Goal: Information Seeking & Learning: Learn about a topic

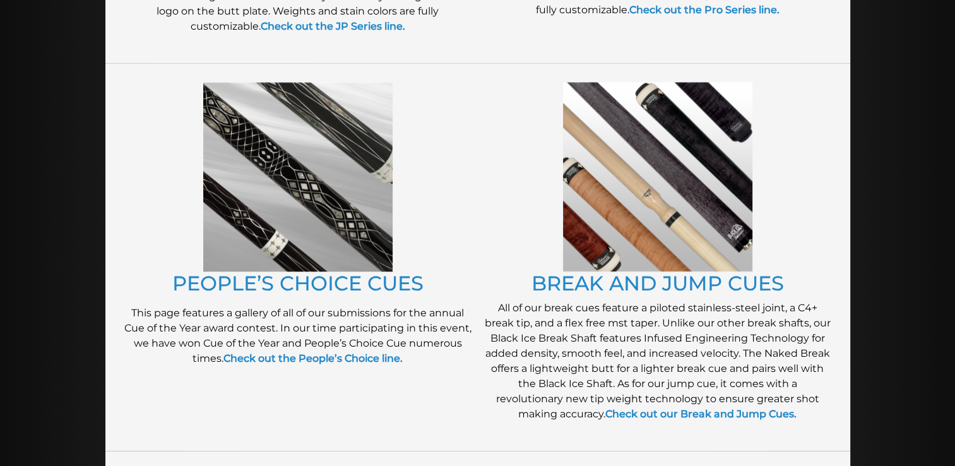
scroll to position [980, 0]
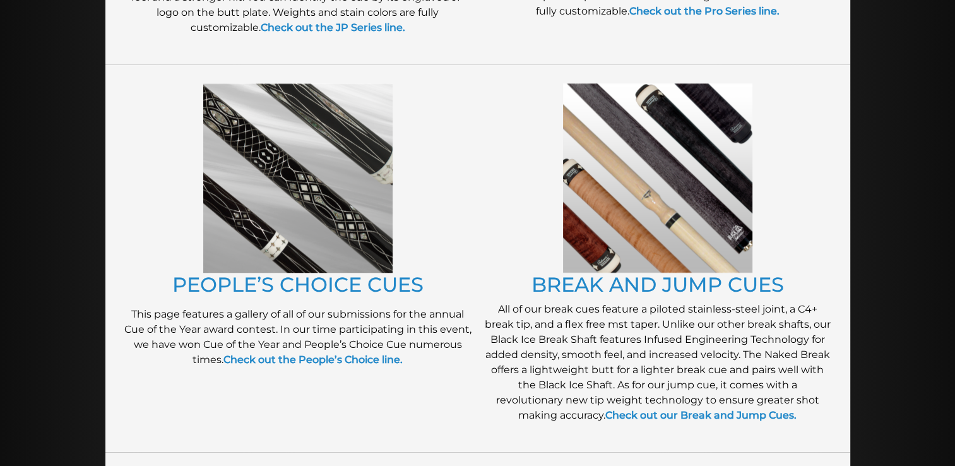
click at [326, 198] on img at bounding box center [297, 177] width 189 height 189
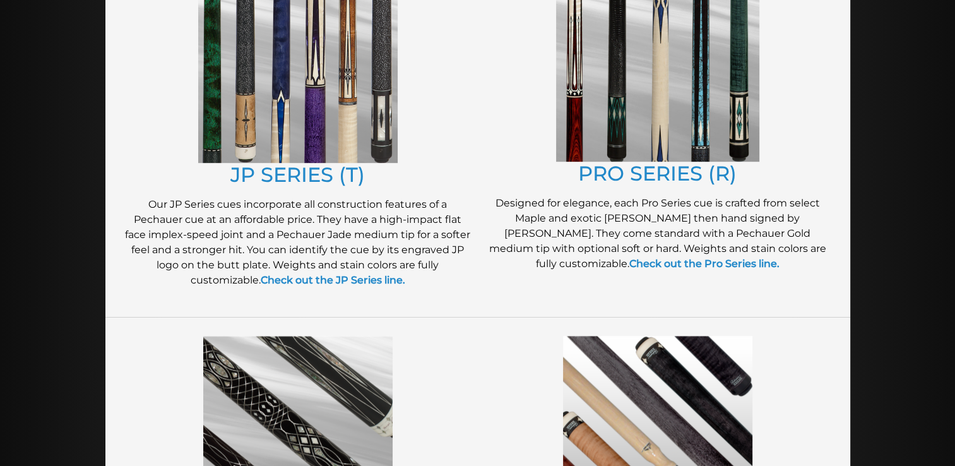
scroll to position [727, 0]
click at [328, 125] on img at bounding box center [298, 64] width 200 height 198
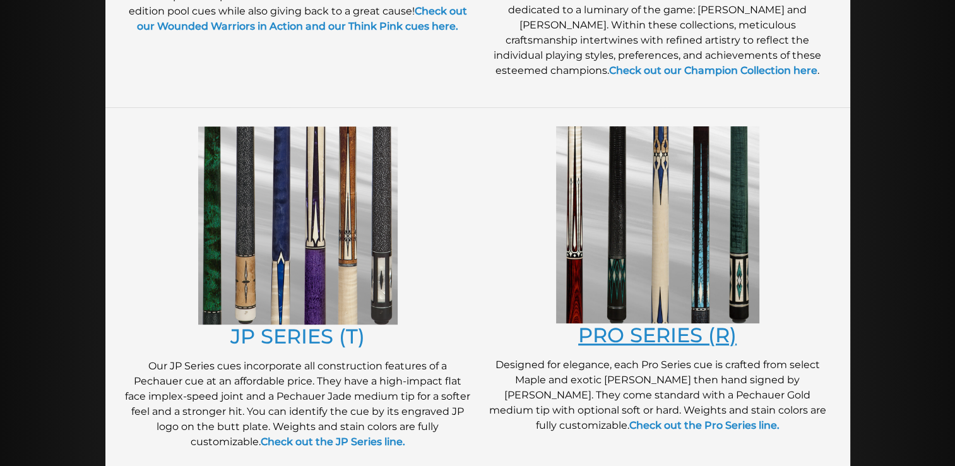
scroll to position [561, 0]
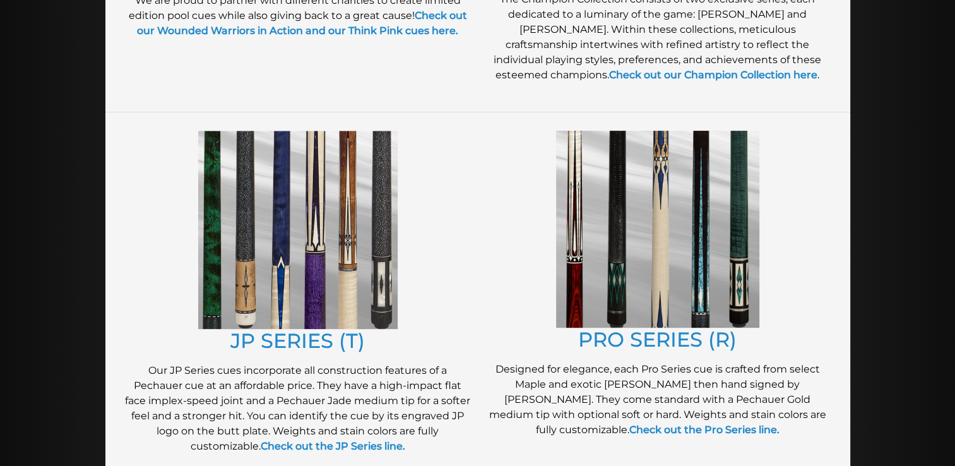
click at [667, 263] on img at bounding box center [657, 229] width 203 height 197
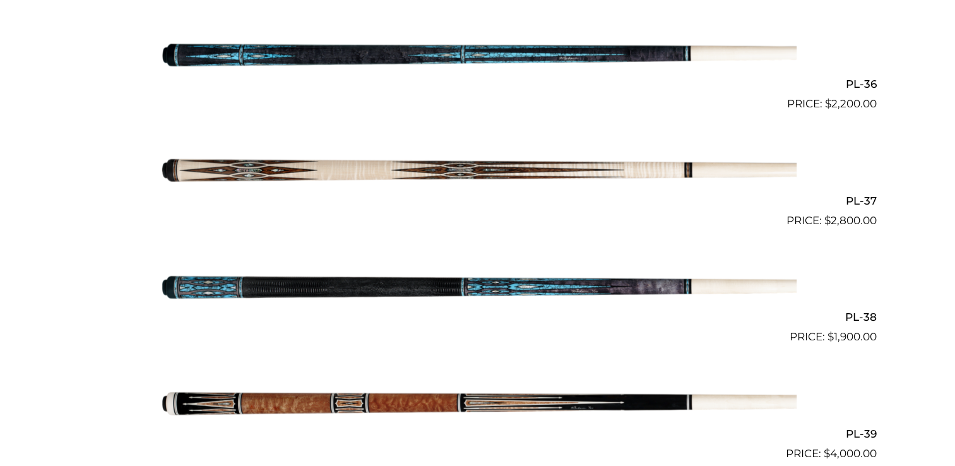
scroll to position [3436, 0]
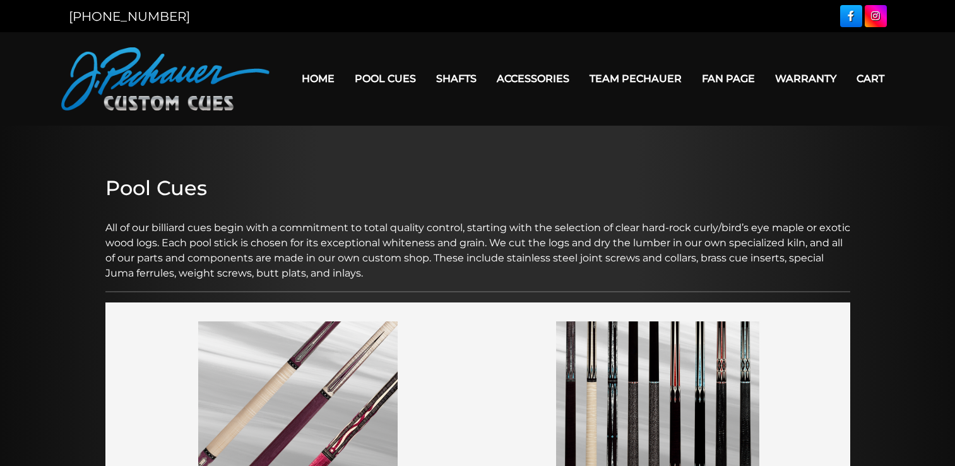
scroll to position [561, 0]
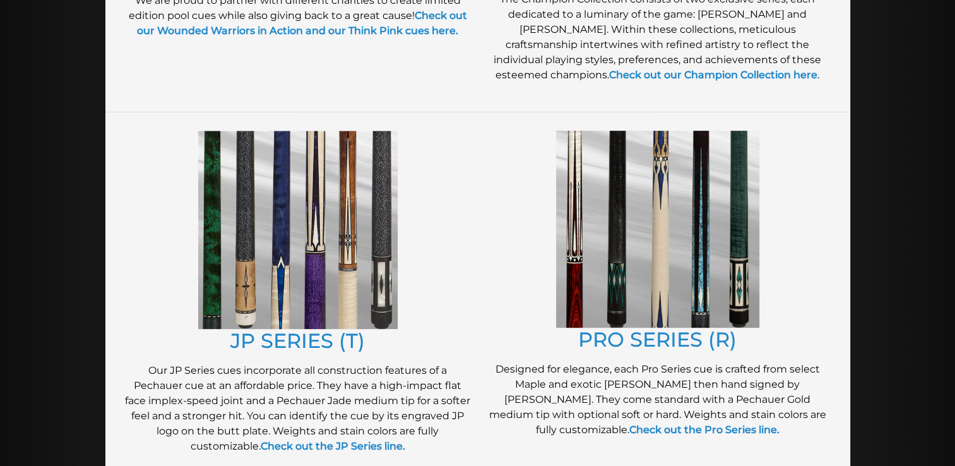
click at [283, 277] on img at bounding box center [298, 230] width 200 height 198
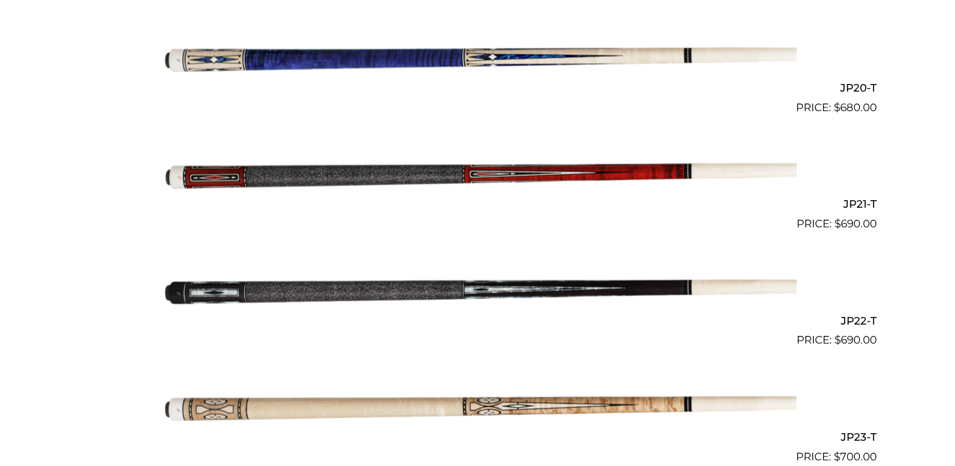
scroll to position [2617, 0]
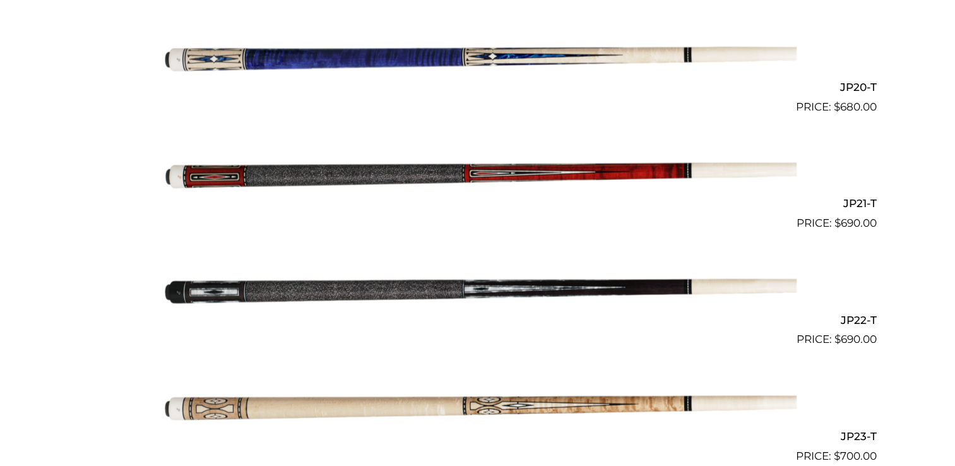
click at [613, 290] on img at bounding box center [478, 290] width 638 height 106
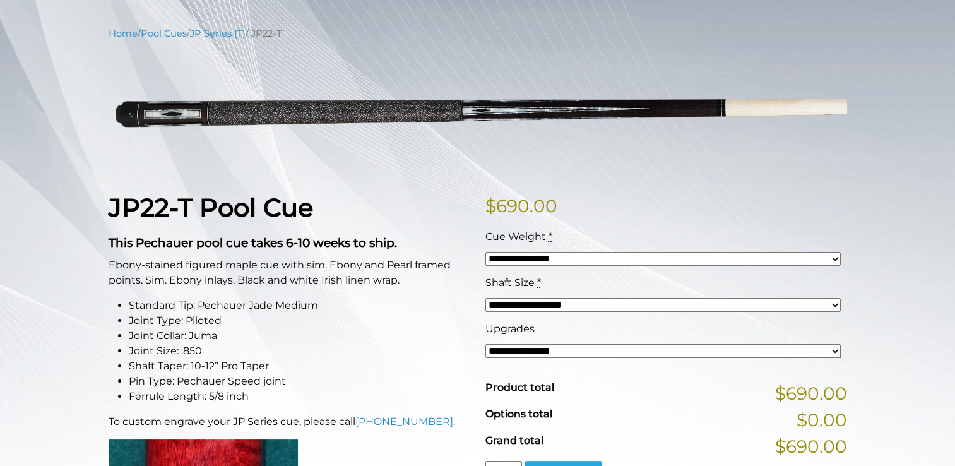
scroll to position [146, 0]
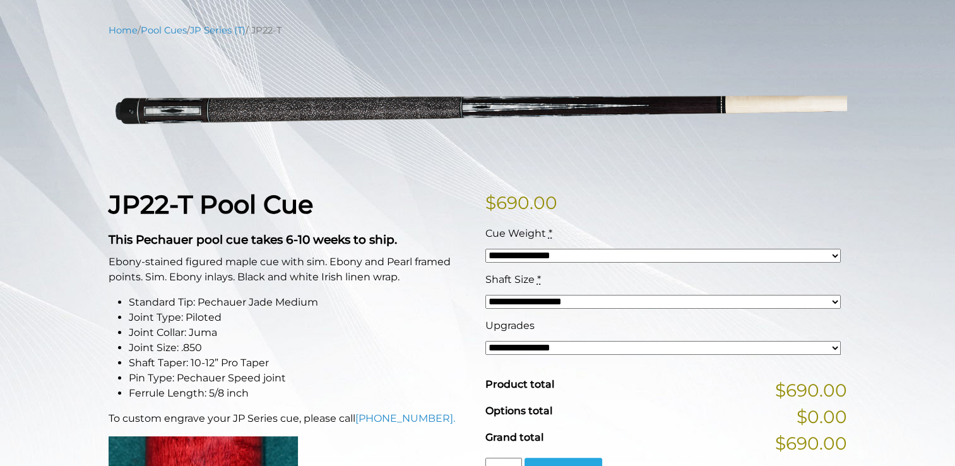
click at [583, 347] on select "**********" at bounding box center [663, 348] width 355 height 14
click at [323, 325] on li "Joint Collar: Juma" at bounding box center [300, 332] width 342 height 15
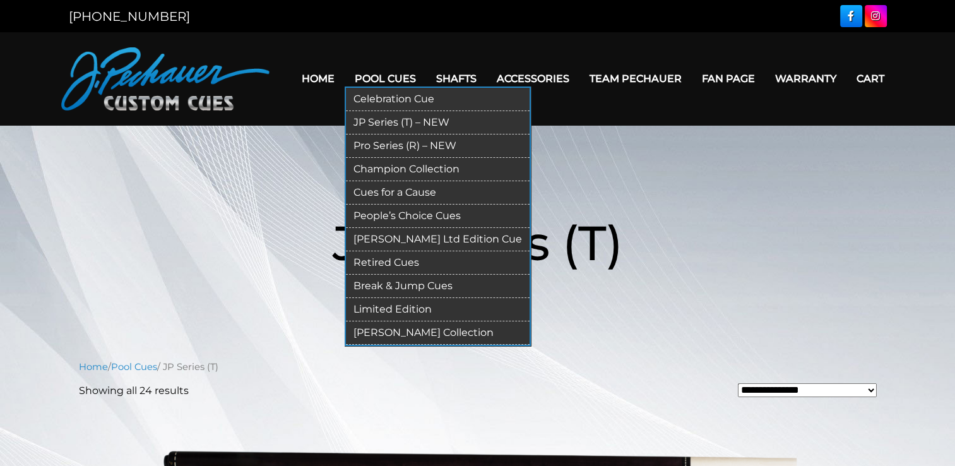
click at [383, 97] on link "Celebration Cue" at bounding box center [438, 99] width 184 height 23
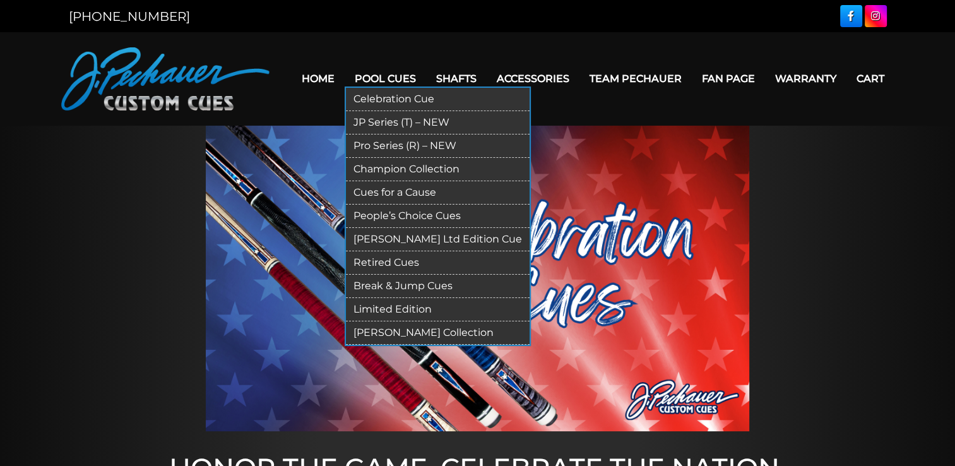
click at [399, 117] on link "JP Series (T) – NEW" at bounding box center [438, 122] width 184 height 23
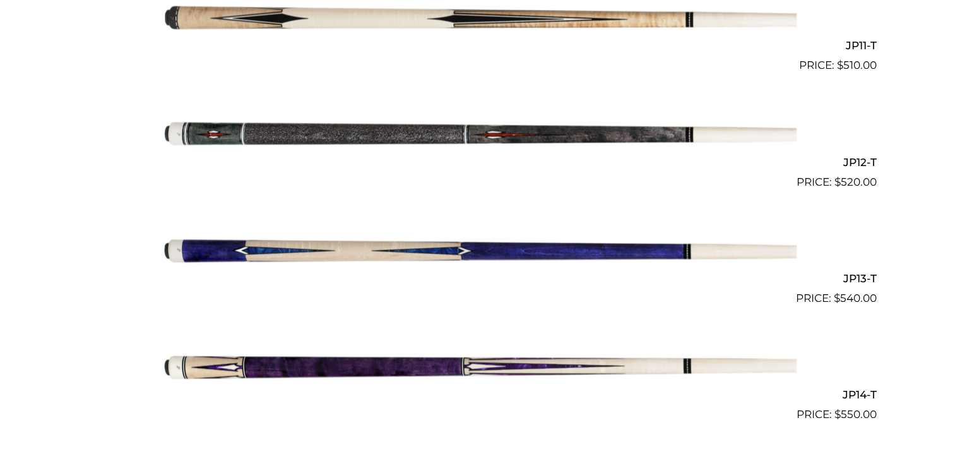
scroll to position [1615, 0]
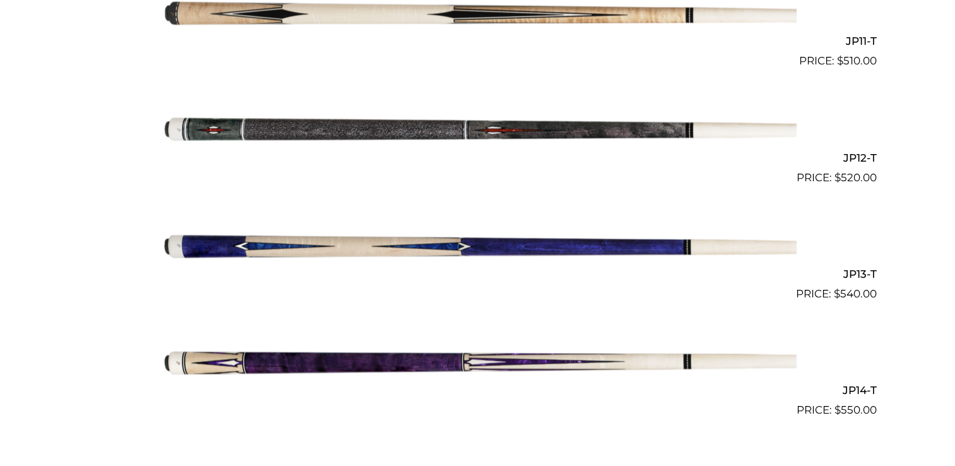
click at [409, 124] on img at bounding box center [478, 128] width 638 height 106
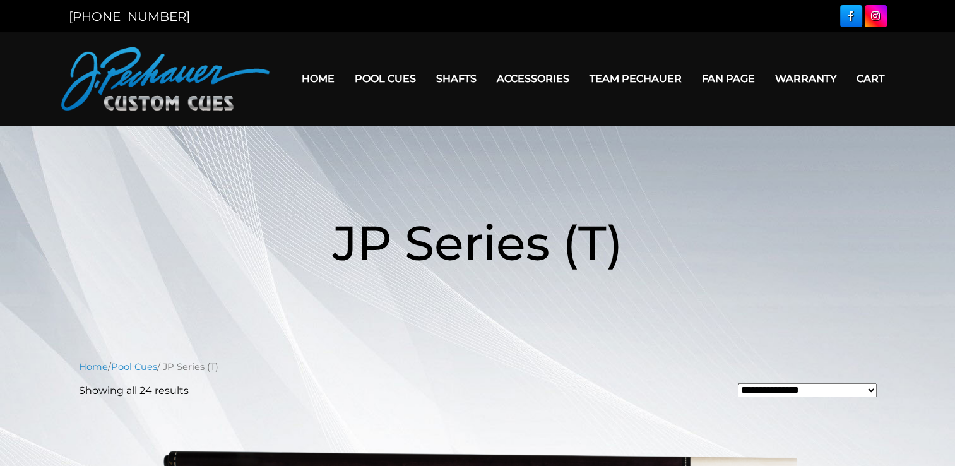
click at [331, 78] on link "Home" at bounding box center [318, 79] width 53 height 32
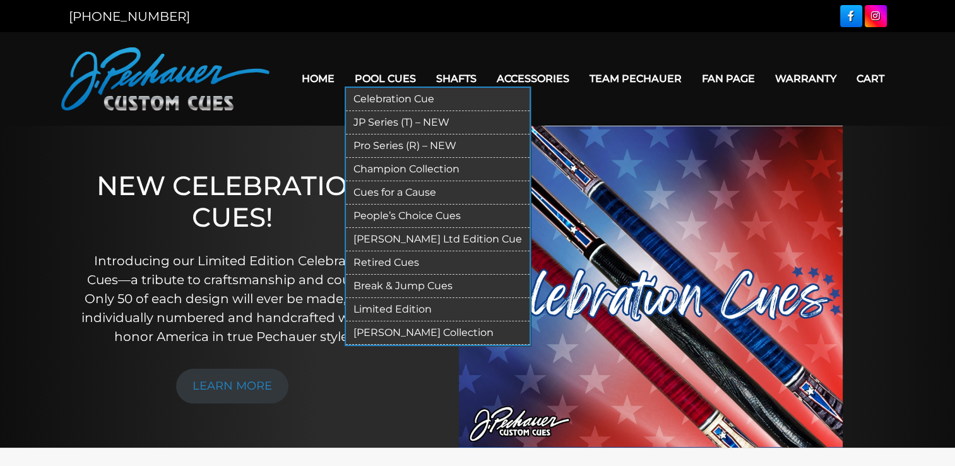
click at [418, 191] on link "Cues for a Cause" at bounding box center [438, 192] width 184 height 23
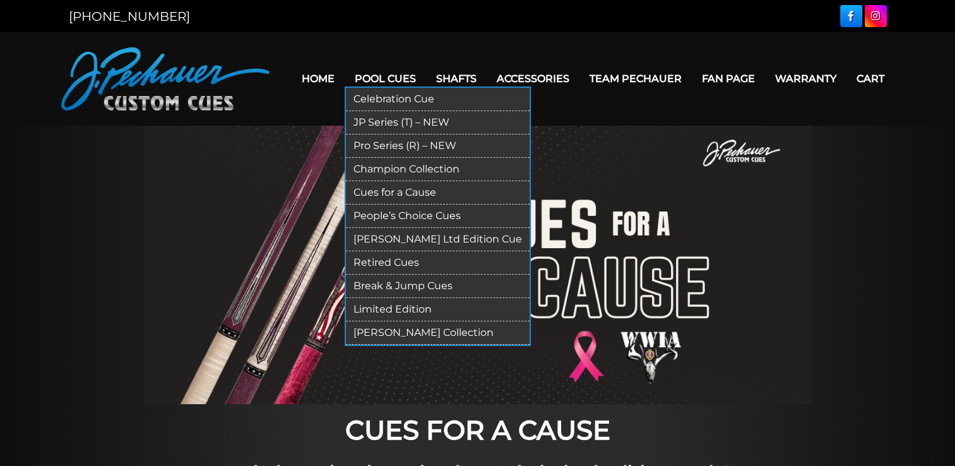
click at [417, 212] on link "People’s Choice Cues" at bounding box center [438, 216] width 184 height 23
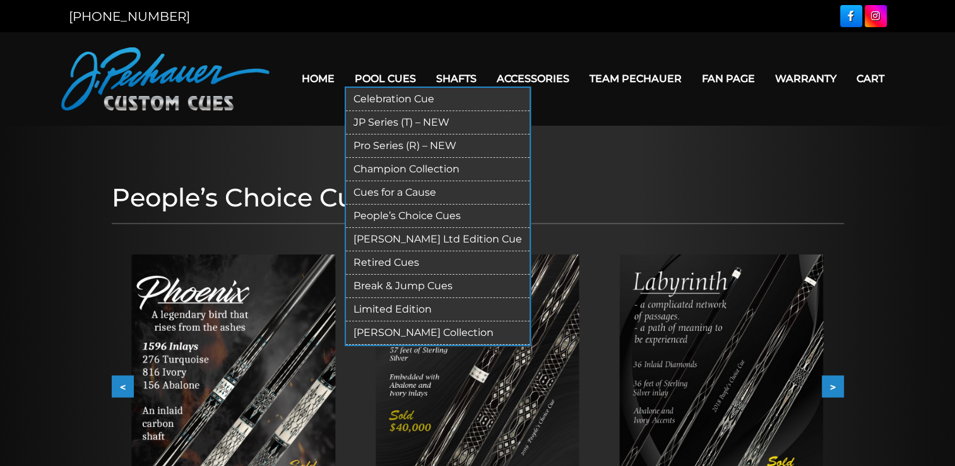
click at [437, 236] on link "[PERSON_NAME] Ltd Edition Cue" at bounding box center [438, 239] width 184 height 23
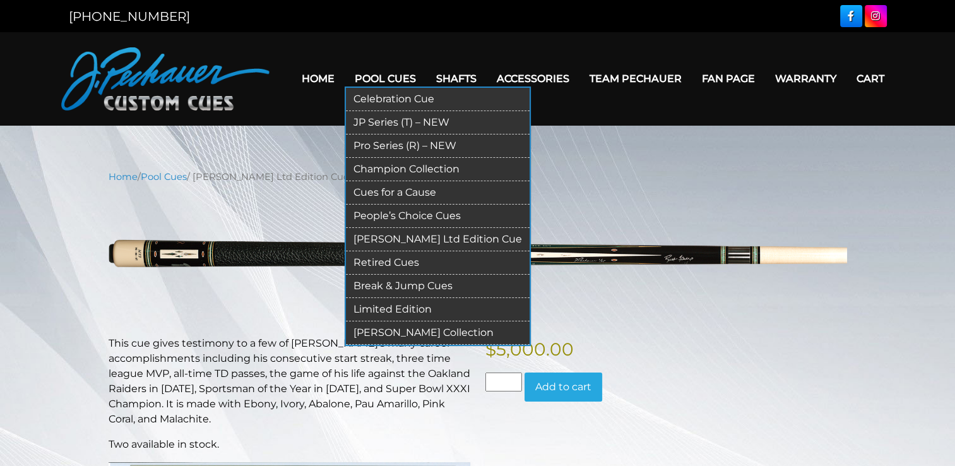
click at [412, 263] on link "Retired Cues" at bounding box center [438, 262] width 184 height 23
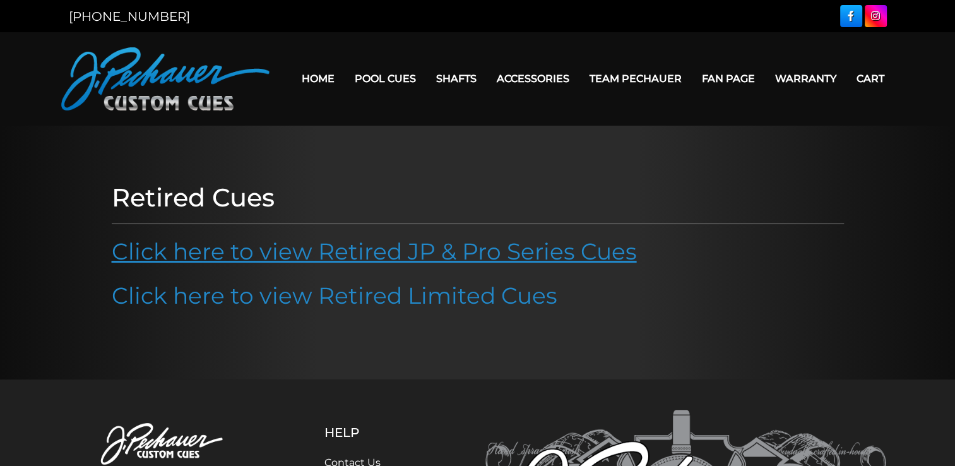
click at [433, 254] on link "Click here to view Retired JP & Pro Series Cues" at bounding box center [374, 251] width 525 height 28
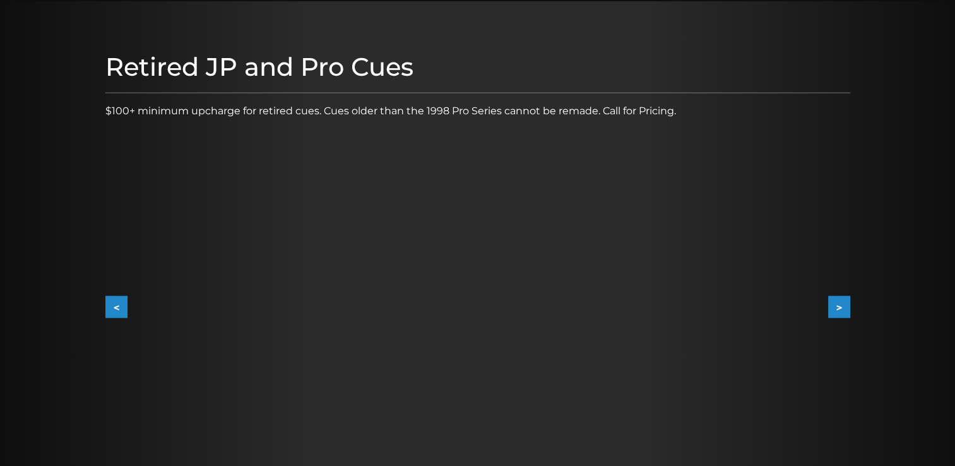
scroll to position [129, 0]
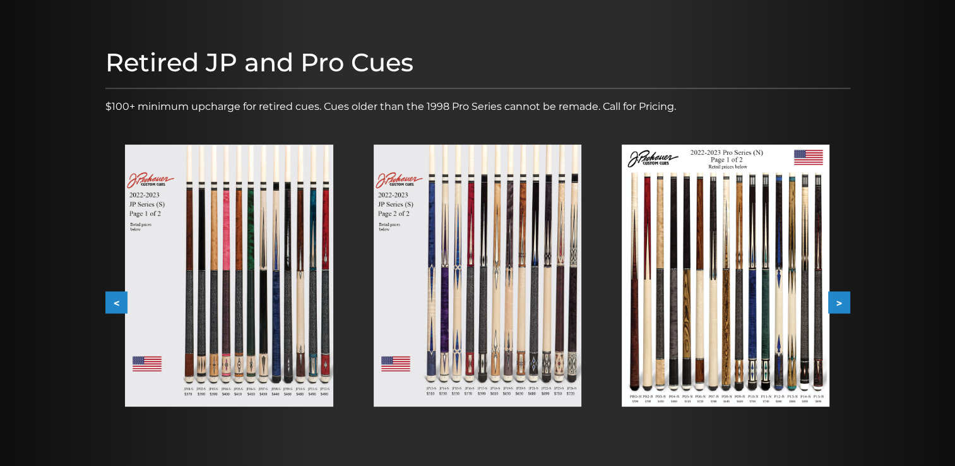
click at [844, 304] on button ">" at bounding box center [839, 303] width 22 height 22
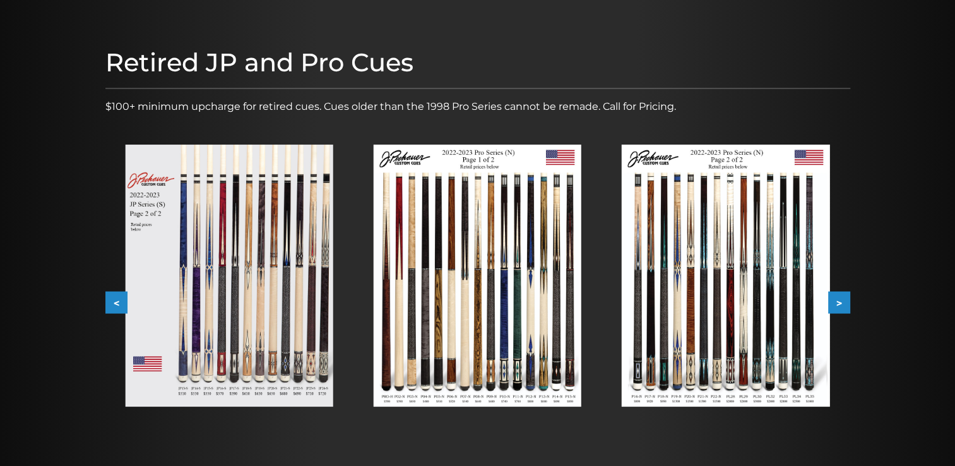
click at [844, 304] on button ">" at bounding box center [839, 303] width 22 height 22
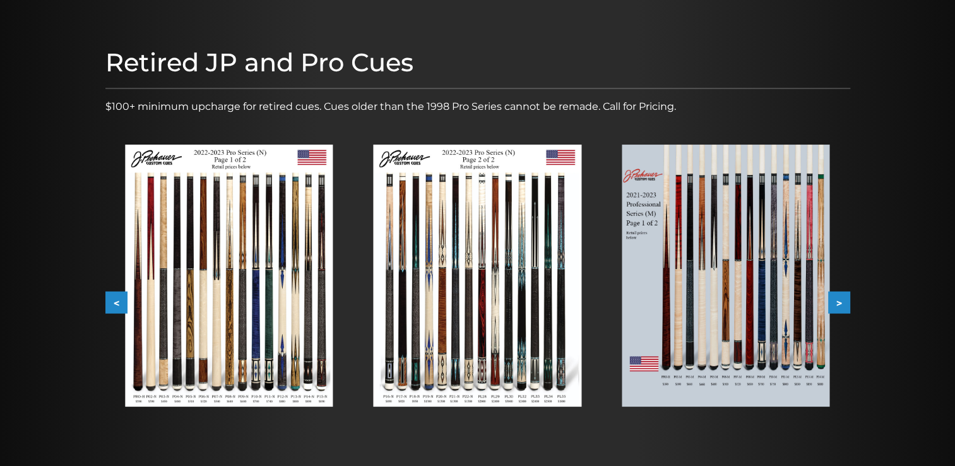
click at [844, 304] on button ">" at bounding box center [839, 303] width 22 height 22
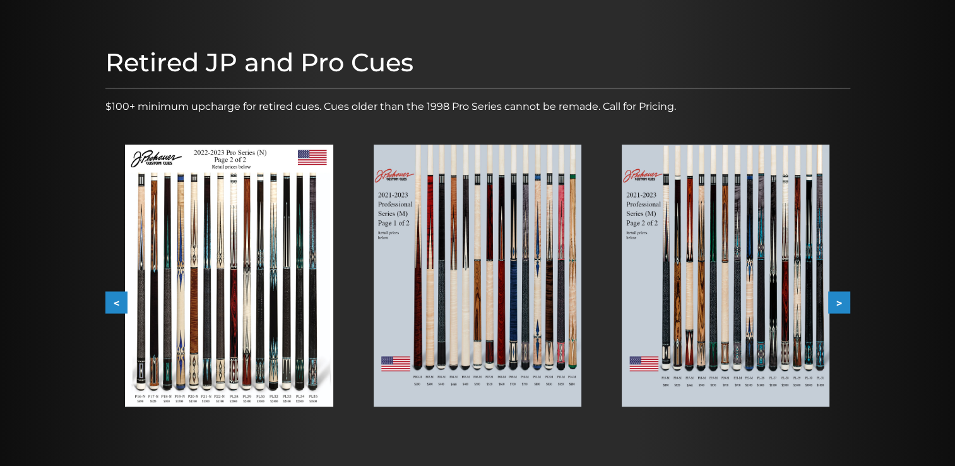
click at [844, 304] on button ">" at bounding box center [839, 303] width 22 height 22
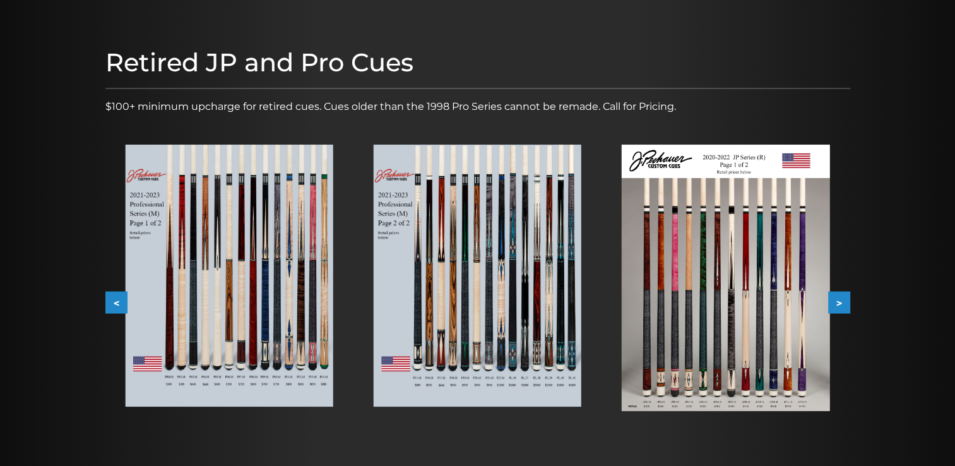
click at [844, 304] on button ">" at bounding box center [839, 303] width 22 height 22
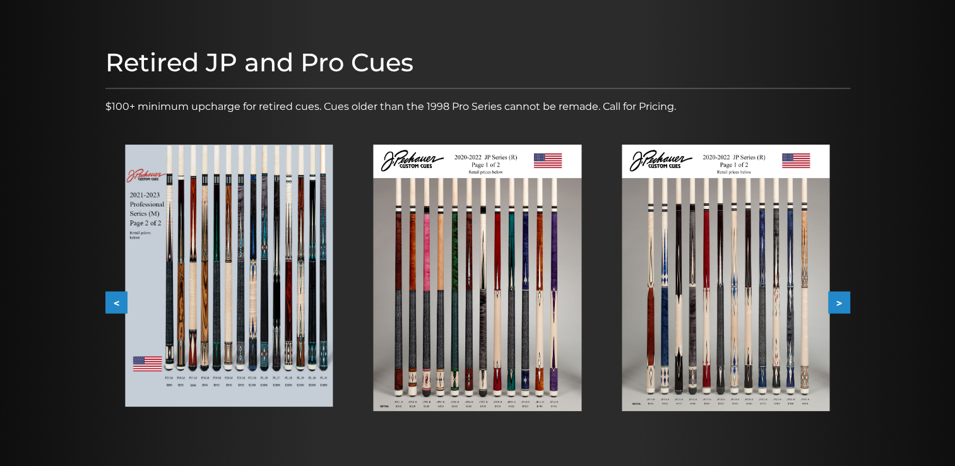
click at [791, 320] on img at bounding box center [726, 278] width 208 height 266
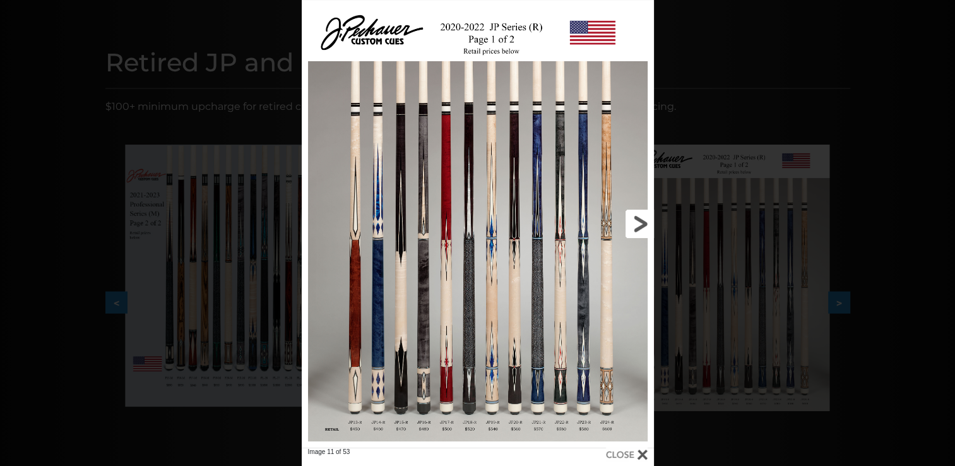
click at [575, 341] on link at bounding box center [574, 224] width 158 height 448
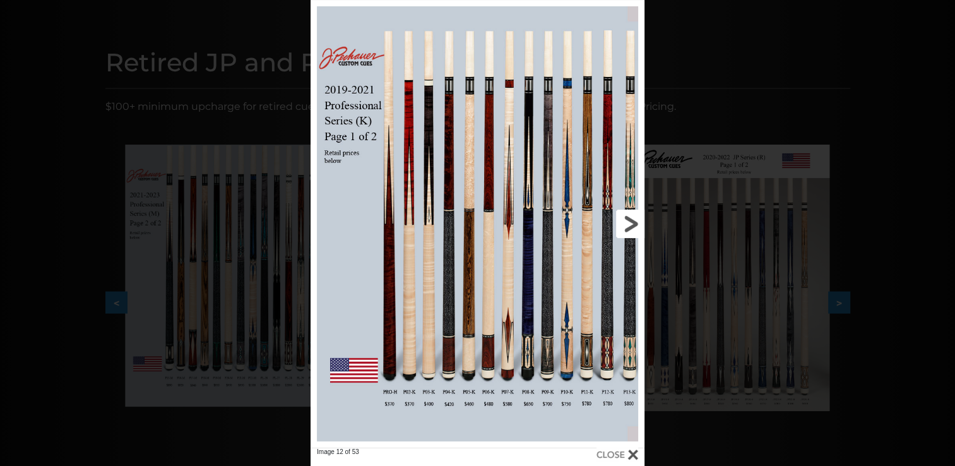
click at [636, 221] on link at bounding box center [569, 224] width 150 height 448
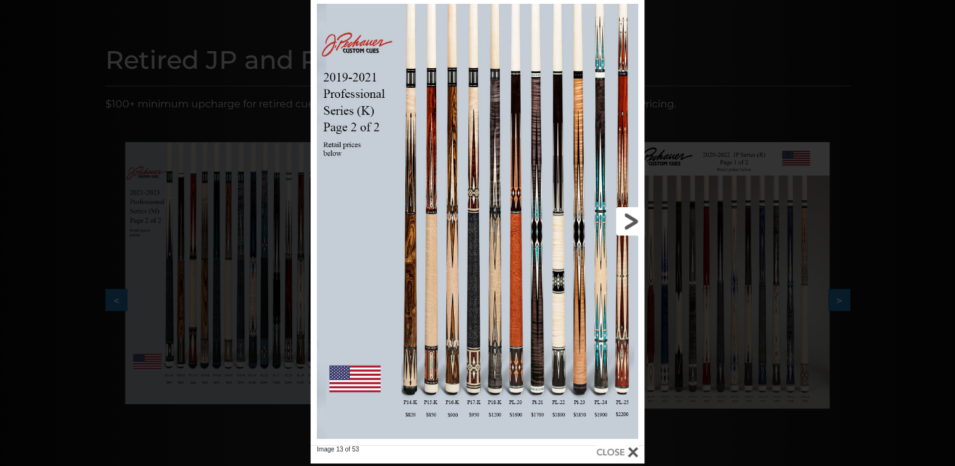
scroll to position [131, 0]
click at [626, 229] on link at bounding box center [569, 221] width 150 height 448
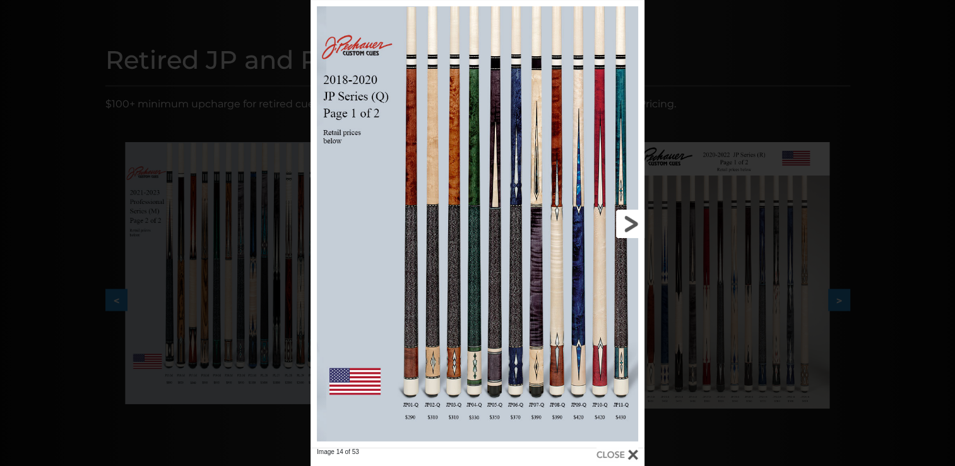
click at [629, 229] on link at bounding box center [569, 224] width 150 height 448
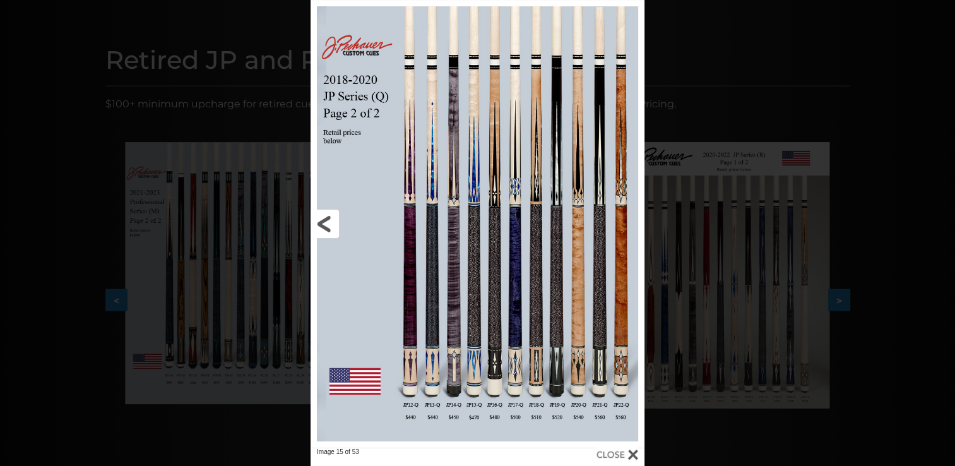
click at [320, 226] on link at bounding box center [386, 224] width 150 height 448
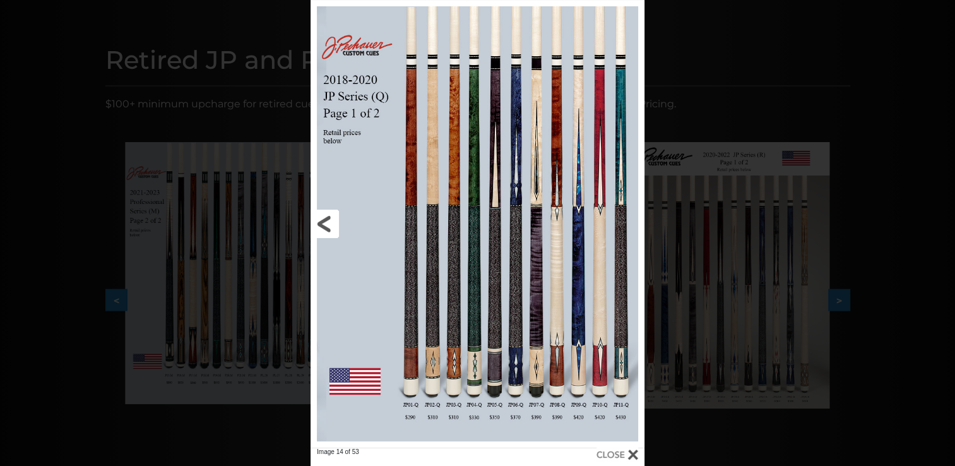
click at [321, 226] on link at bounding box center [386, 224] width 150 height 448
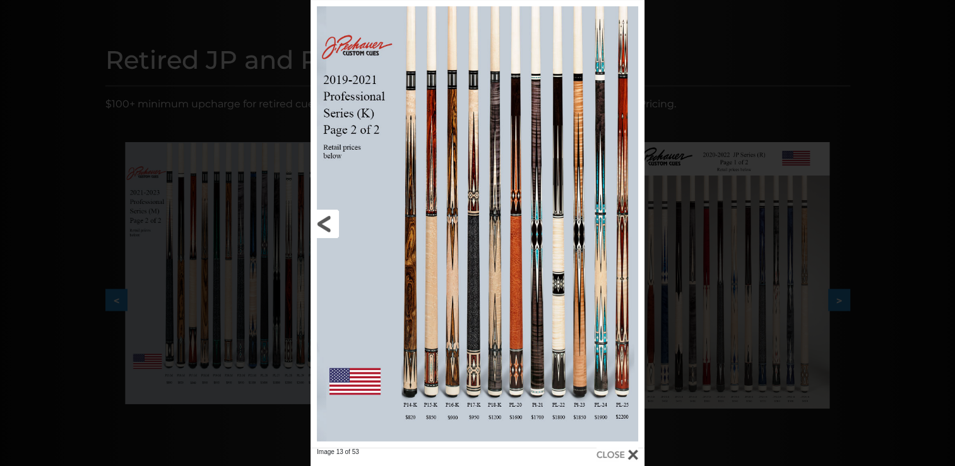
click at [321, 226] on link at bounding box center [386, 224] width 150 height 448
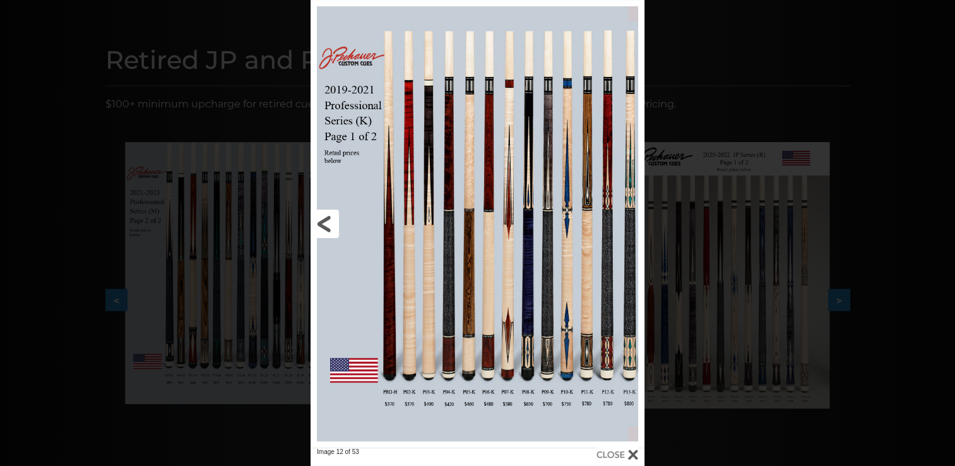
click at [321, 226] on link at bounding box center [386, 224] width 150 height 448
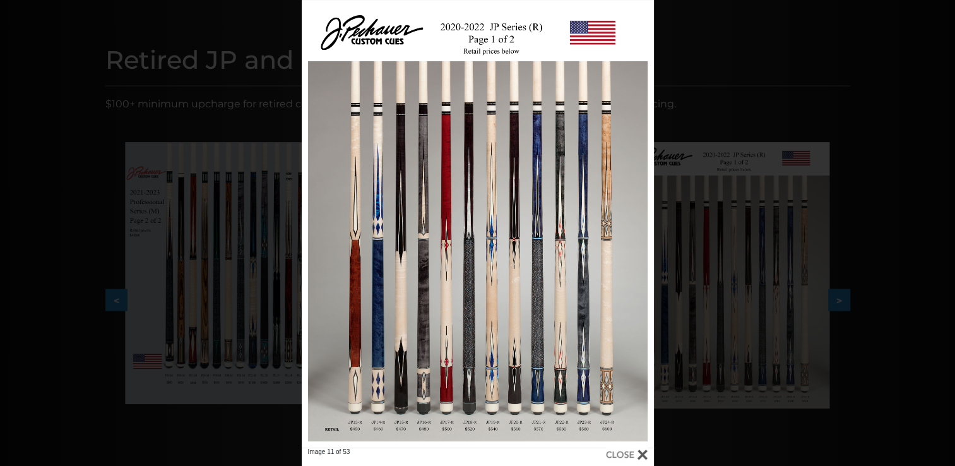
click at [861, 213] on div "Image 11 of 53" at bounding box center [477, 233] width 955 height 466
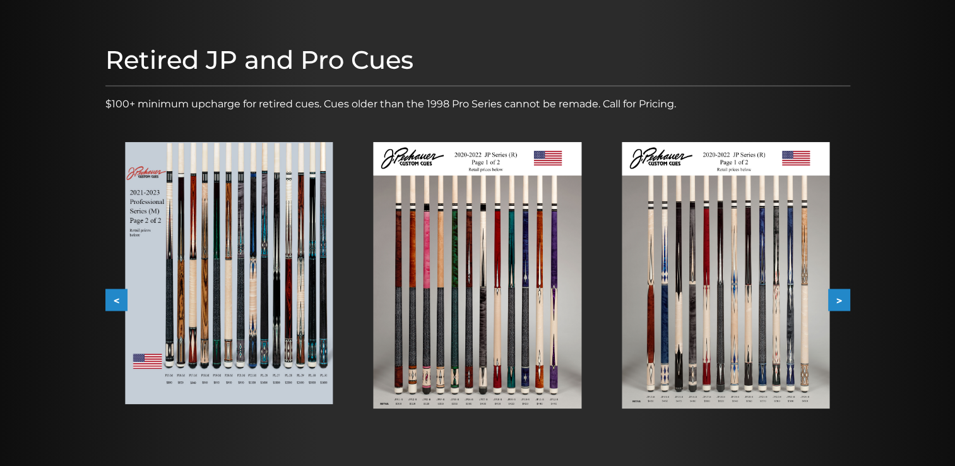
click at [846, 290] on button ">" at bounding box center [839, 300] width 22 height 22
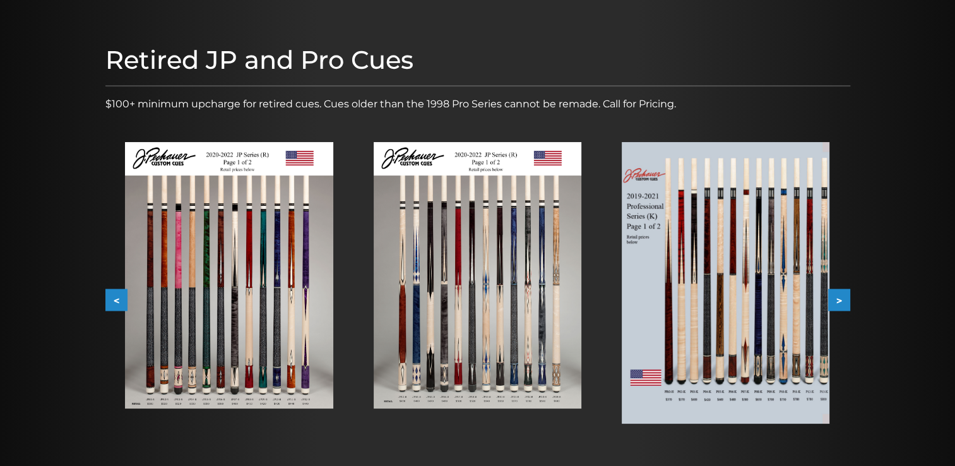
click at [842, 299] on button ">" at bounding box center [839, 300] width 22 height 22
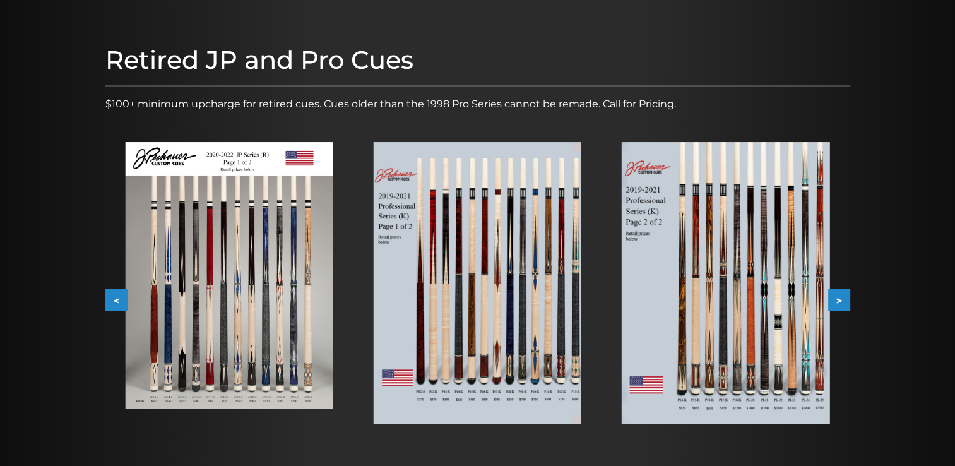
click at [842, 299] on button ">" at bounding box center [839, 300] width 22 height 22
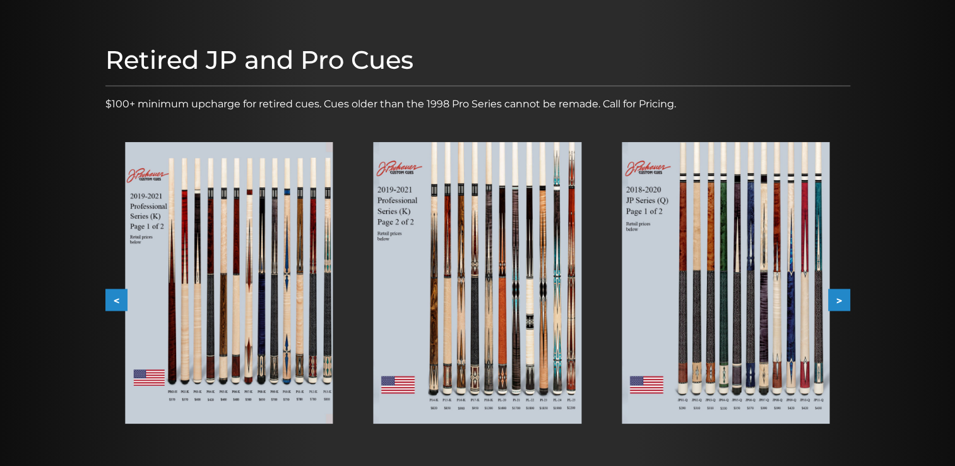
click at [842, 299] on button ">" at bounding box center [839, 300] width 22 height 22
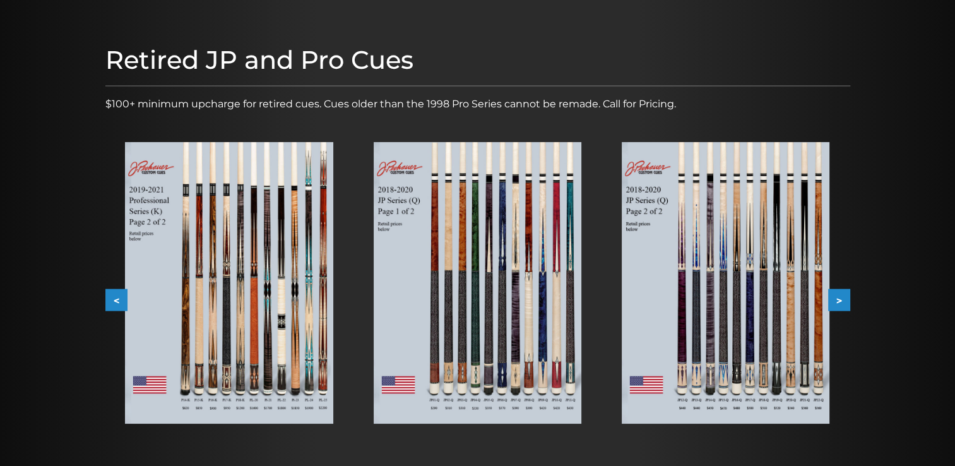
click at [842, 299] on button ">" at bounding box center [839, 300] width 22 height 22
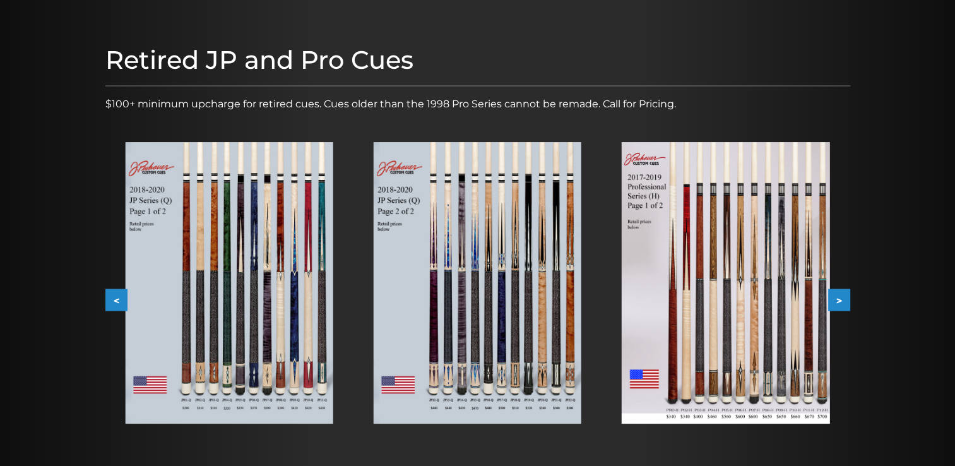
click at [842, 299] on button ">" at bounding box center [839, 300] width 22 height 22
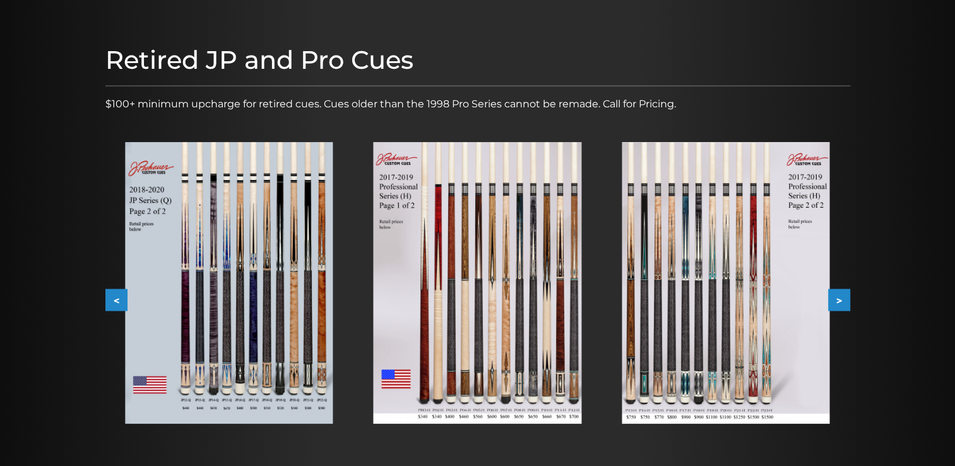
click at [842, 299] on button ">" at bounding box center [839, 300] width 22 height 22
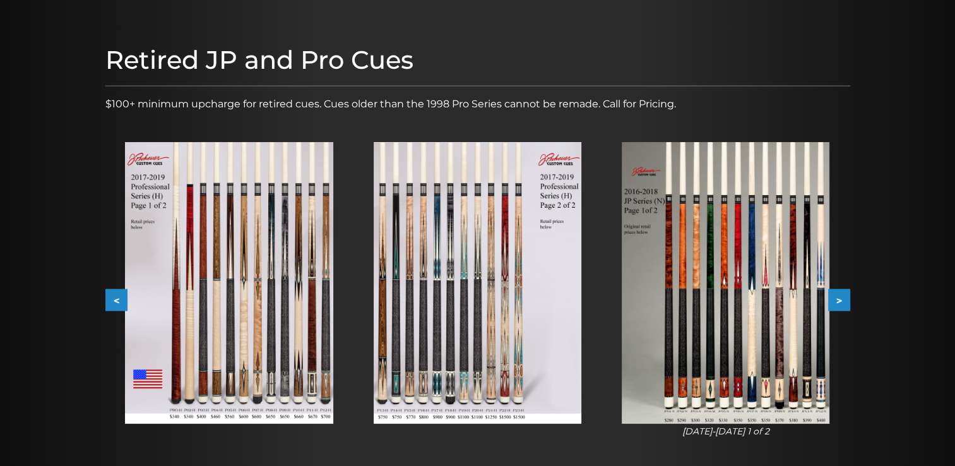
click at [842, 299] on button ">" at bounding box center [839, 300] width 22 height 22
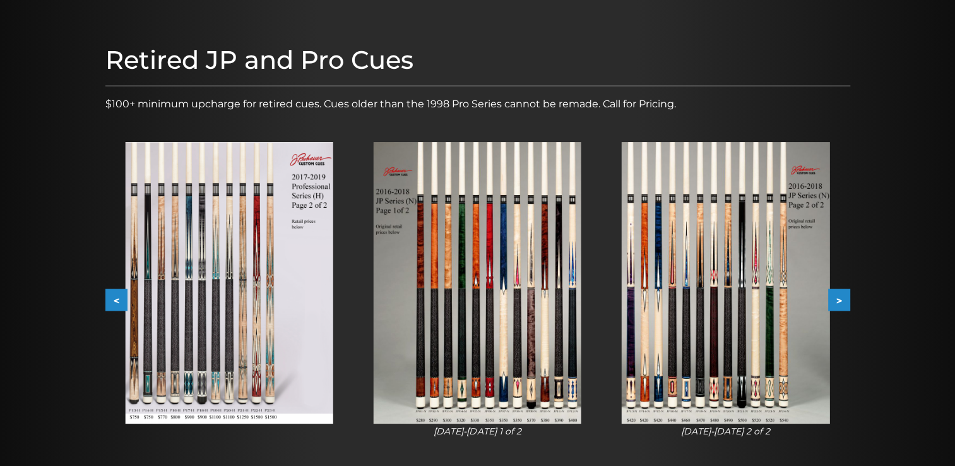
click at [842, 299] on button ">" at bounding box center [839, 300] width 22 height 22
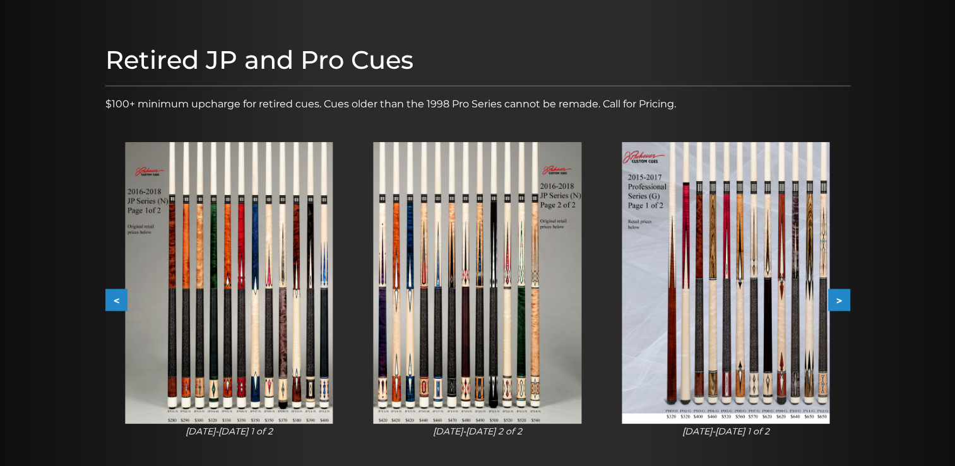
click at [842, 299] on button ">" at bounding box center [839, 300] width 22 height 22
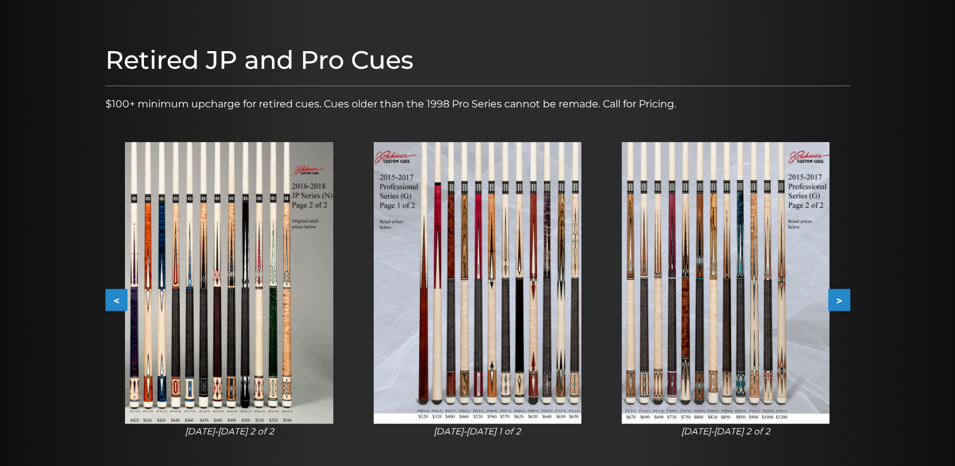
click at [842, 299] on button ">" at bounding box center [839, 300] width 22 height 22
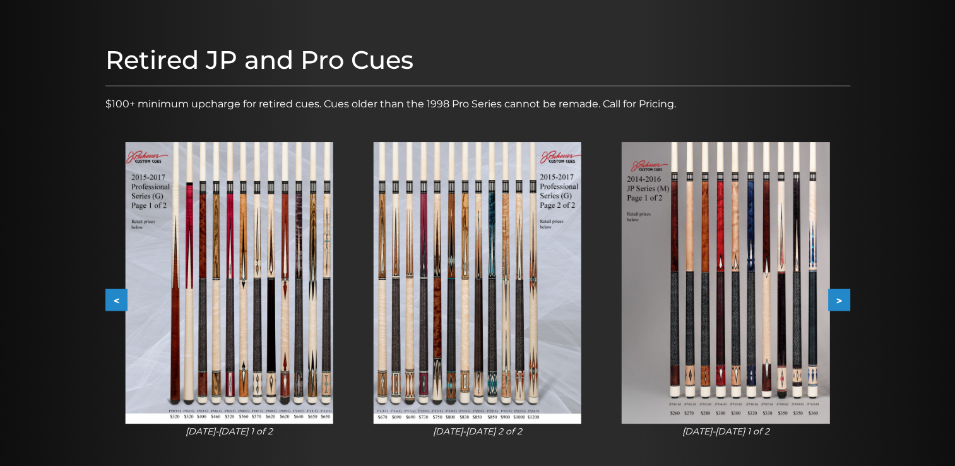
click at [842, 299] on button ">" at bounding box center [839, 300] width 22 height 22
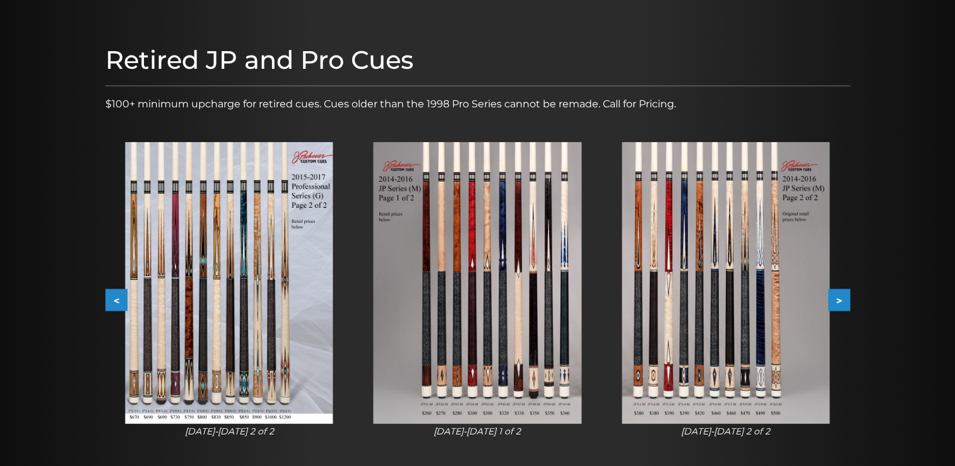
click at [842, 299] on button ">" at bounding box center [839, 300] width 22 height 22
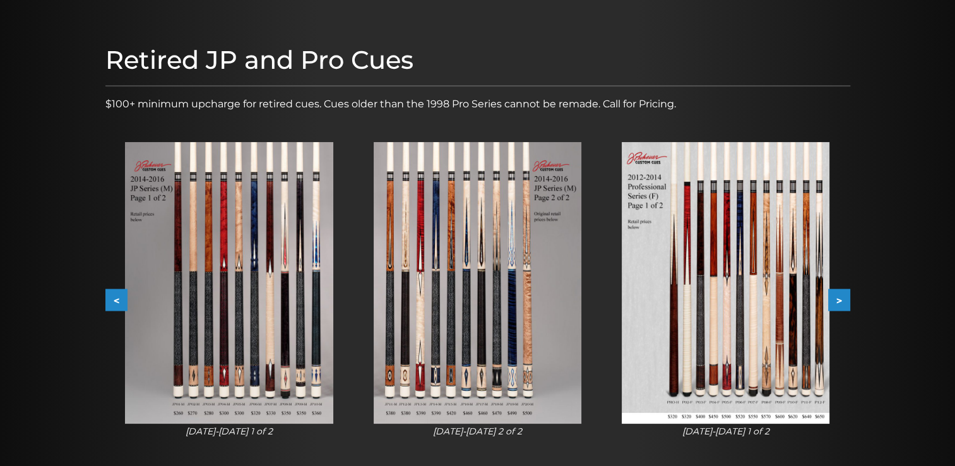
click at [842, 299] on button ">" at bounding box center [839, 300] width 22 height 22
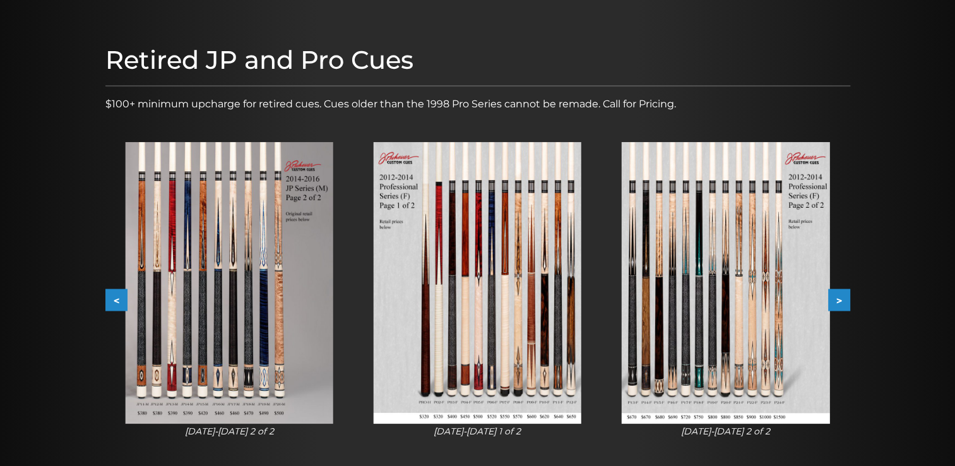
click at [842, 299] on button ">" at bounding box center [839, 300] width 22 height 22
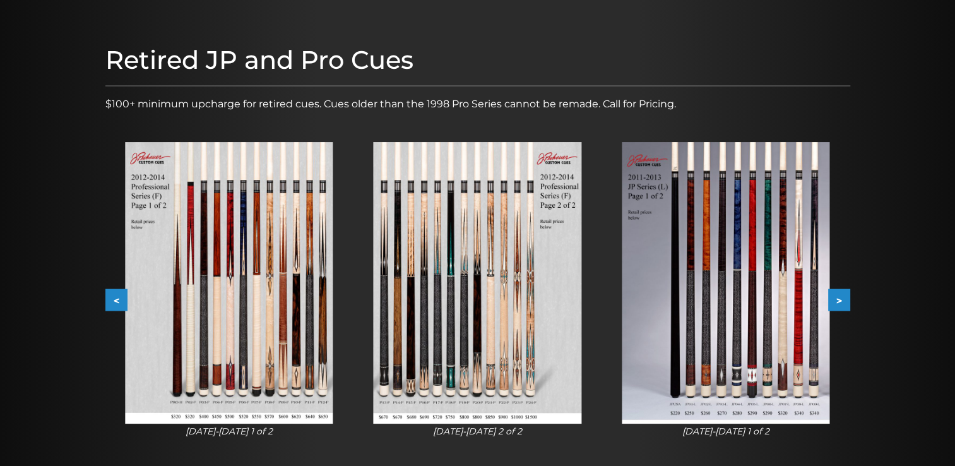
click at [842, 299] on button ">" at bounding box center [839, 300] width 22 height 22
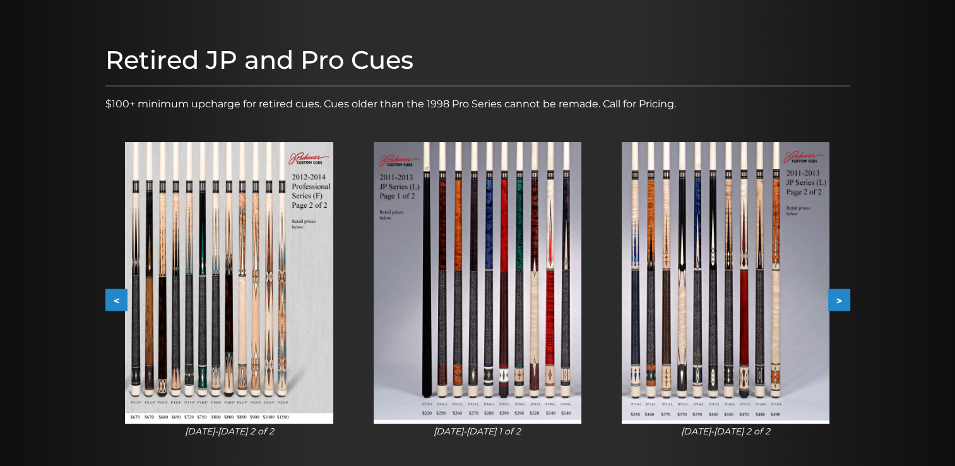
click at [842, 299] on button ">" at bounding box center [839, 300] width 22 height 22
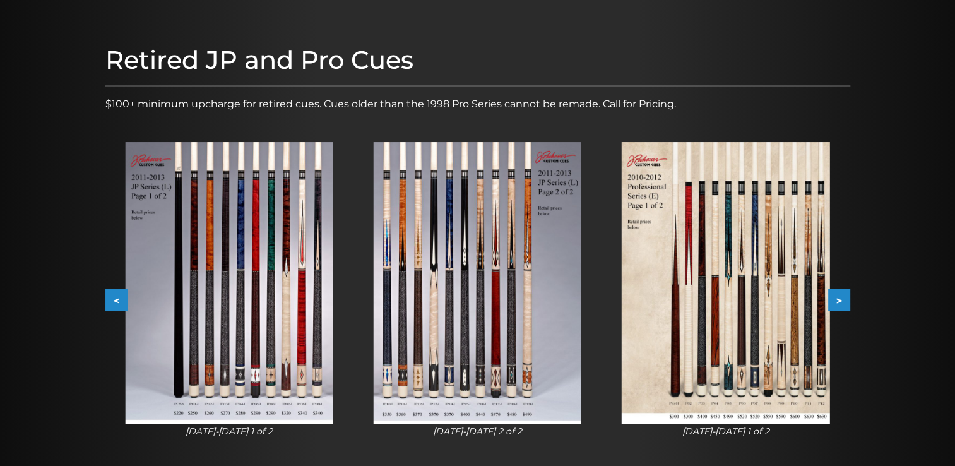
click at [842, 299] on button ">" at bounding box center [839, 300] width 22 height 22
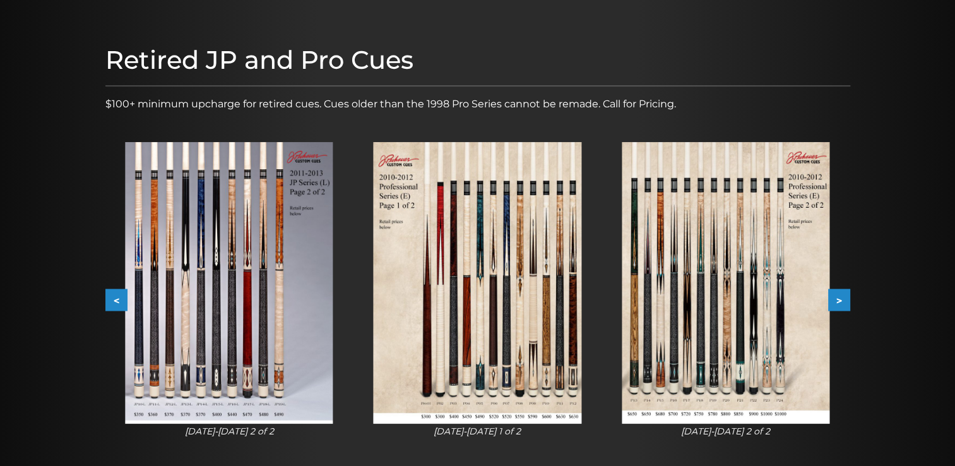
click at [842, 299] on button ">" at bounding box center [839, 300] width 22 height 22
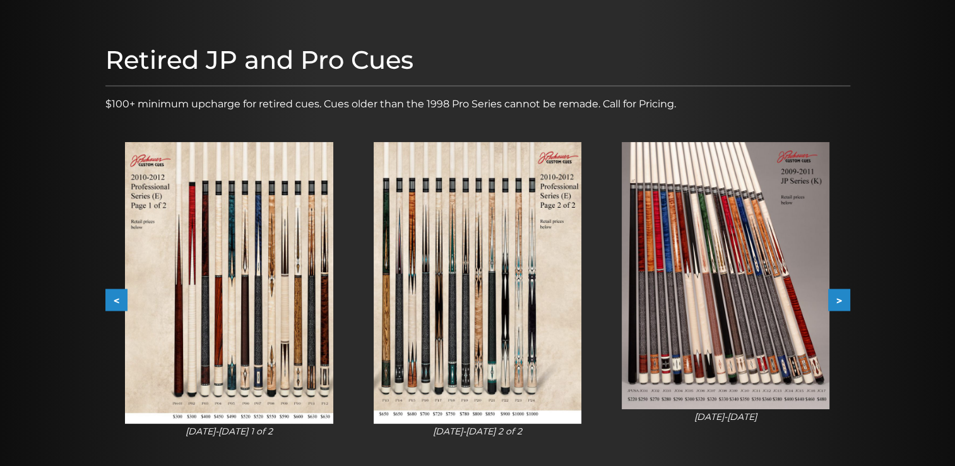
click at [842, 299] on button ">" at bounding box center [839, 300] width 22 height 22
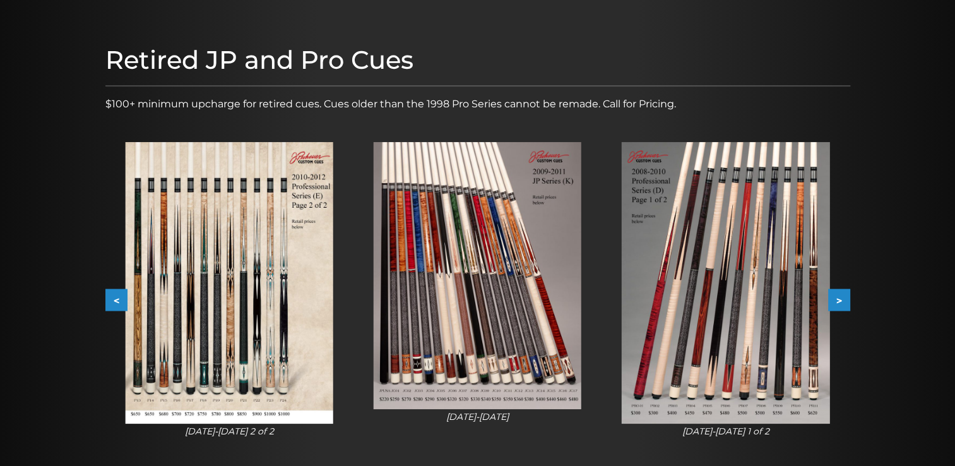
click at [842, 299] on button ">" at bounding box center [839, 300] width 22 height 22
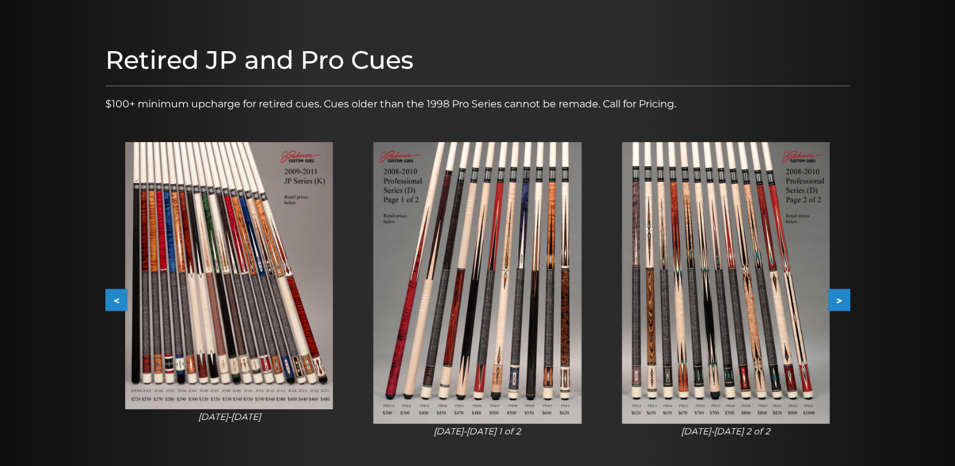
click at [842, 299] on button ">" at bounding box center [839, 300] width 22 height 22
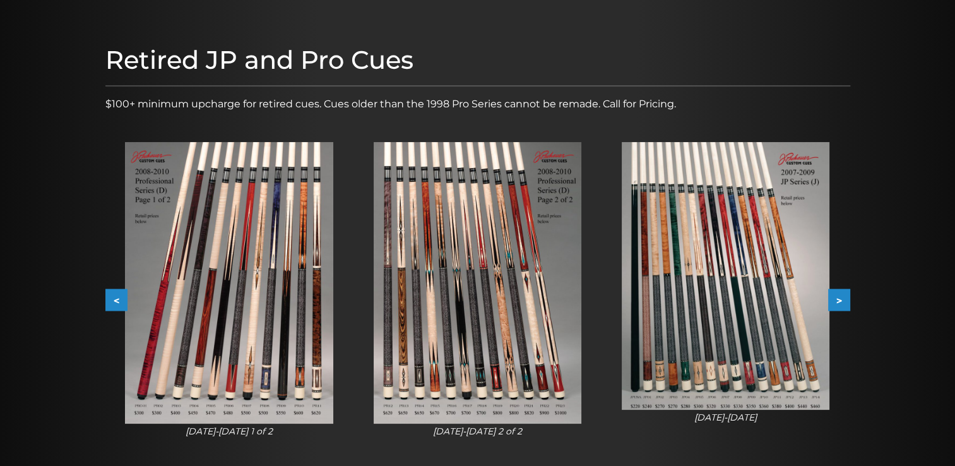
click at [842, 299] on button ">" at bounding box center [839, 300] width 22 height 22
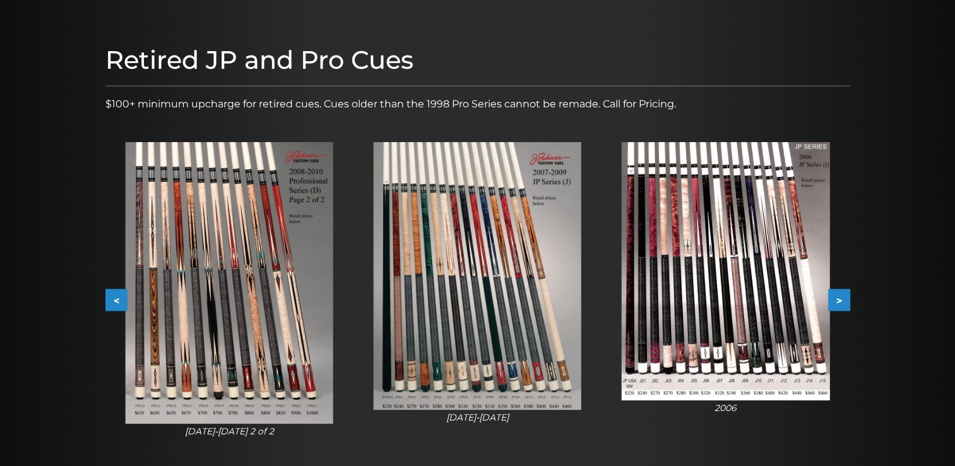
click at [842, 299] on button ">" at bounding box center [839, 300] width 22 height 22
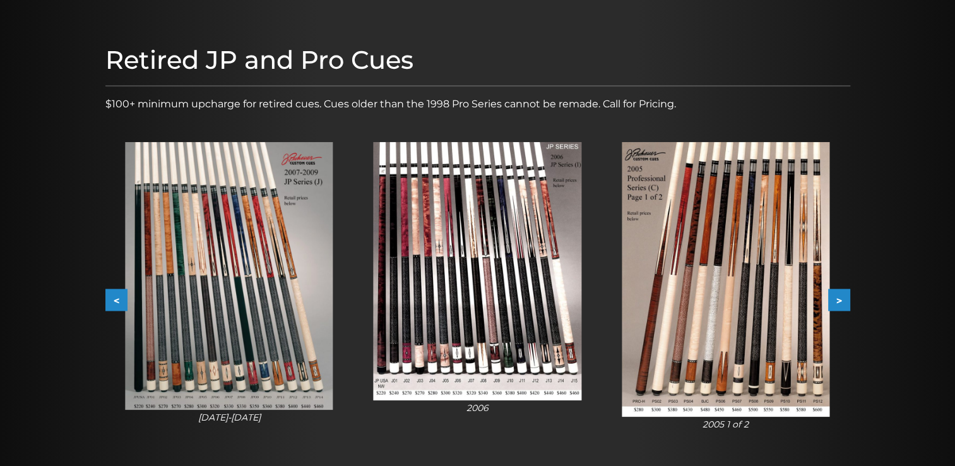
click at [842, 299] on button ">" at bounding box center [839, 300] width 22 height 22
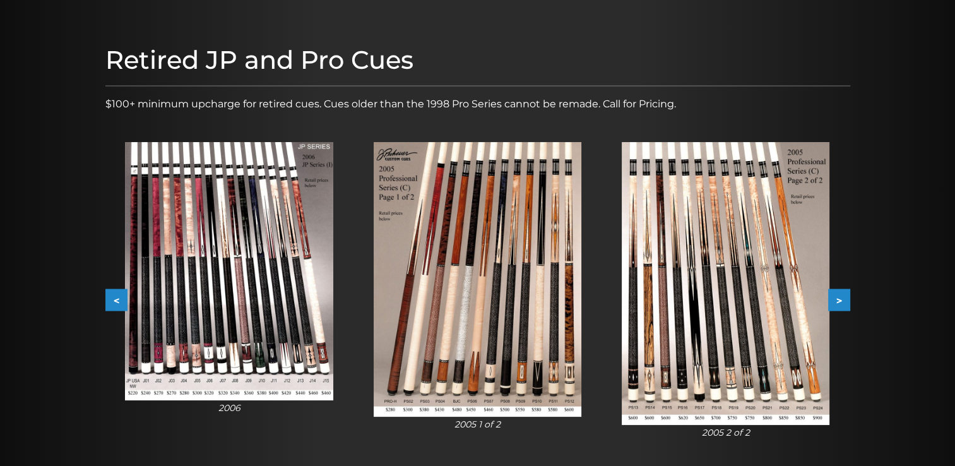
click at [842, 299] on button ">" at bounding box center [839, 300] width 22 height 22
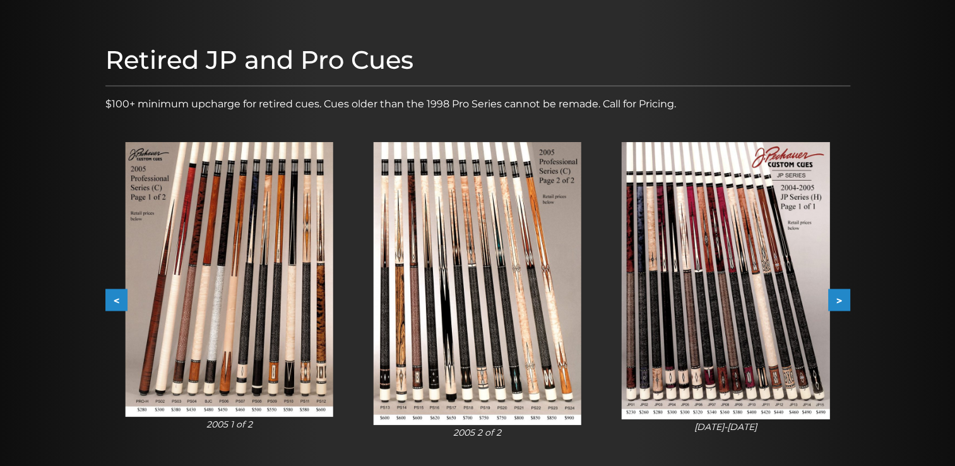
click at [842, 299] on button ">" at bounding box center [839, 300] width 22 height 22
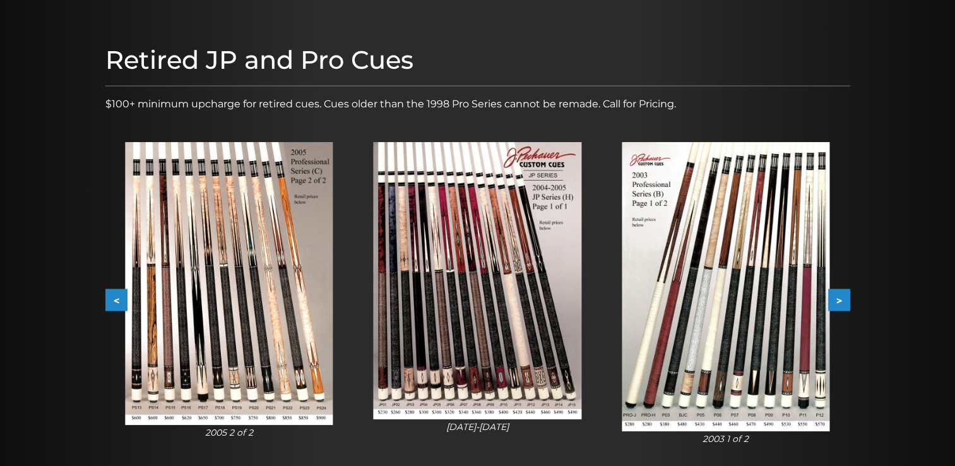
click at [842, 299] on button ">" at bounding box center [839, 300] width 22 height 22
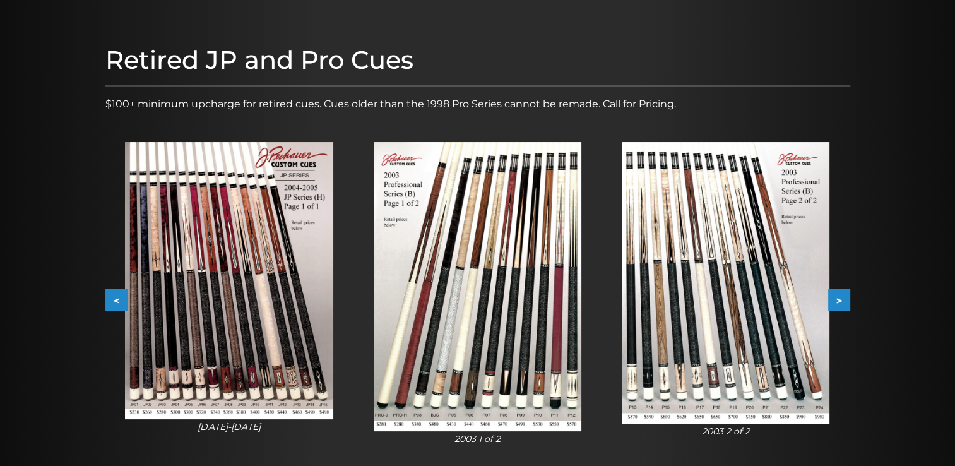
click at [842, 299] on button ">" at bounding box center [839, 300] width 22 height 22
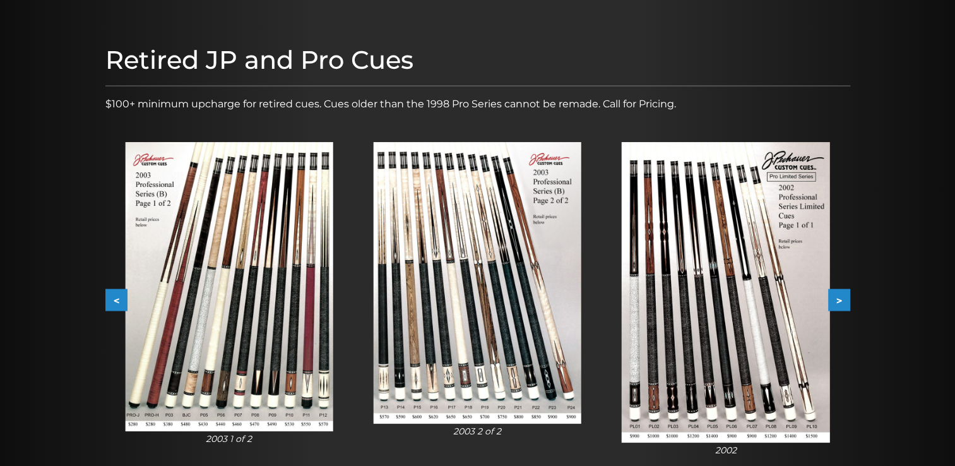
click at [842, 299] on button ">" at bounding box center [839, 300] width 22 height 22
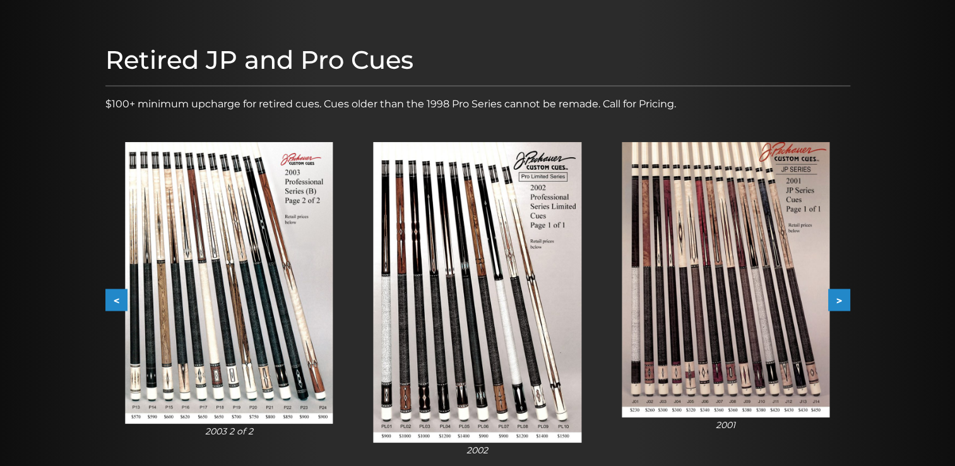
click at [842, 299] on button ">" at bounding box center [839, 300] width 22 height 22
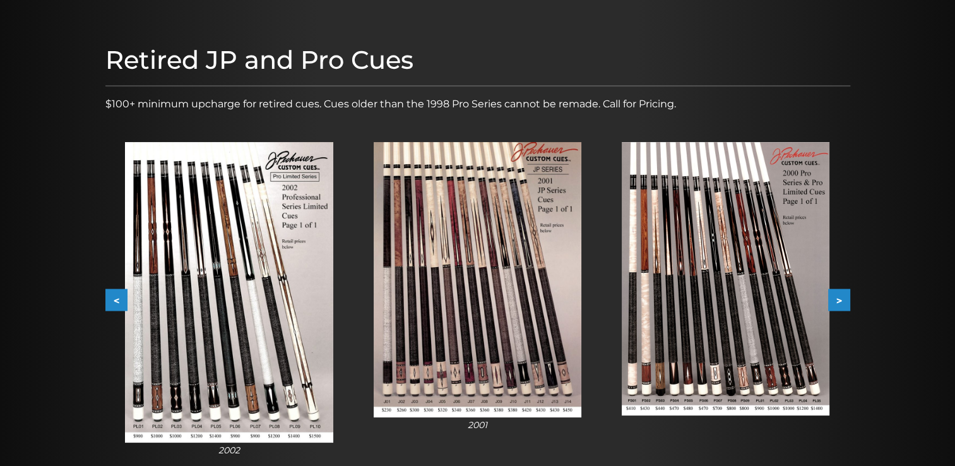
click at [842, 299] on button ">" at bounding box center [839, 300] width 22 height 22
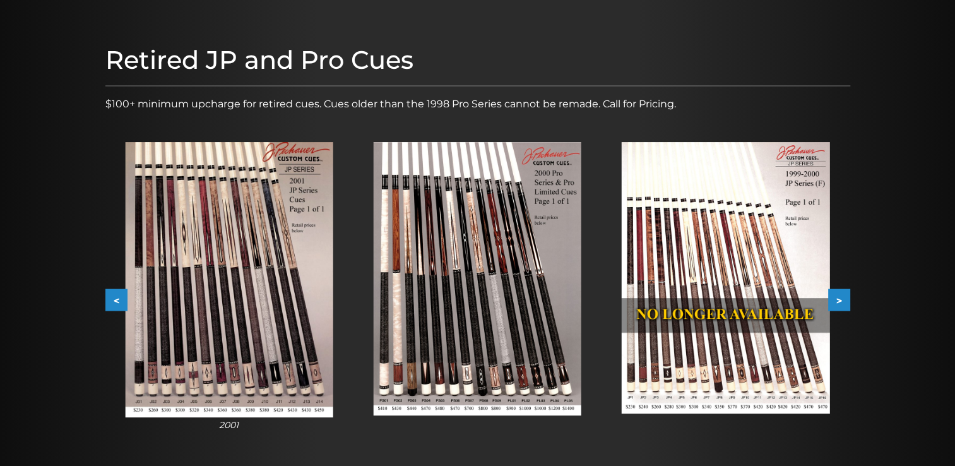
click at [842, 299] on button ">" at bounding box center [839, 300] width 22 height 22
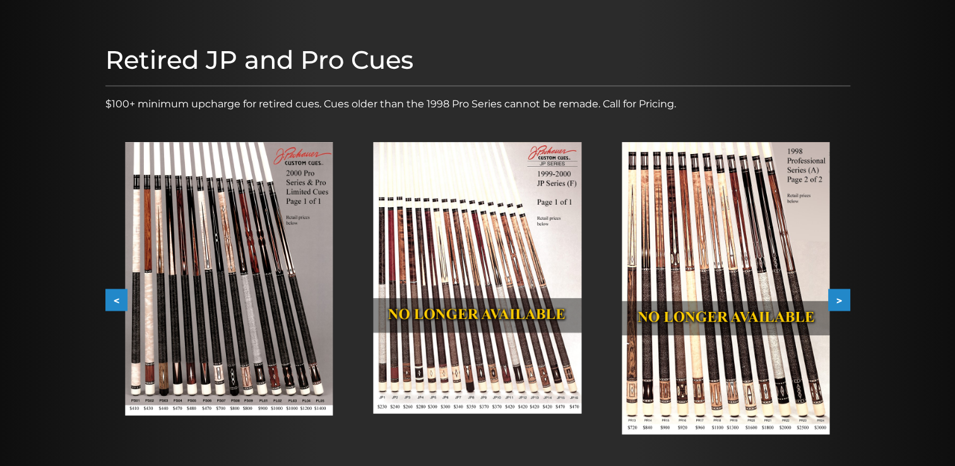
click at [842, 299] on button ">" at bounding box center [839, 300] width 22 height 22
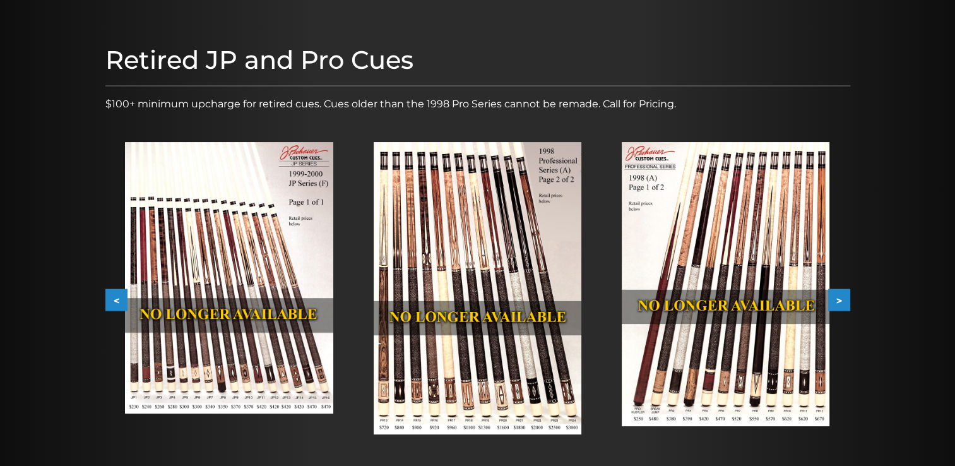
click at [842, 299] on button ">" at bounding box center [839, 300] width 22 height 22
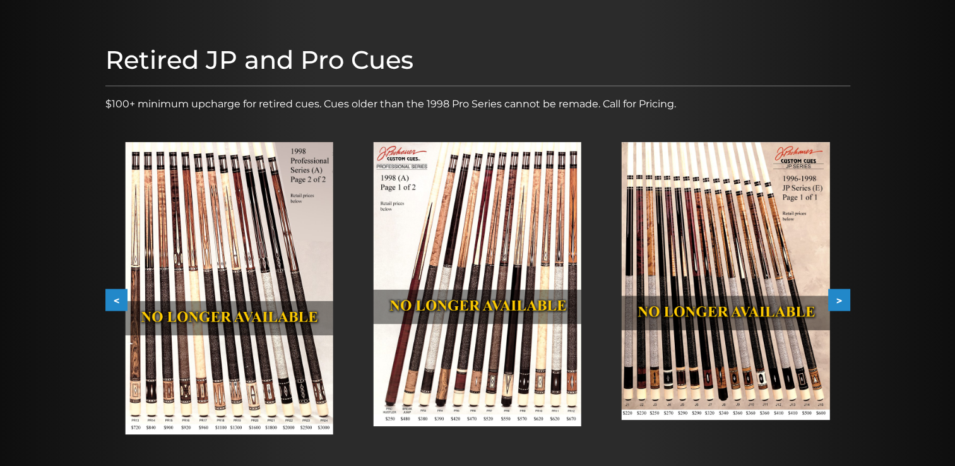
click at [845, 310] on button ">" at bounding box center [839, 300] width 22 height 22
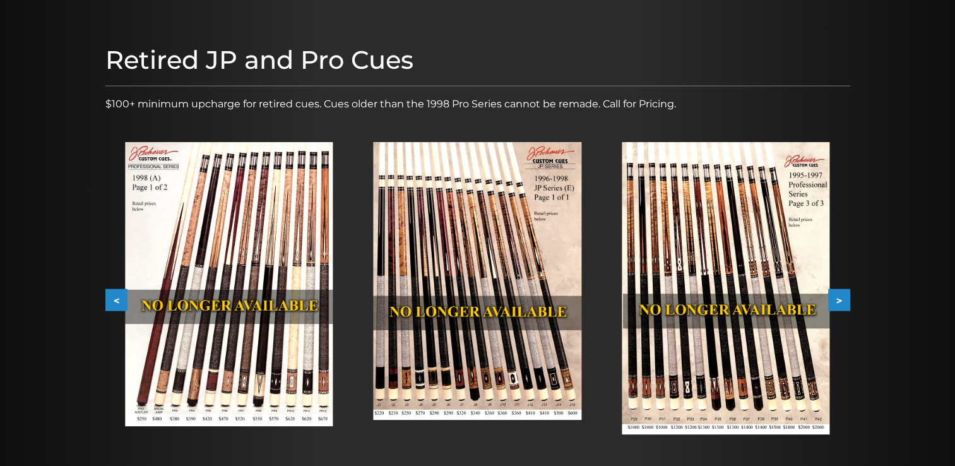
click at [846, 308] on button ">" at bounding box center [839, 300] width 22 height 22
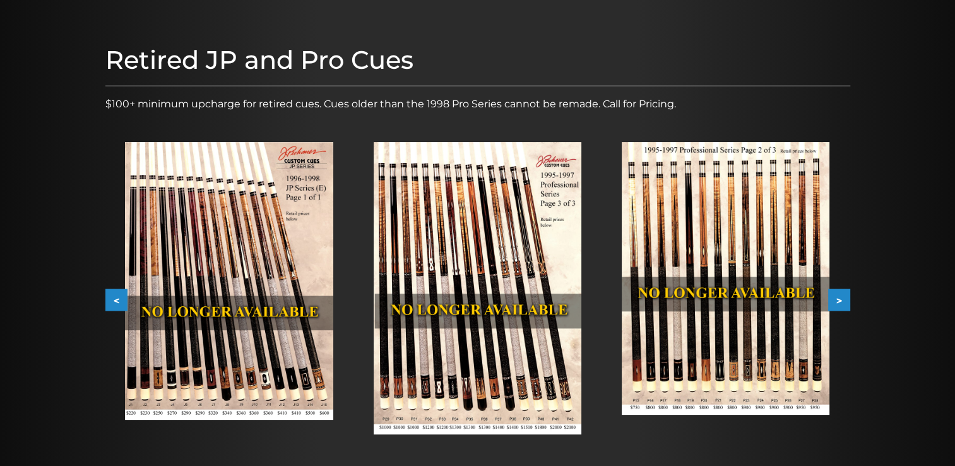
click at [846, 308] on button ">" at bounding box center [839, 300] width 22 height 22
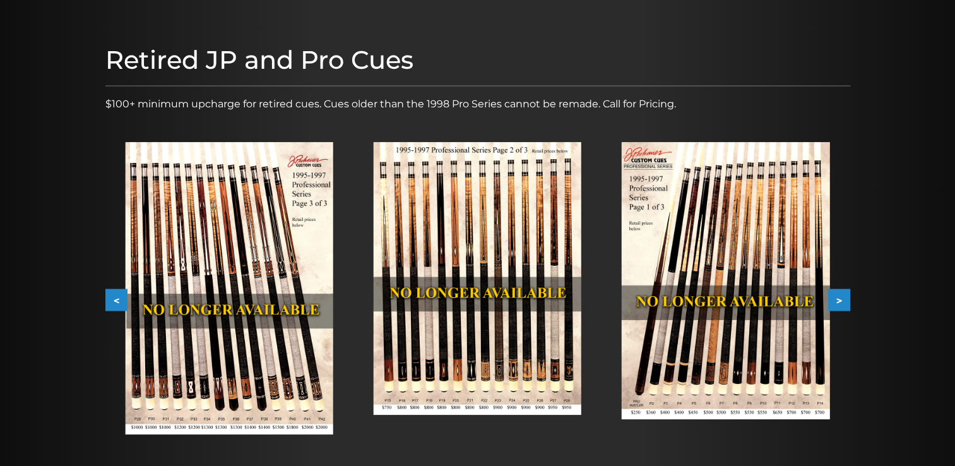
click at [846, 308] on button ">" at bounding box center [839, 300] width 22 height 22
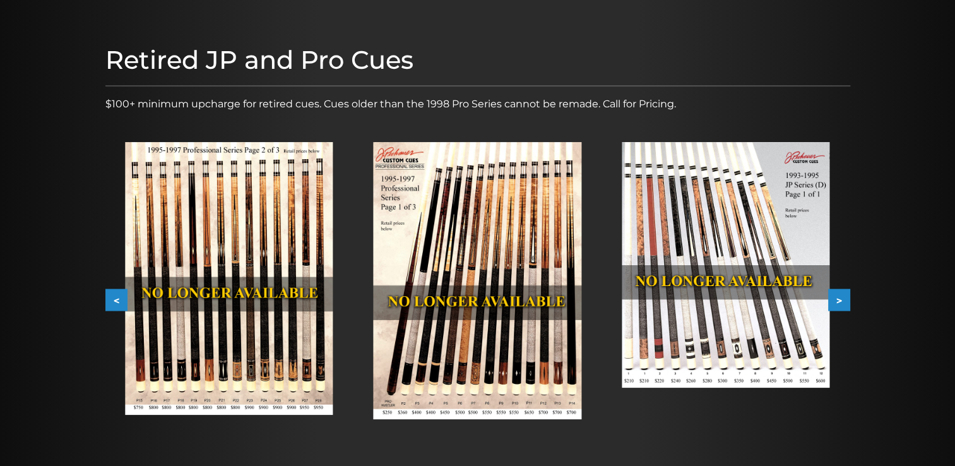
drag, startPoint x: 881, startPoint y: 201, endPoint x: 881, endPoint y: 194, distance: 6.9
click at [881, 196] on div at bounding box center [477, 261] width 955 height 534
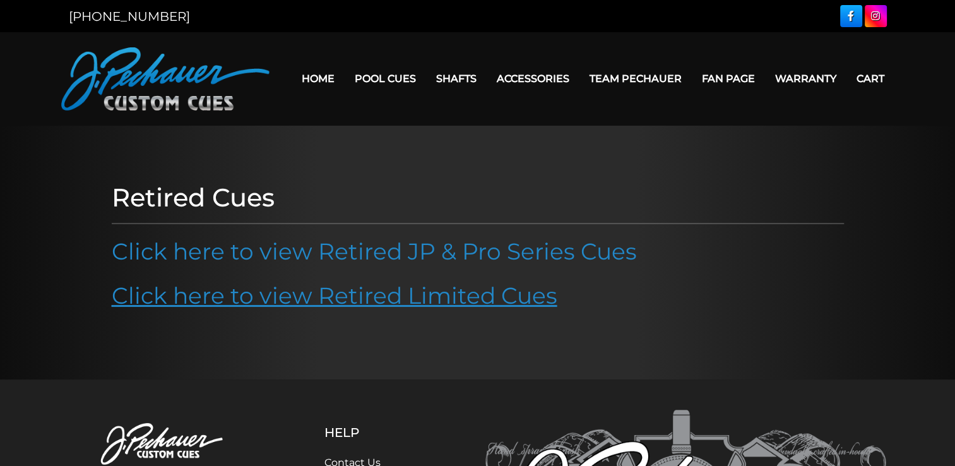
click at [407, 301] on link "Click here to view Retired Limited Cues" at bounding box center [335, 296] width 446 height 28
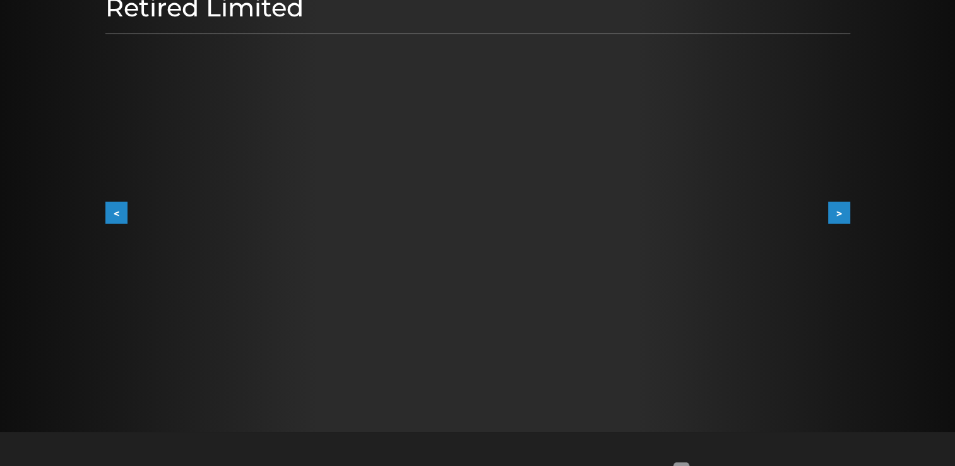
scroll to position [193, 0]
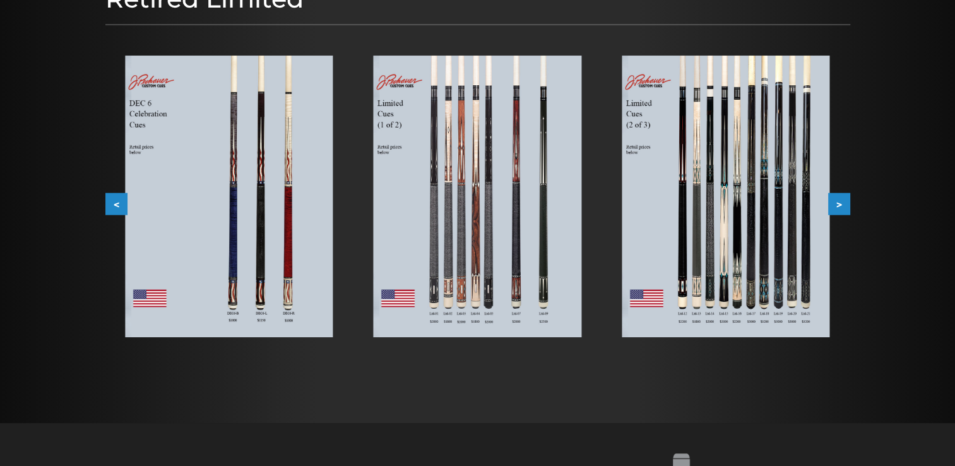
click at [760, 211] on img at bounding box center [726, 197] width 208 height 282
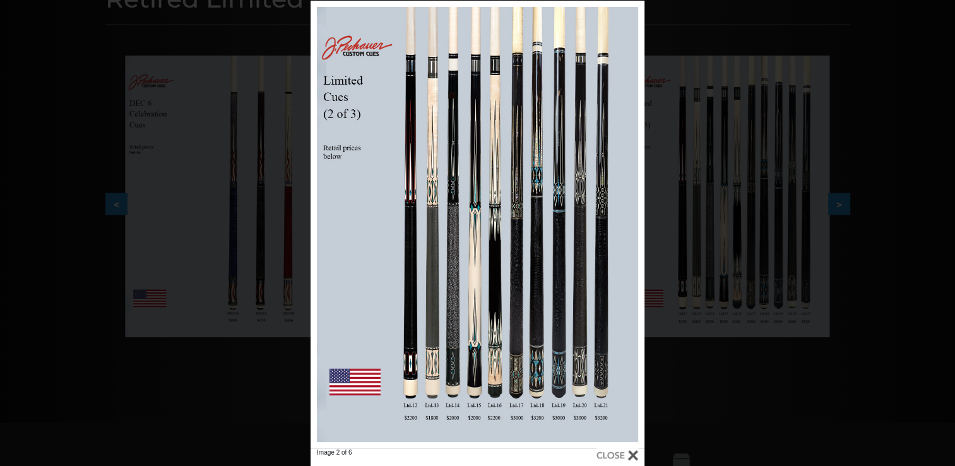
click at [774, 395] on div "Image 2 of 6" at bounding box center [477, 234] width 955 height 466
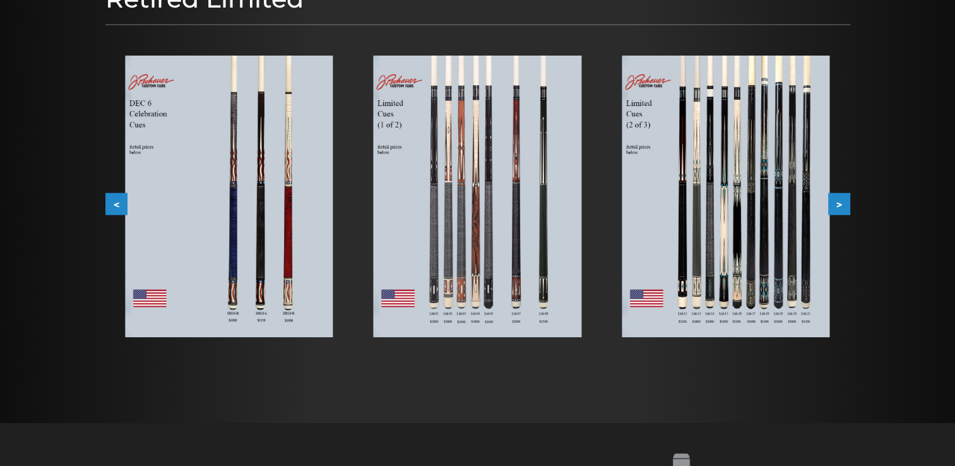
click at [438, 177] on img at bounding box center [478, 197] width 208 height 282
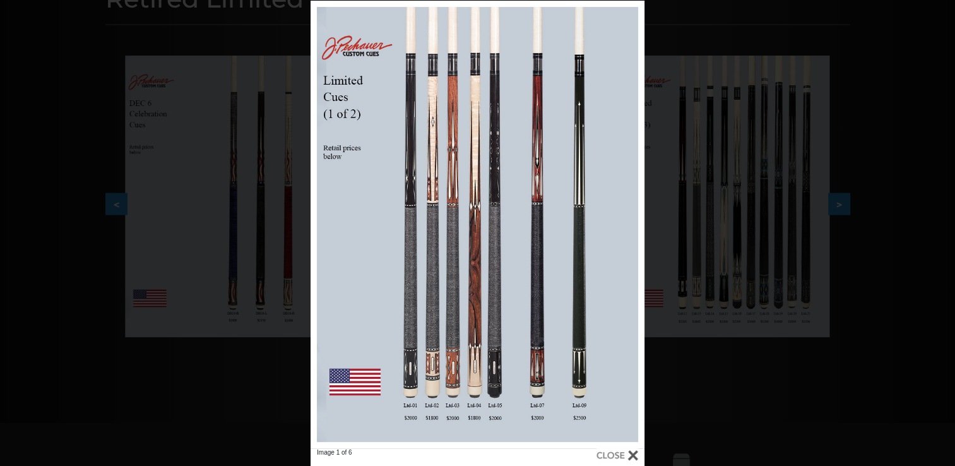
click at [726, 400] on div "Image 1 of 6" at bounding box center [477, 234] width 955 height 466
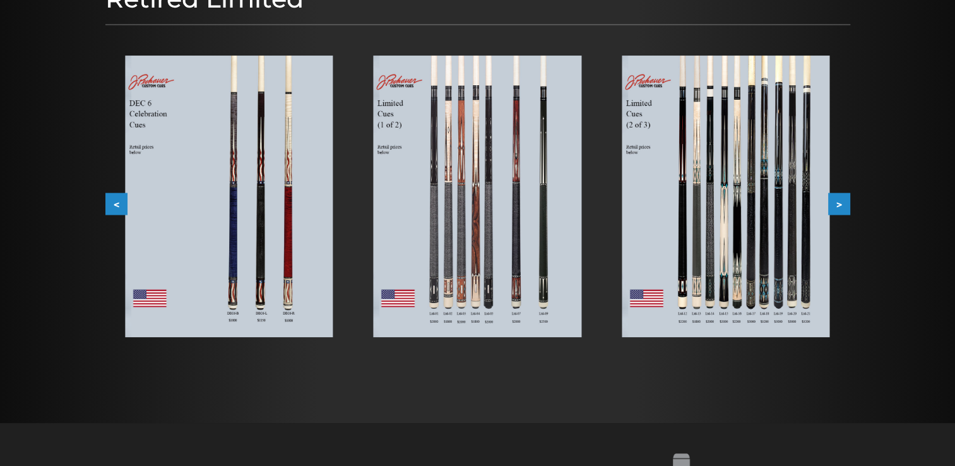
click at [262, 198] on img at bounding box center [229, 197] width 208 height 282
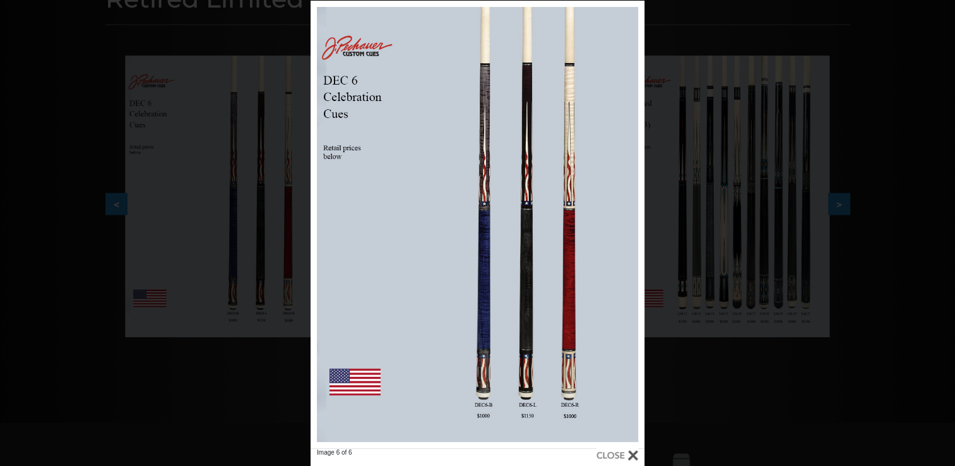
click at [771, 388] on div "Image 6 of 6" at bounding box center [477, 234] width 955 height 466
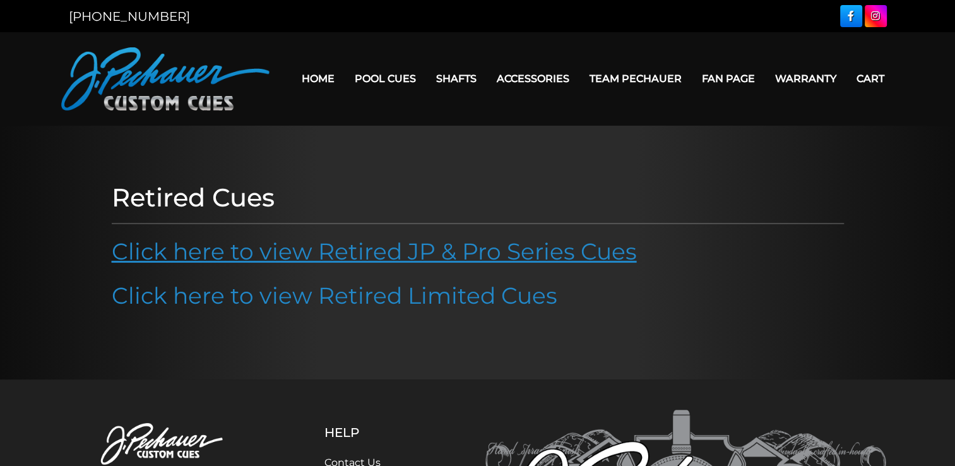
click at [320, 256] on link "Click here to view Retired JP & Pro Series Cues" at bounding box center [374, 251] width 525 height 28
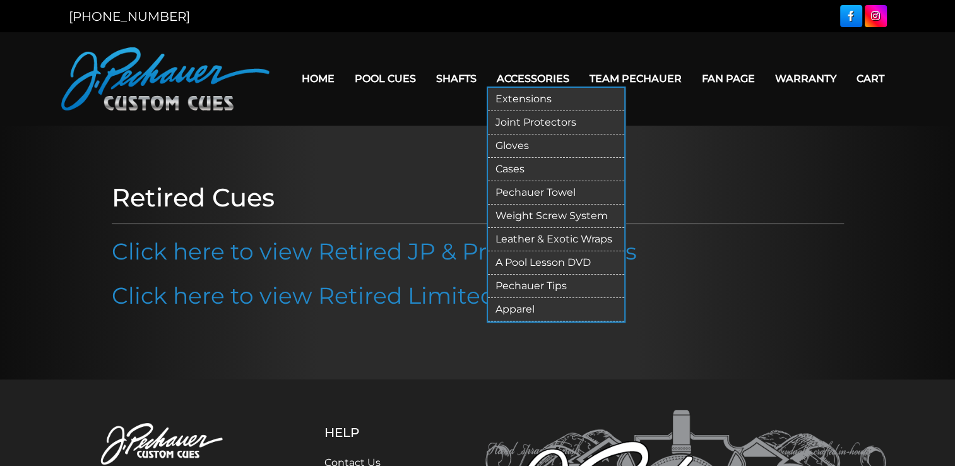
click at [498, 143] on link "Gloves" at bounding box center [556, 145] width 136 height 23
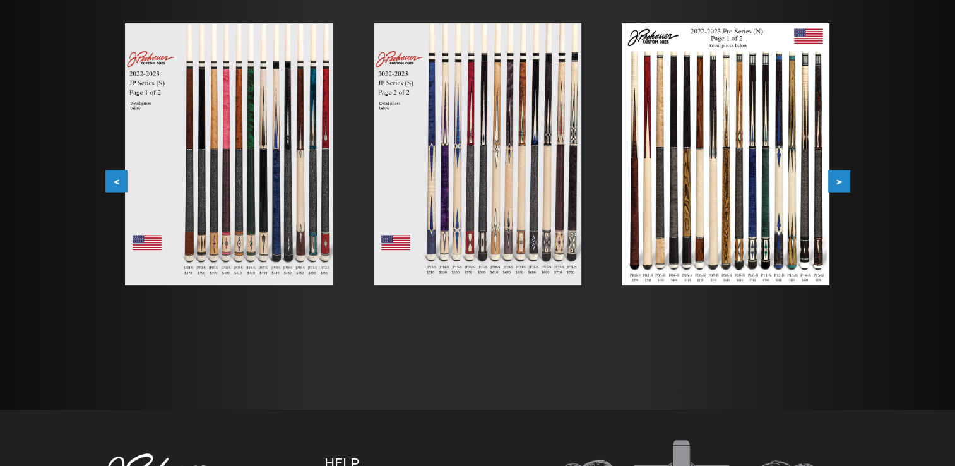
scroll to position [255, 0]
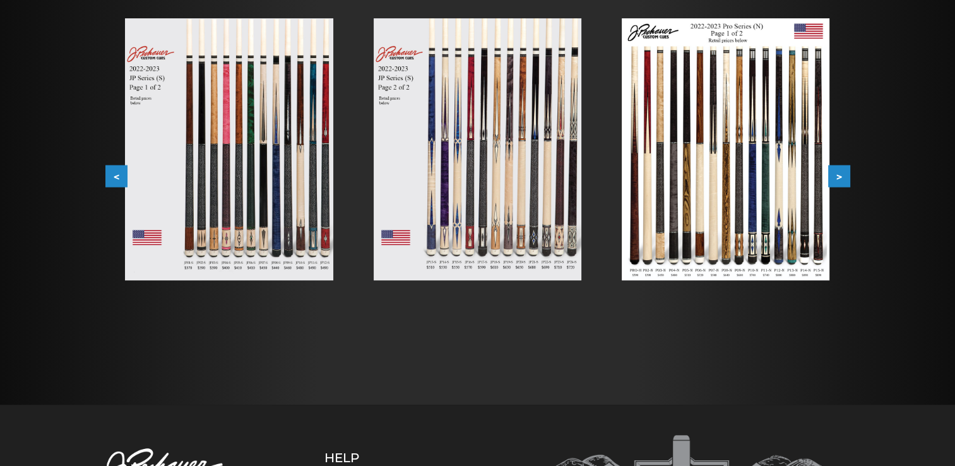
click at [231, 213] on img at bounding box center [229, 149] width 208 height 262
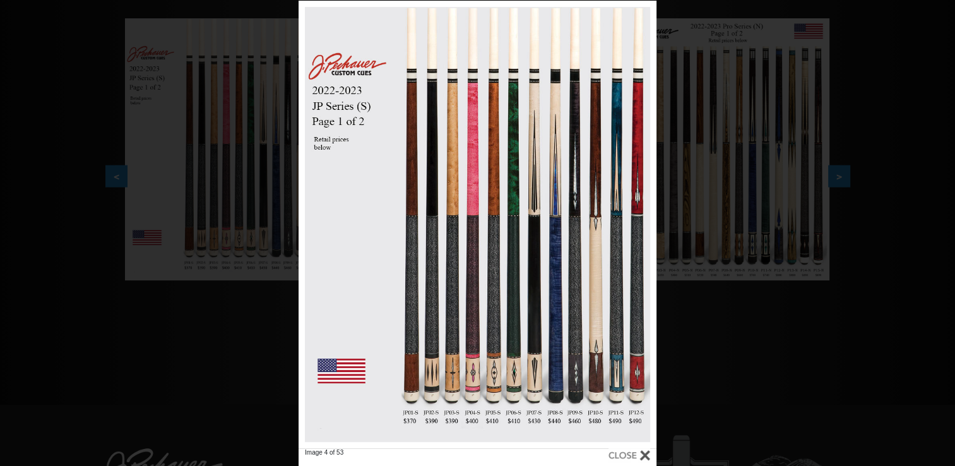
click at [640, 451] on div at bounding box center [630, 455] width 42 height 14
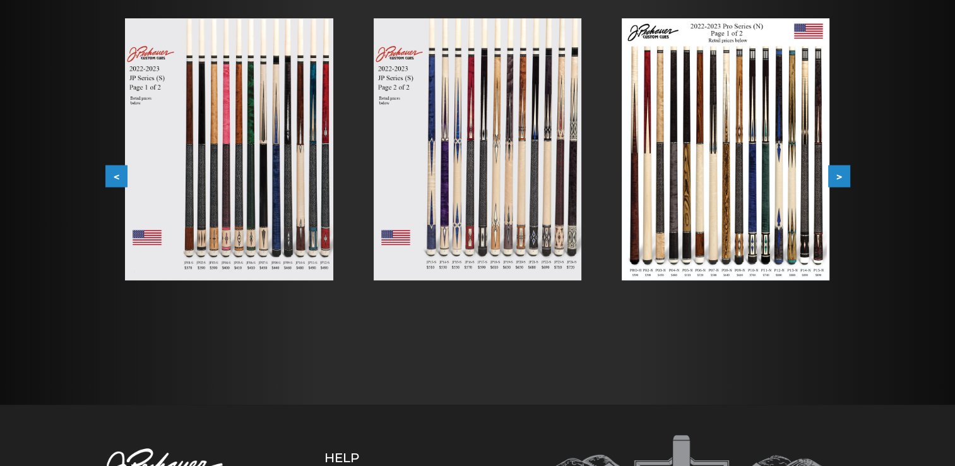
click at [758, 217] on img at bounding box center [726, 149] width 208 height 262
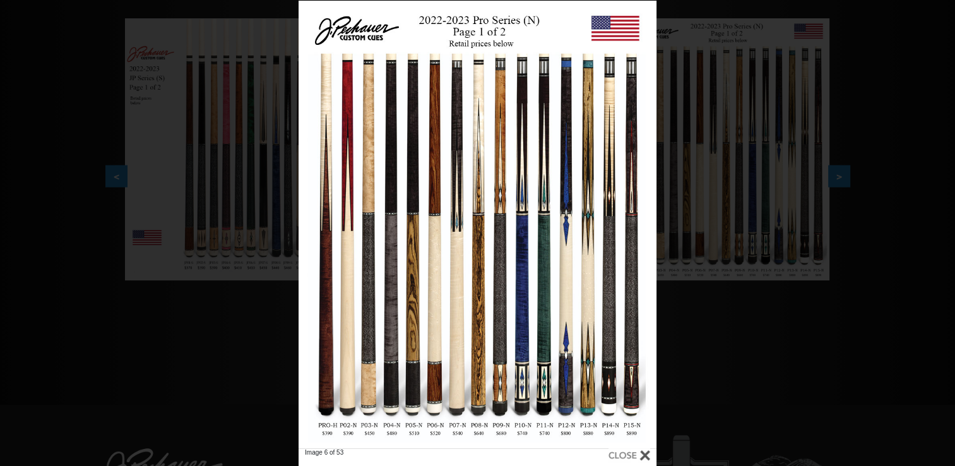
click at [780, 337] on div "Image 6 of 53" at bounding box center [477, 234] width 955 height 466
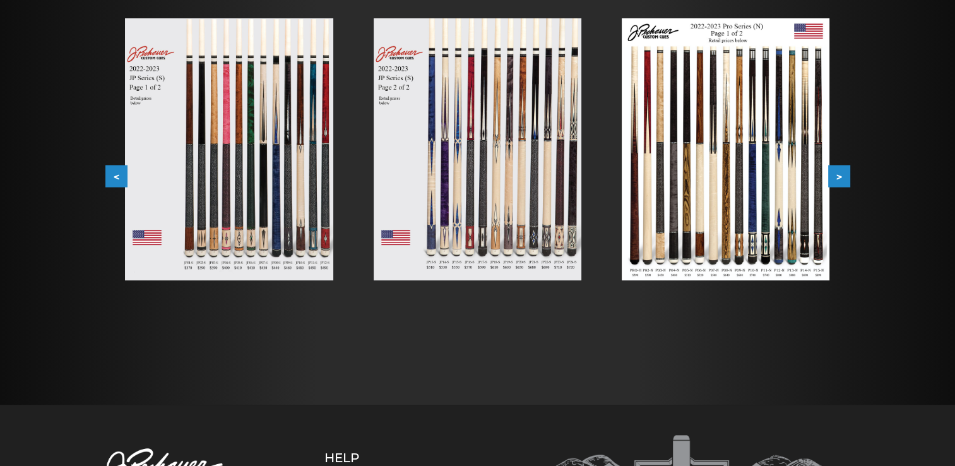
click at [844, 181] on button ">" at bounding box center [839, 176] width 22 height 22
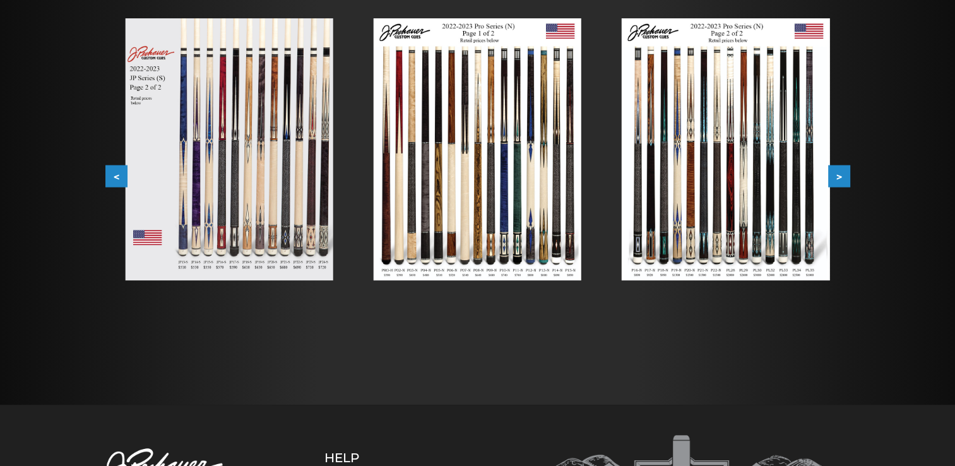
click at [803, 192] on img at bounding box center [726, 149] width 208 height 262
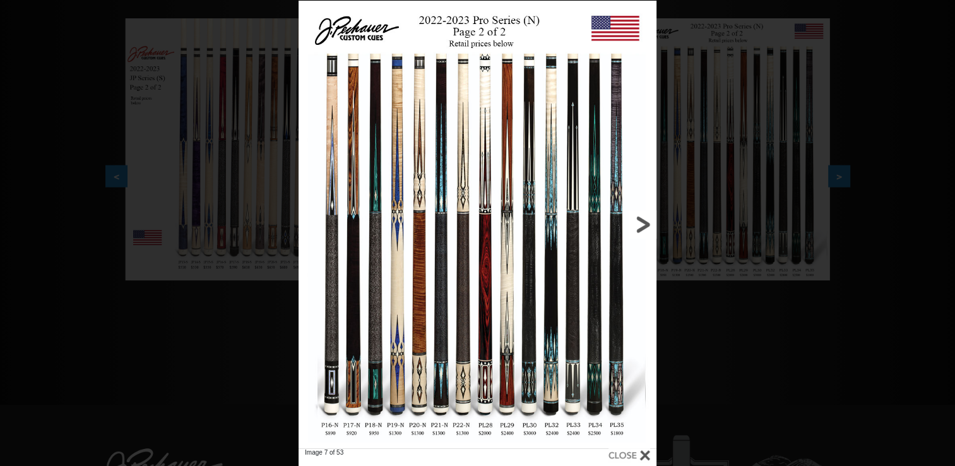
click at [623, 297] on link at bounding box center [576, 225] width 161 height 448
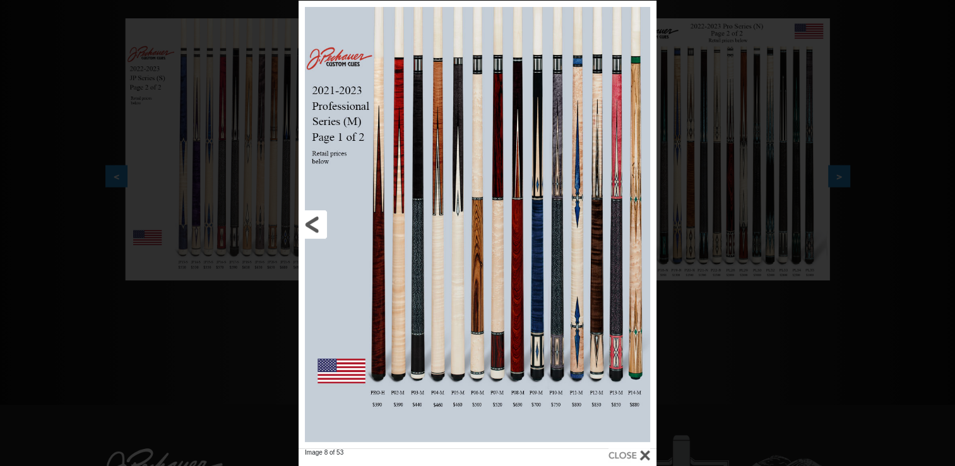
click at [313, 221] on link at bounding box center [379, 225] width 161 height 448
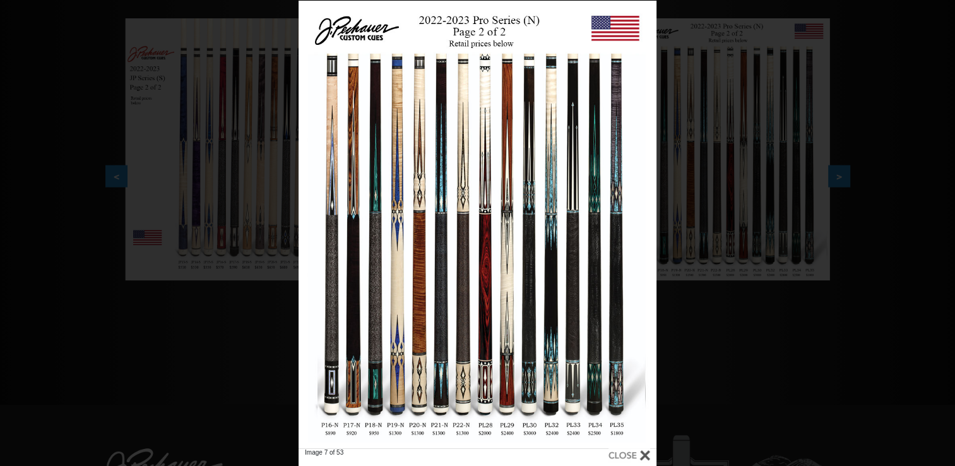
click at [714, 314] on div "Image 7 of 53" at bounding box center [477, 234] width 955 height 466
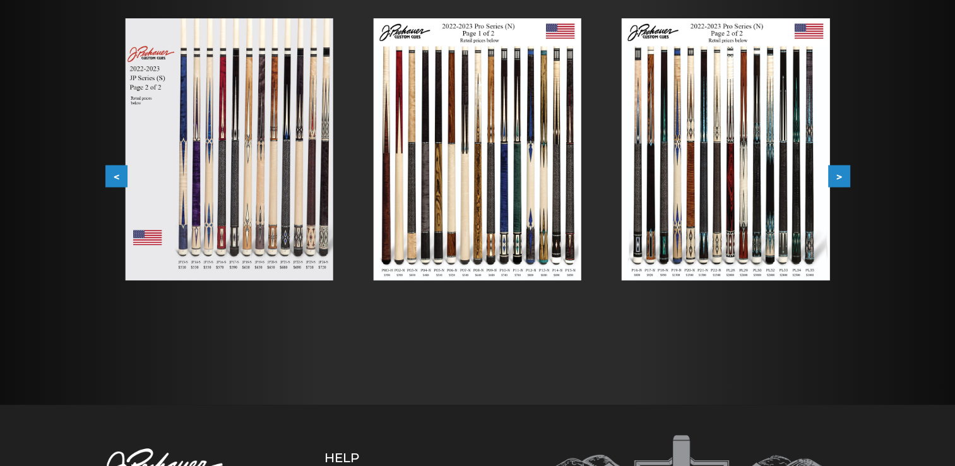
click at [845, 176] on button ">" at bounding box center [839, 176] width 22 height 22
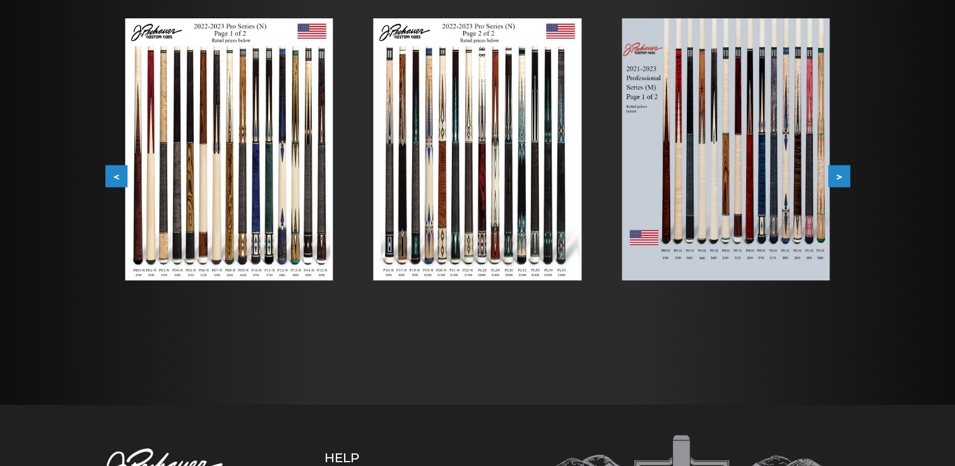
click at [845, 176] on button ">" at bounding box center [839, 176] width 22 height 22
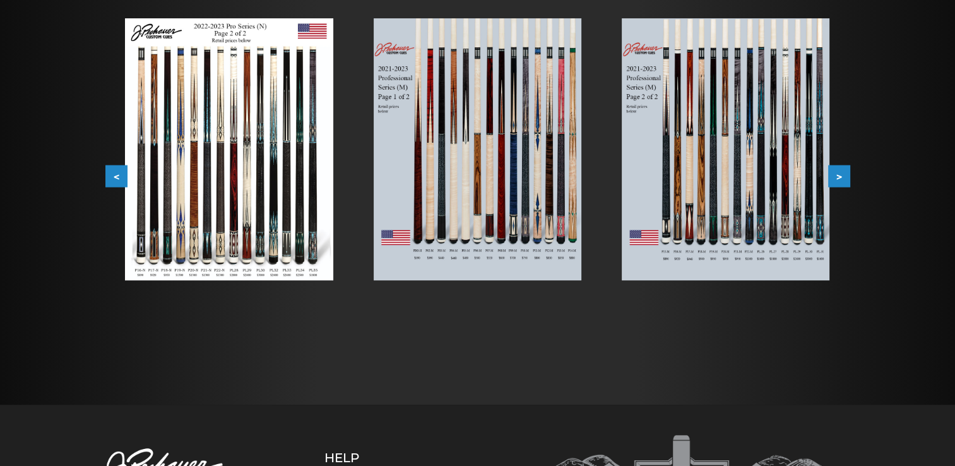
click at [816, 244] on img at bounding box center [726, 149] width 208 height 262
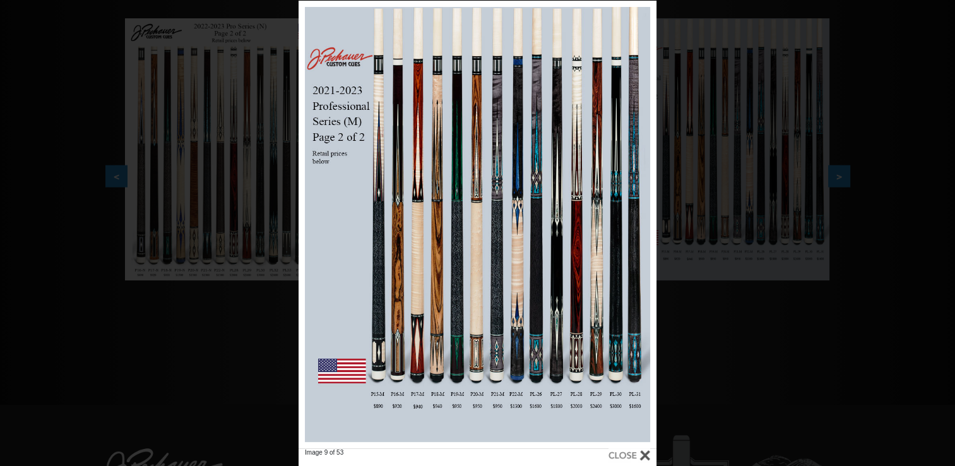
click at [842, 179] on div "Image 9 of 53" at bounding box center [477, 234] width 955 height 466
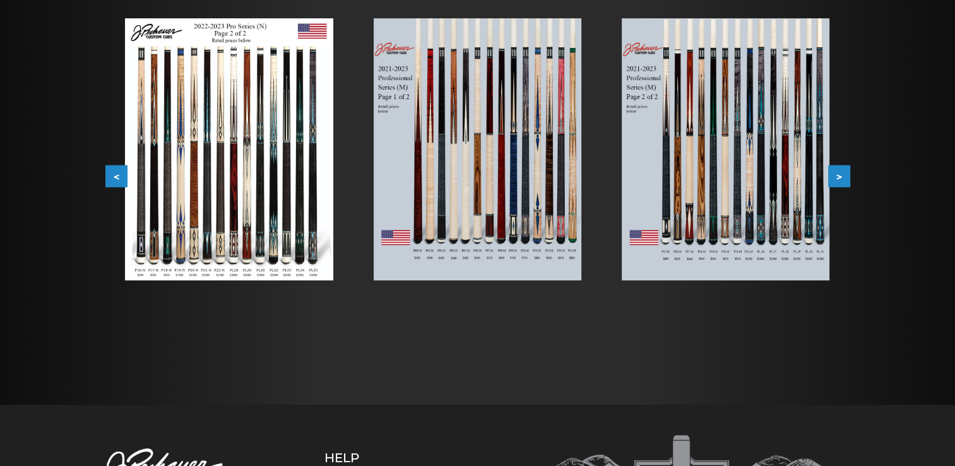
click at [842, 179] on button ">" at bounding box center [839, 176] width 22 height 22
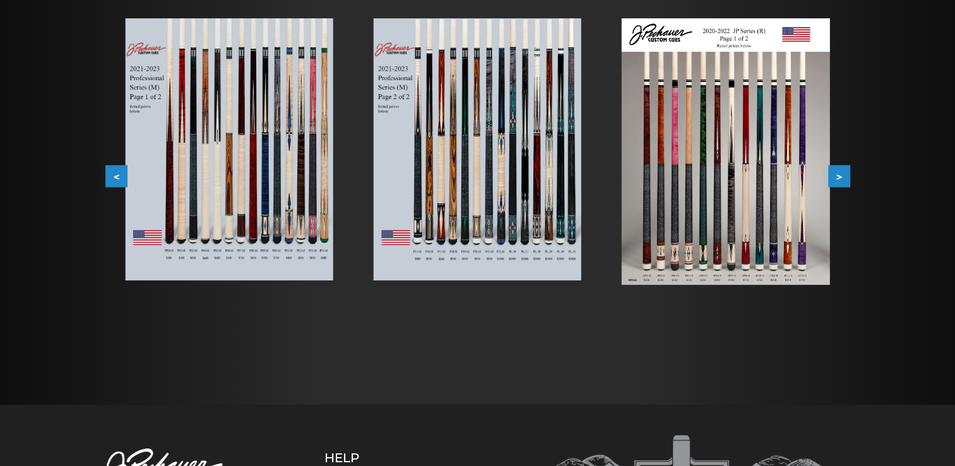
click at [842, 179] on button ">" at bounding box center [839, 176] width 22 height 22
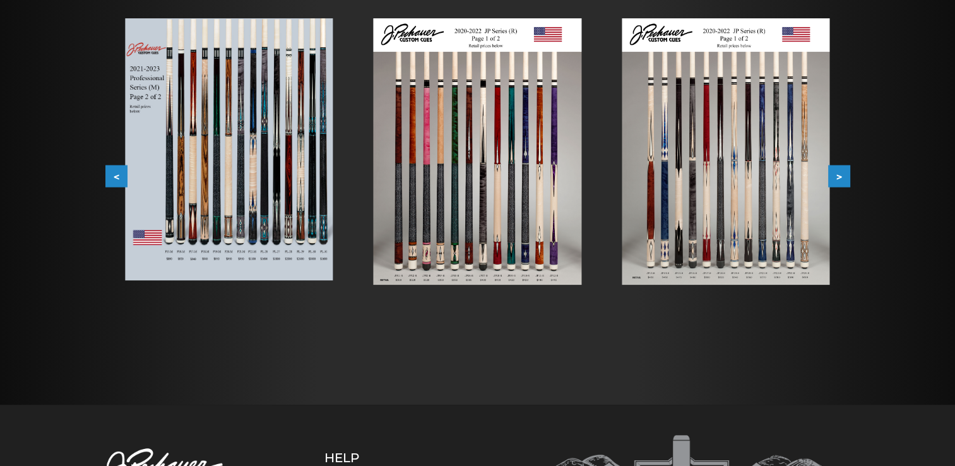
click at [791, 215] on img at bounding box center [726, 151] width 208 height 266
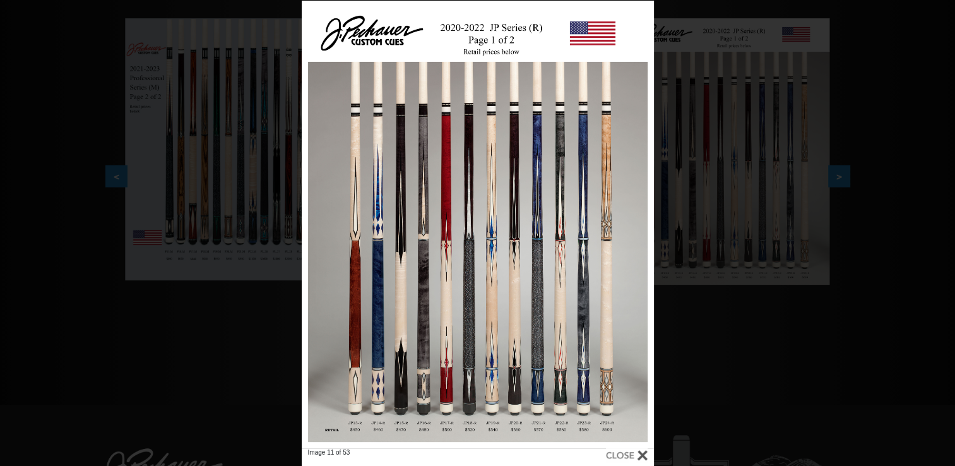
click at [611, 453] on div at bounding box center [627, 455] width 42 height 14
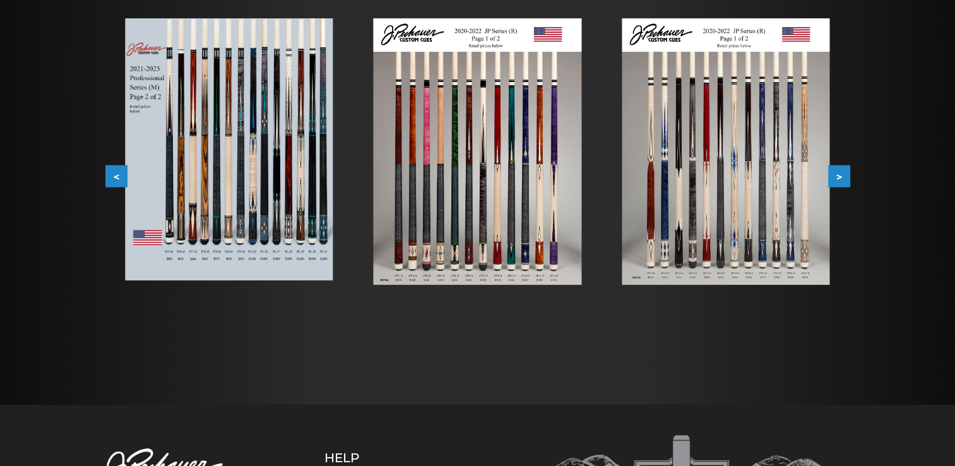
click at [844, 175] on button ">" at bounding box center [839, 176] width 22 height 22
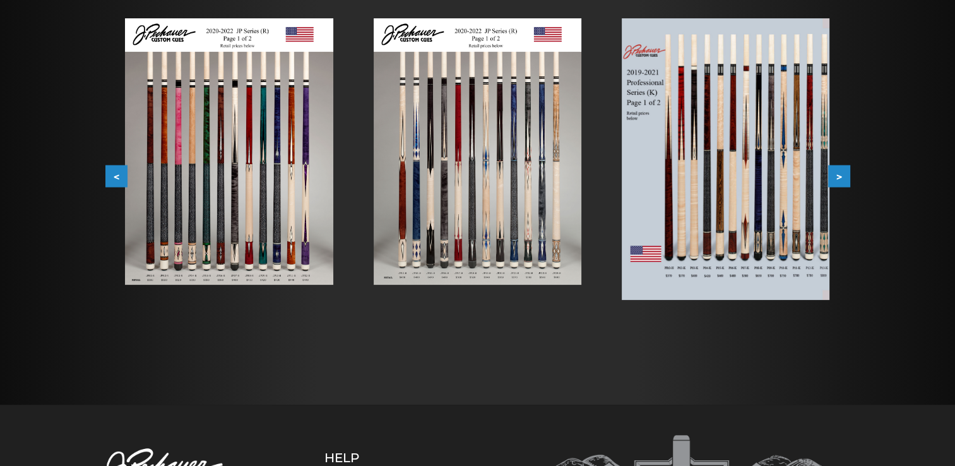
click at [844, 175] on button ">" at bounding box center [839, 176] width 22 height 22
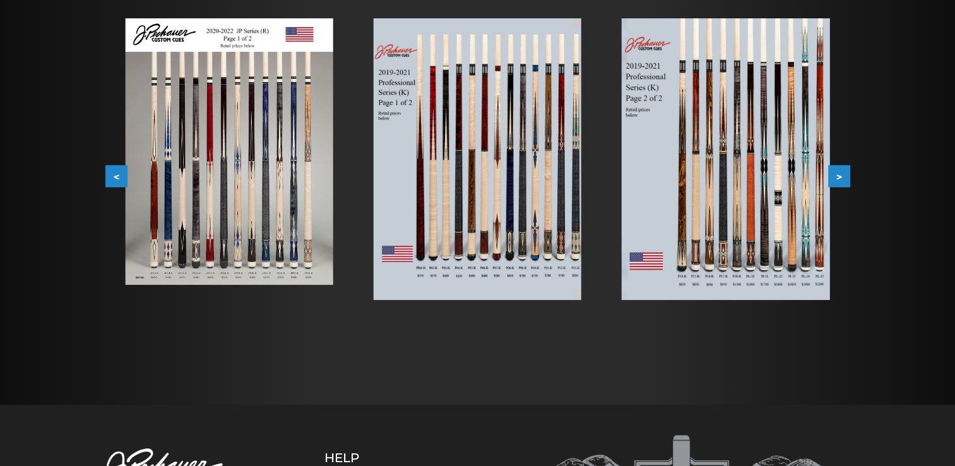
click at [844, 175] on button ">" at bounding box center [839, 176] width 22 height 22
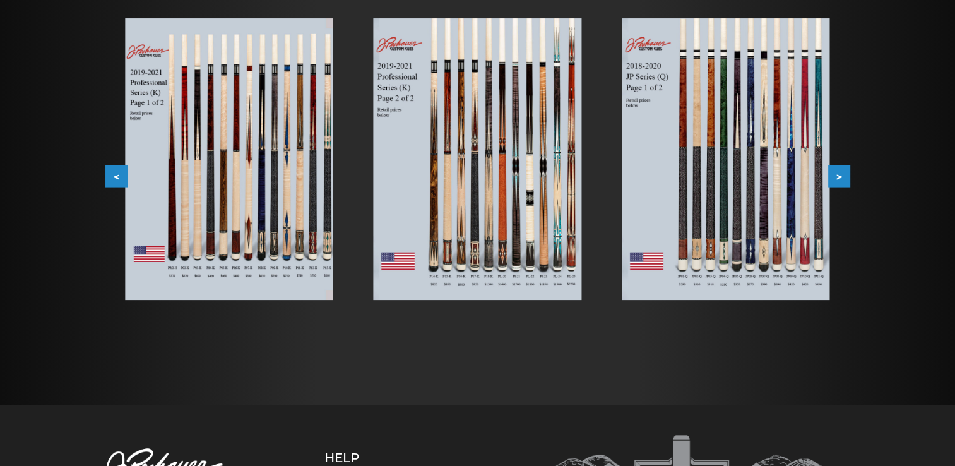
click at [844, 175] on button ">" at bounding box center [839, 176] width 22 height 22
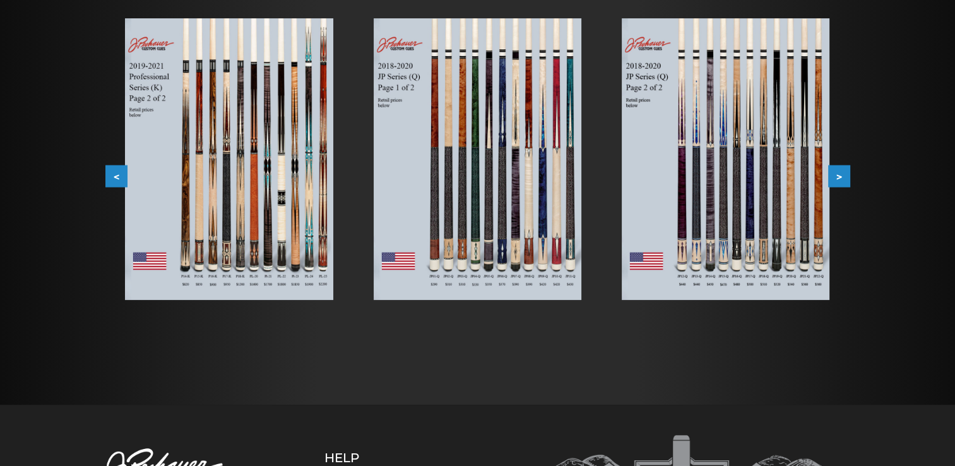
click at [492, 206] on img at bounding box center [478, 159] width 208 height 282
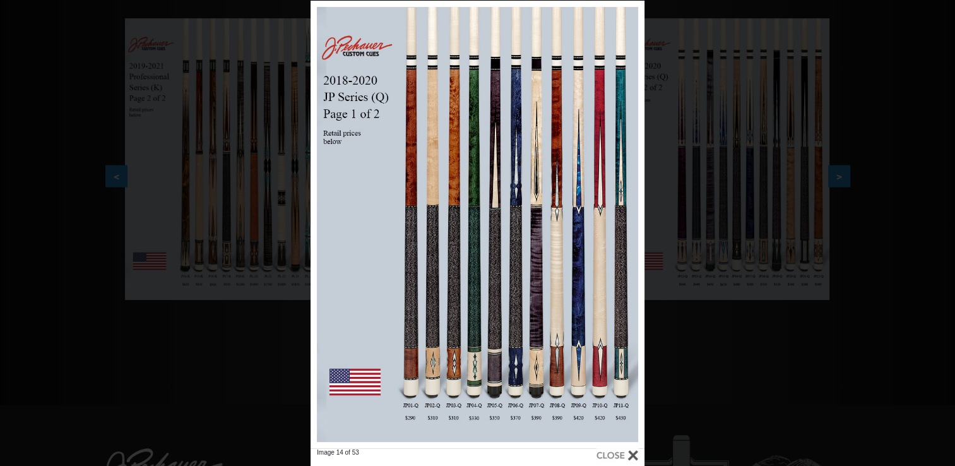
click at [682, 364] on div "Image 14 of 53" at bounding box center [477, 234] width 955 height 466
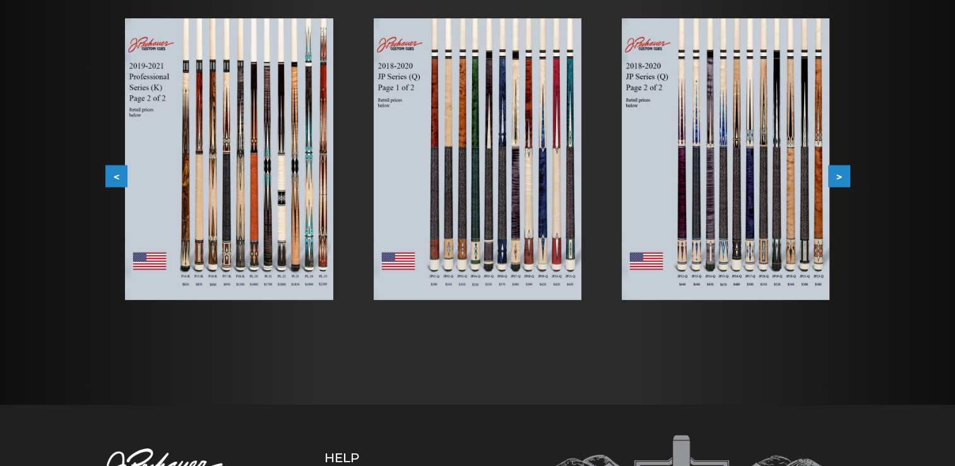
click at [836, 173] on button ">" at bounding box center [839, 176] width 22 height 22
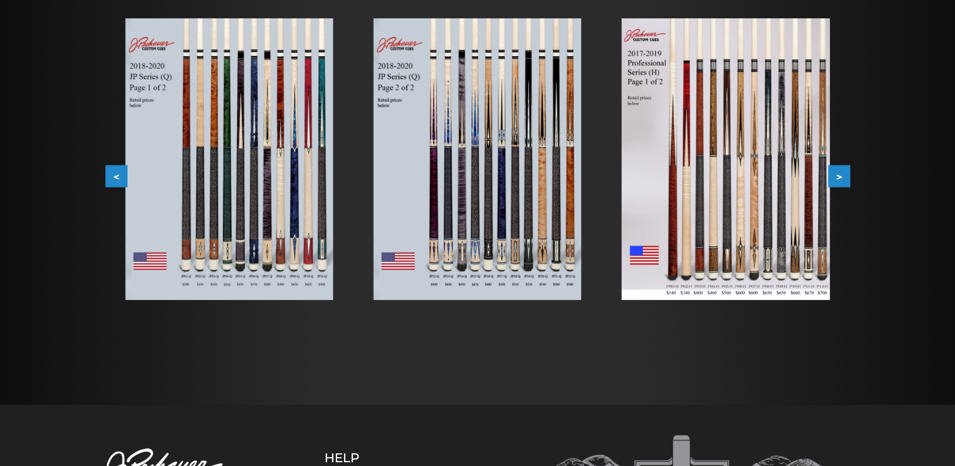
click at [836, 173] on button ">" at bounding box center [839, 176] width 22 height 22
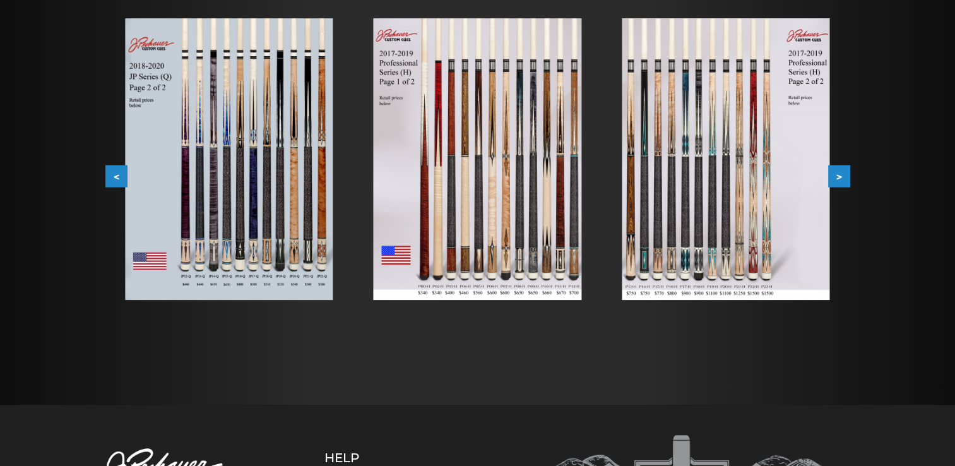
click at [836, 173] on button ">" at bounding box center [839, 176] width 22 height 22
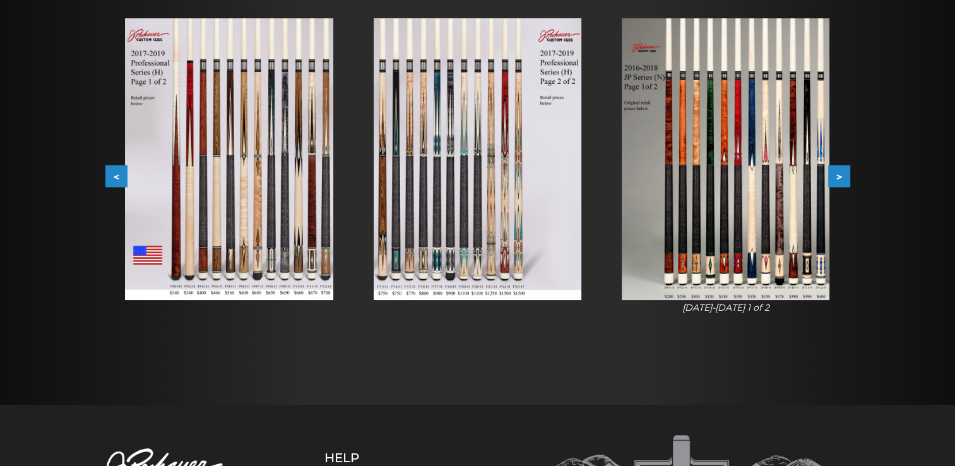
click at [836, 173] on button ">" at bounding box center [839, 176] width 22 height 22
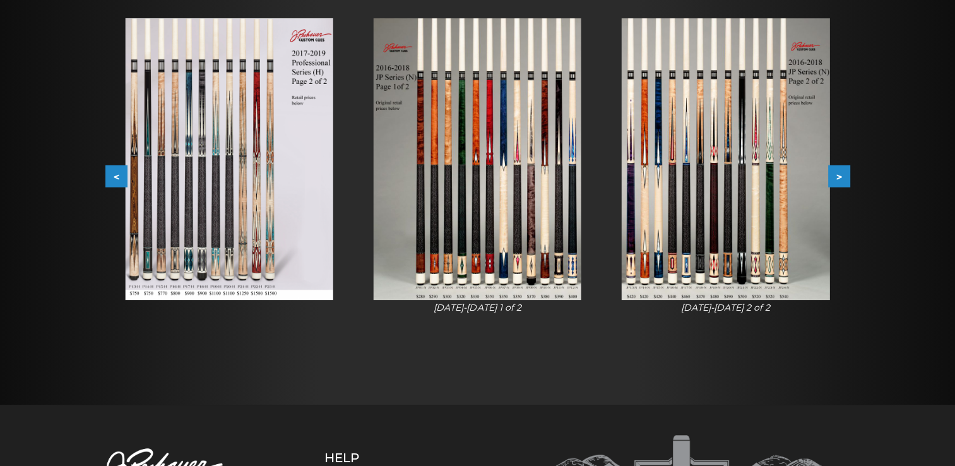
click at [840, 177] on button ">" at bounding box center [839, 176] width 22 height 22
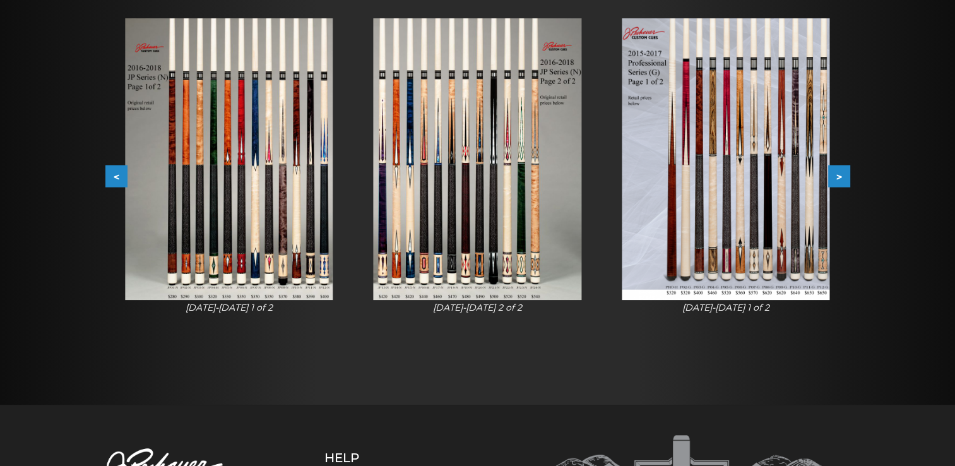
click at [840, 177] on button ">" at bounding box center [839, 176] width 22 height 22
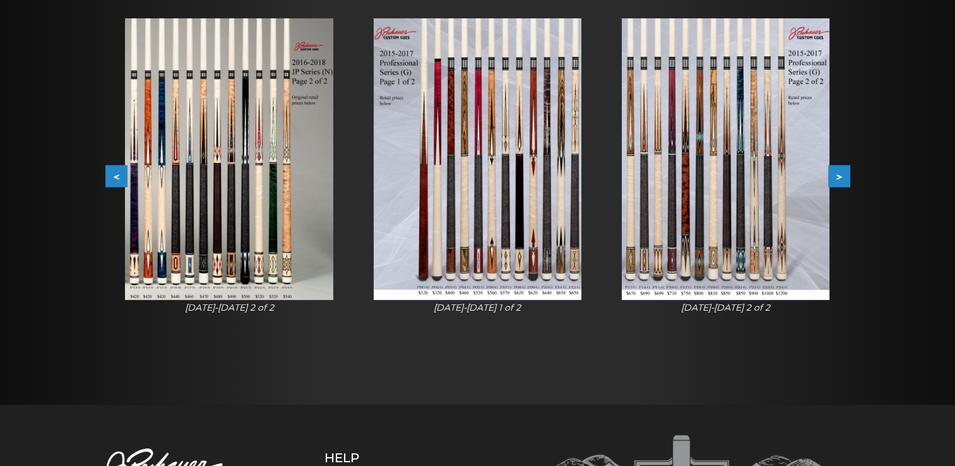
click at [755, 213] on img at bounding box center [726, 159] width 208 height 282
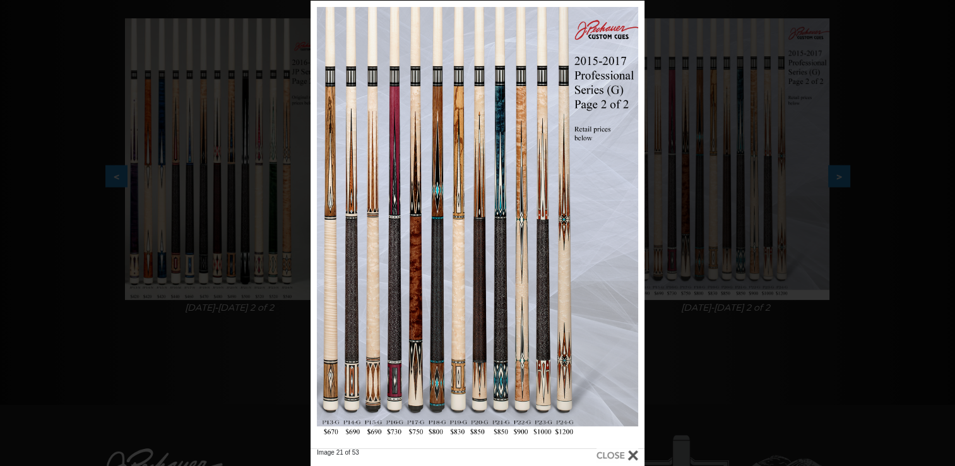
click at [775, 310] on div "Image 21 of 53" at bounding box center [477, 234] width 955 height 466
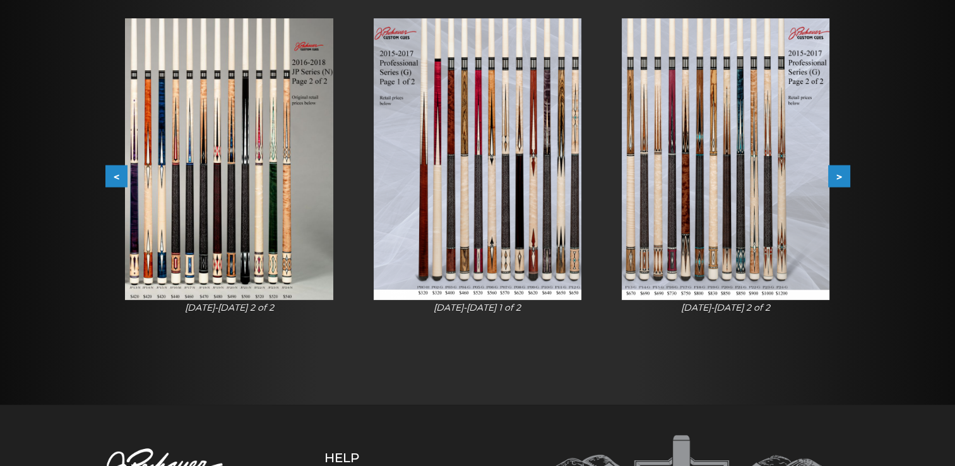
click at [839, 175] on button ">" at bounding box center [839, 176] width 22 height 22
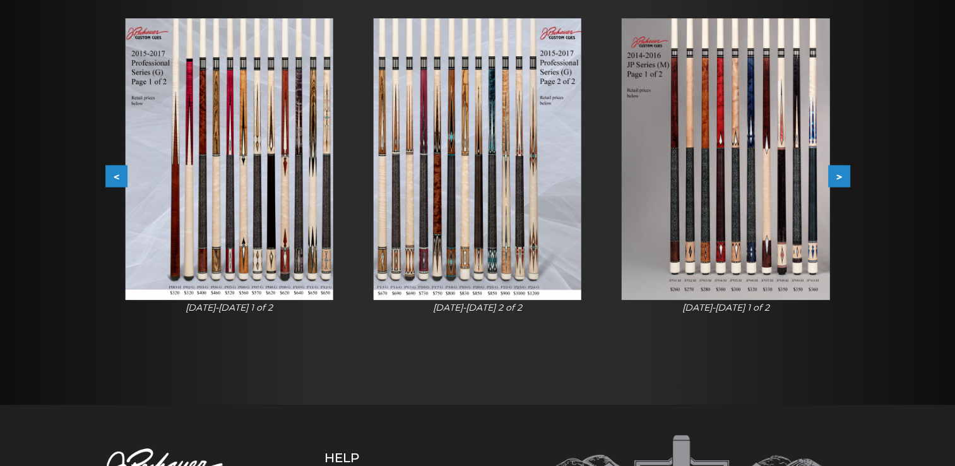
click at [839, 175] on button ">" at bounding box center [839, 176] width 22 height 22
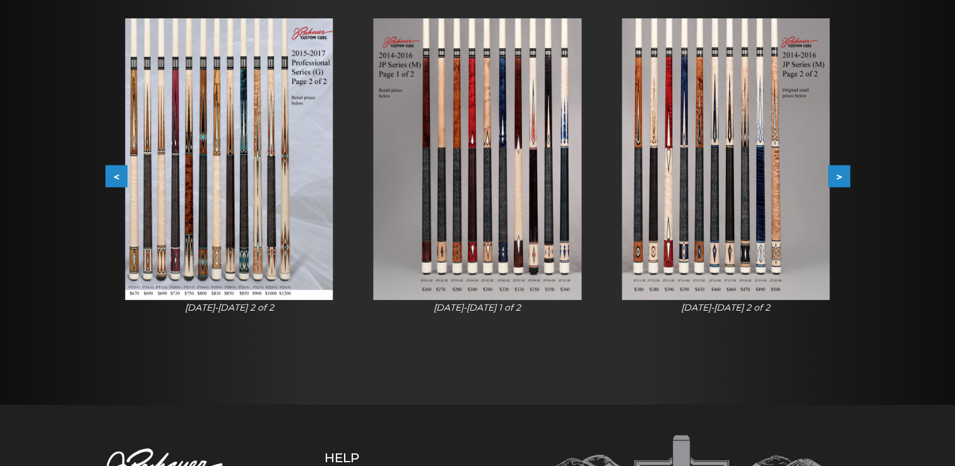
click at [839, 175] on button ">" at bounding box center [839, 176] width 22 height 22
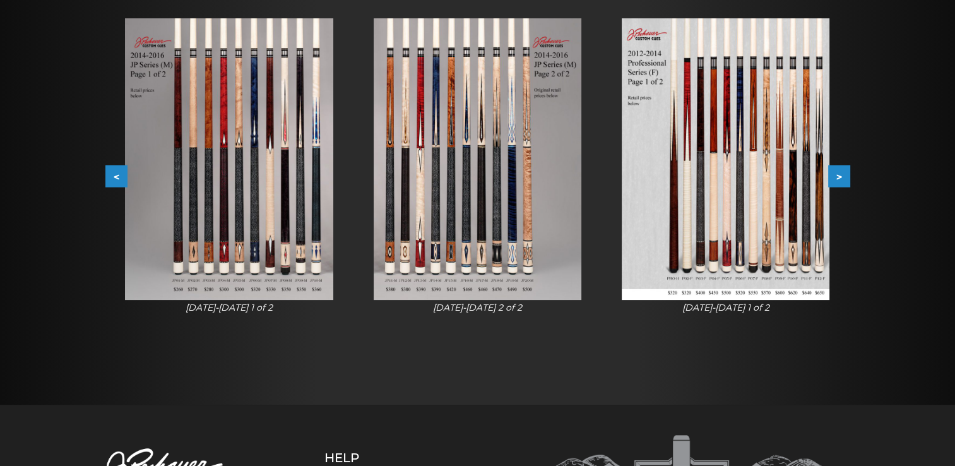
click at [839, 175] on button ">" at bounding box center [839, 176] width 22 height 22
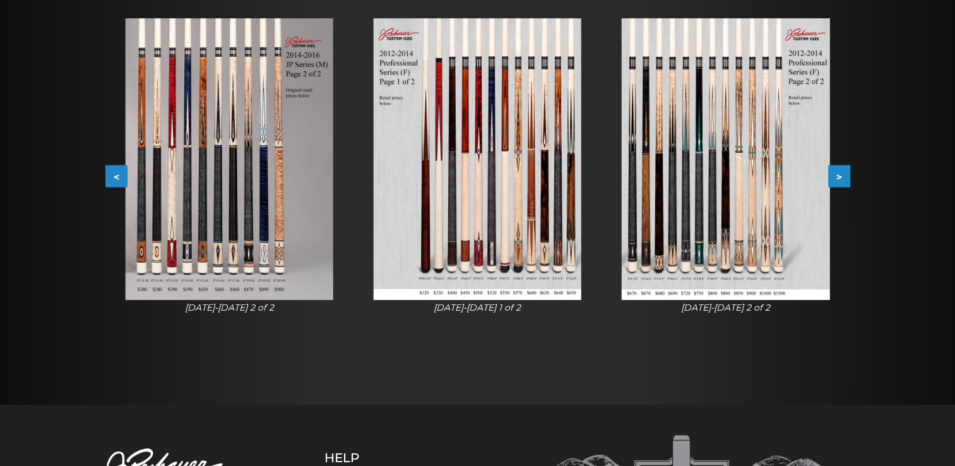
click at [839, 175] on button ">" at bounding box center [839, 176] width 22 height 22
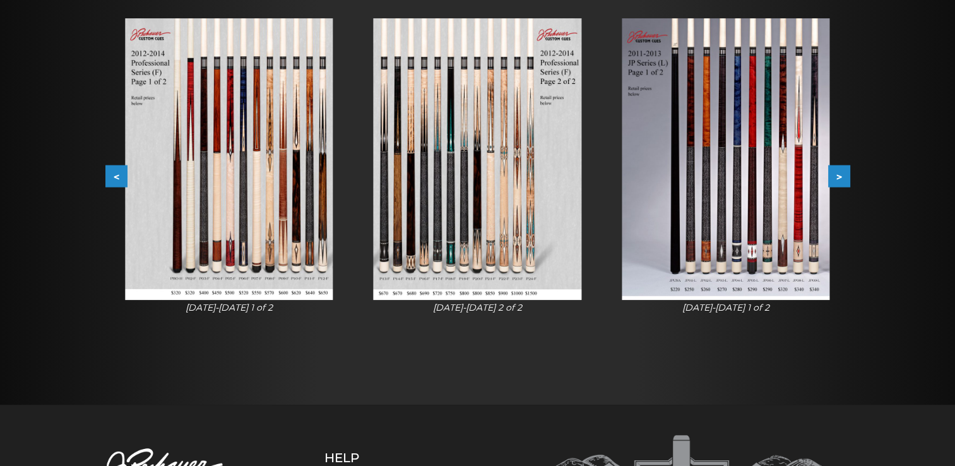
click at [839, 175] on button ">" at bounding box center [839, 176] width 22 height 22
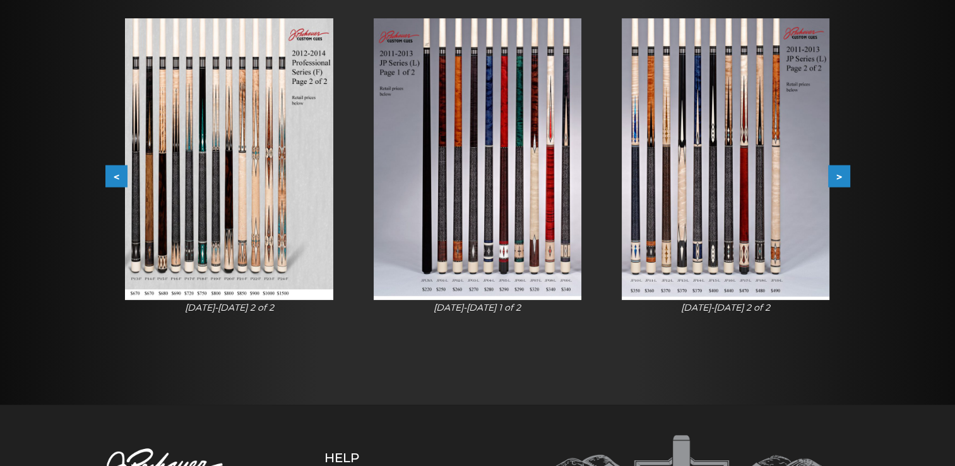
click at [839, 183] on button ">" at bounding box center [839, 176] width 22 height 22
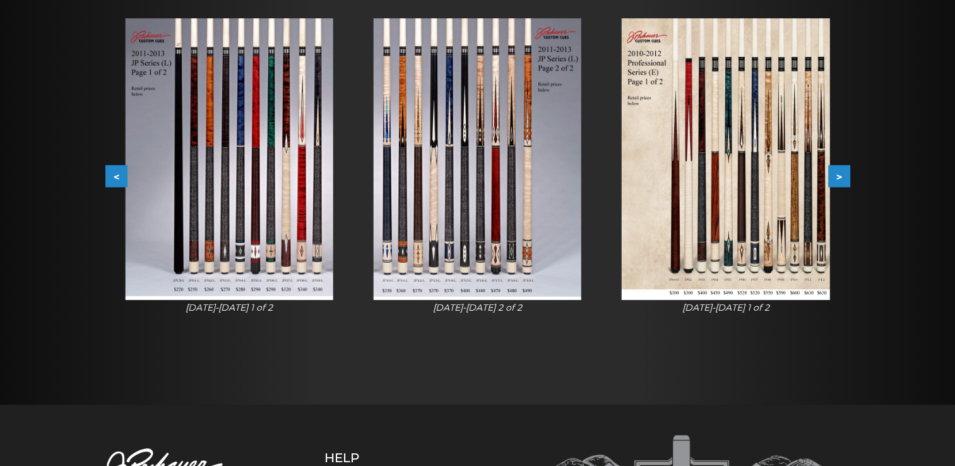
click at [839, 183] on button ">" at bounding box center [839, 176] width 22 height 22
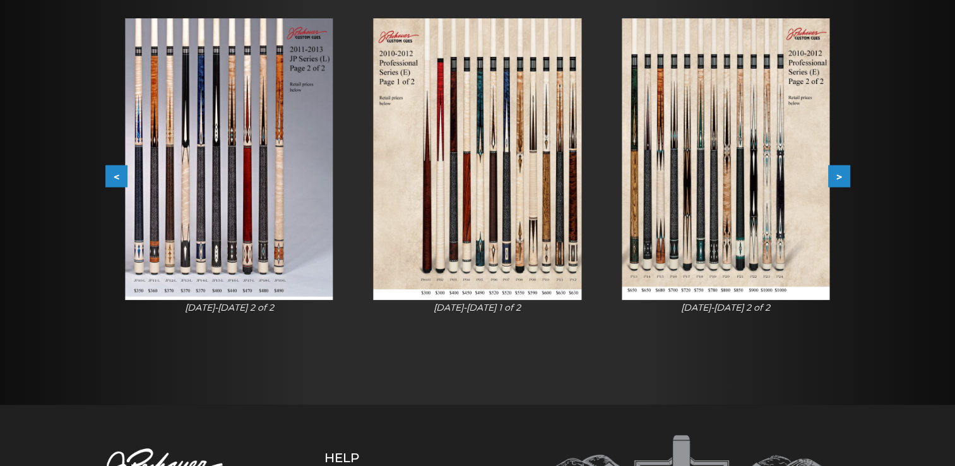
click at [839, 183] on button ">" at bounding box center [839, 176] width 22 height 22
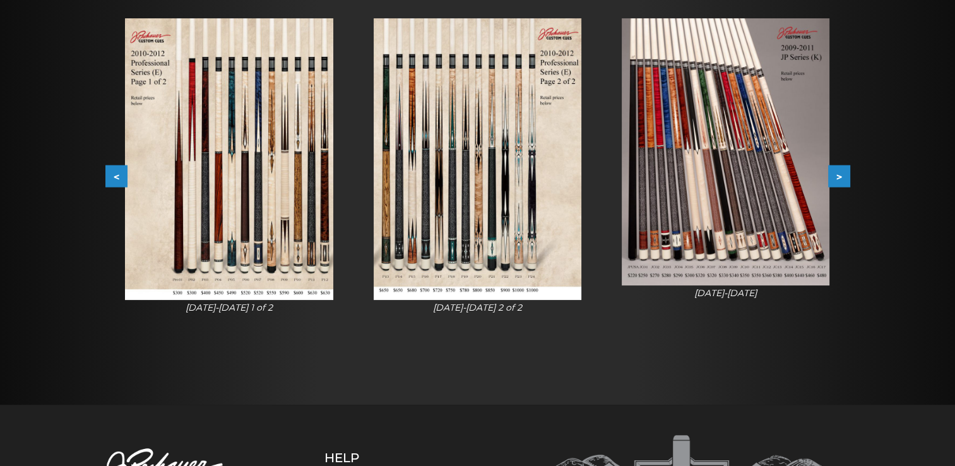
click at [839, 183] on button ">" at bounding box center [839, 176] width 22 height 22
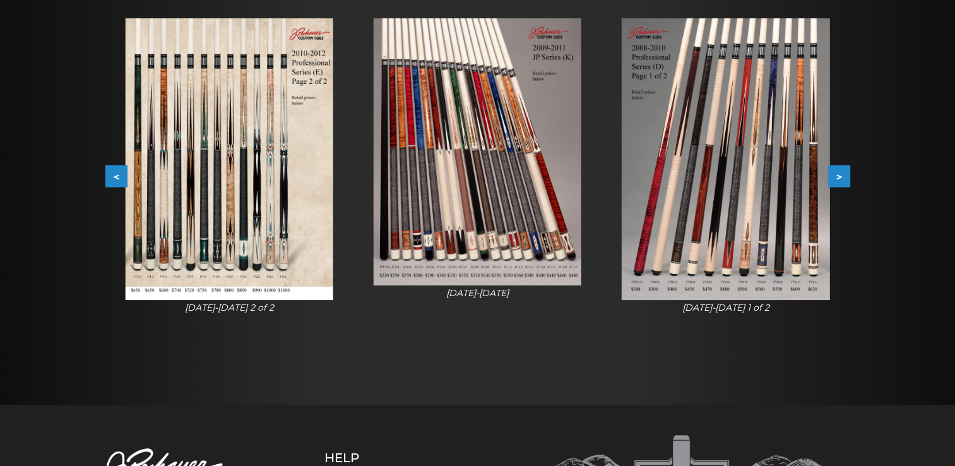
click at [839, 183] on button ">" at bounding box center [839, 176] width 22 height 22
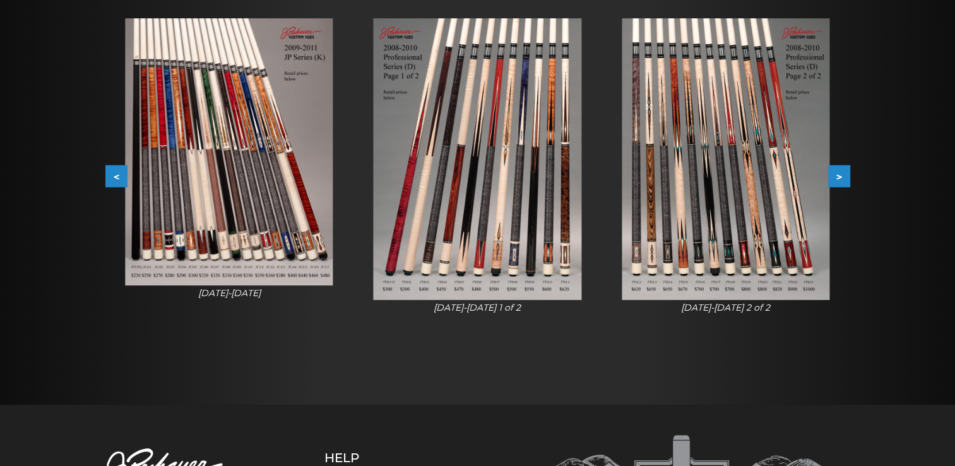
click at [839, 183] on button ">" at bounding box center [839, 176] width 22 height 22
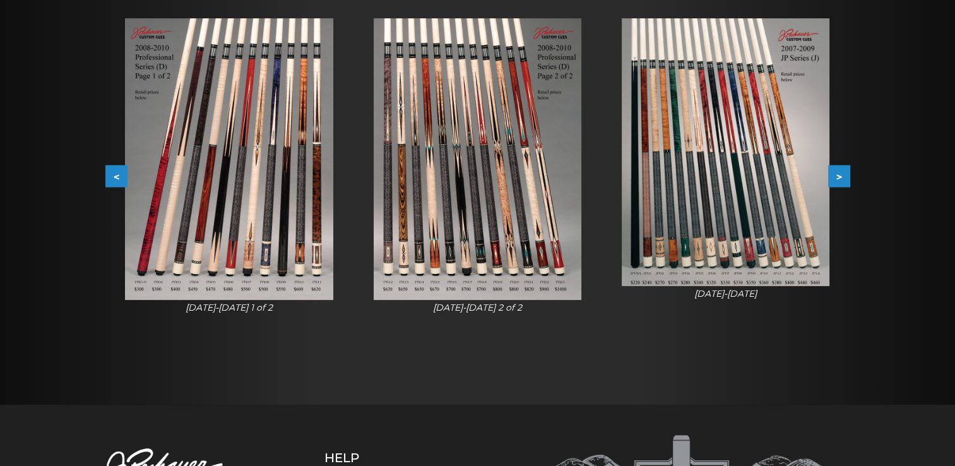
click at [840, 182] on button ">" at bounding box center [839, 176] width 22 height 22
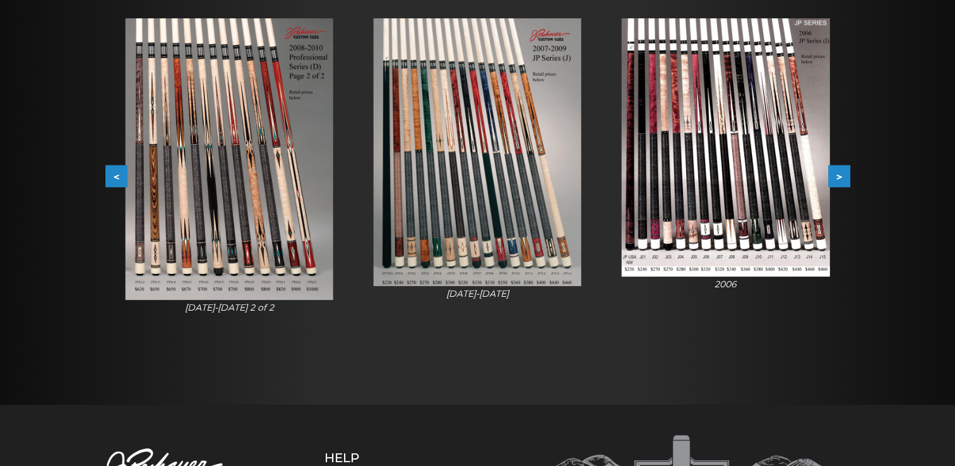
click at [788, 224] on img at bounding box center [726, 147] width 208 height 258
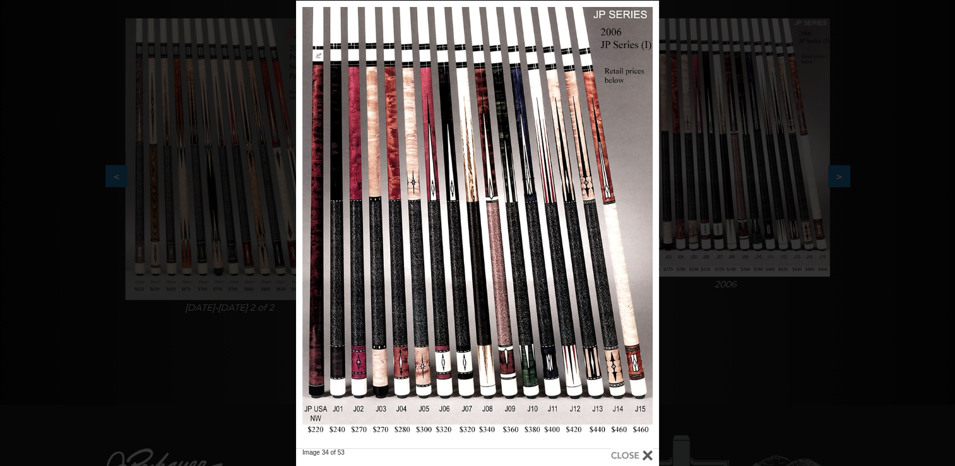
click at [634, 456] on div at bounding box center [632, 455] width 42 height 14
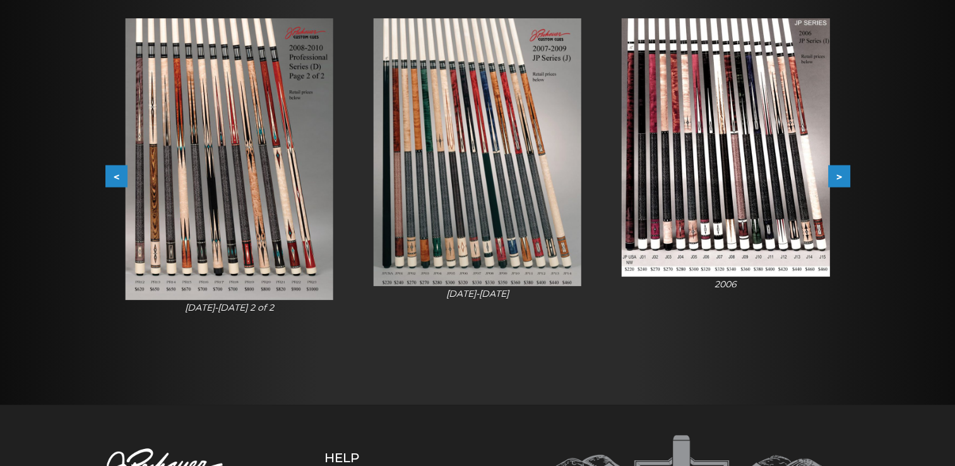
click at [846, 169] on button ">" at bounding box center [839, 176] width 22 height 22
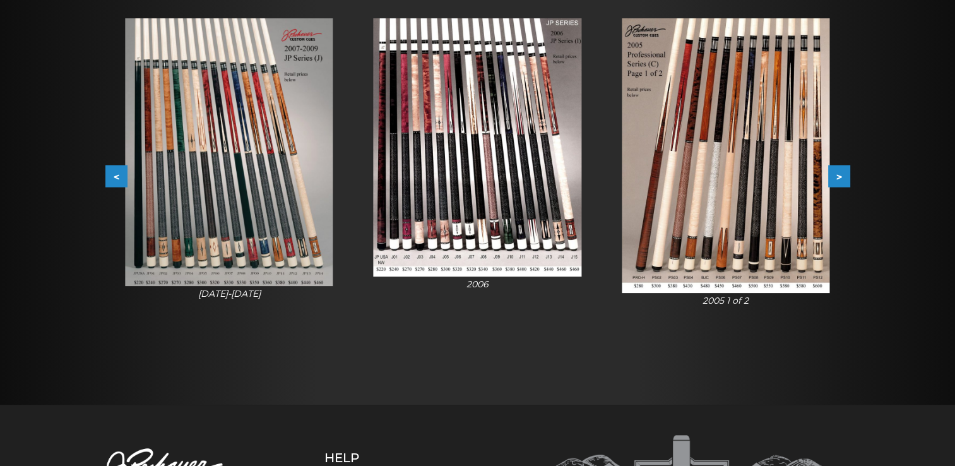
click at [846, 169] on button ">" at bounding box center [839, 176] width 22 height 22
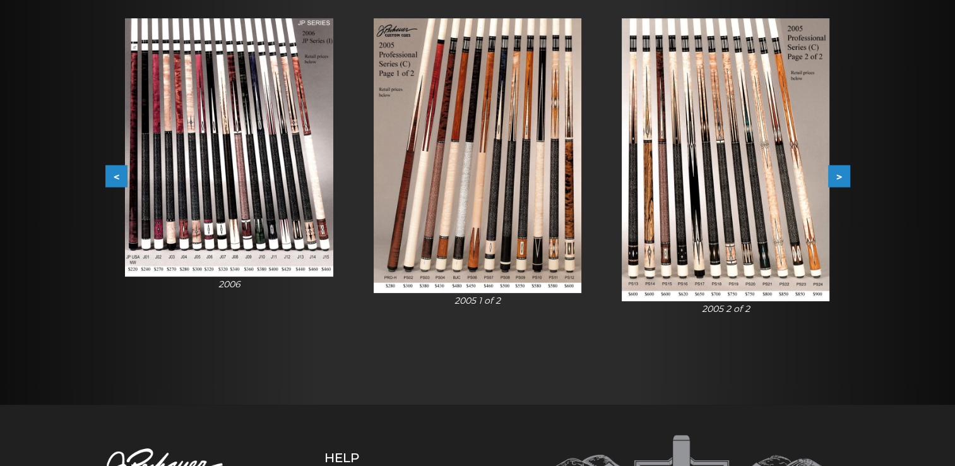
click at [842, 176] on button ">" at bounding box center [839, 176] width 22 height 22
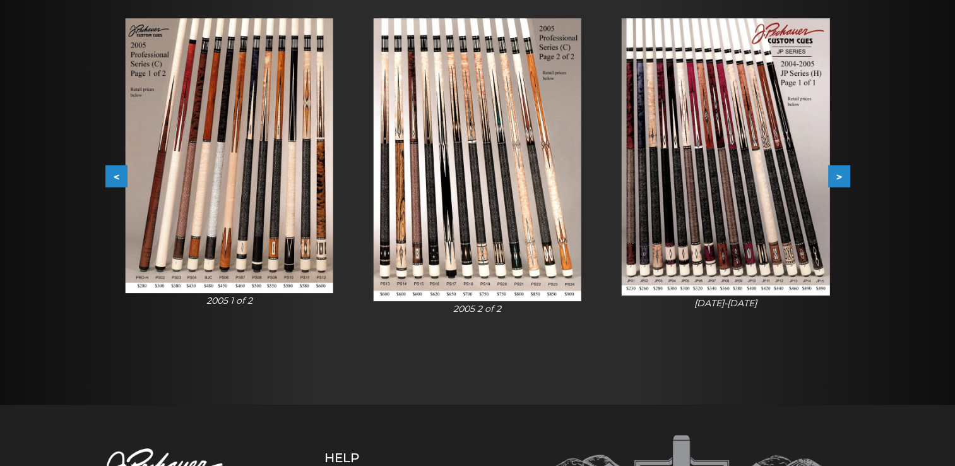
click at [842, 176] on button ">" at bounding box center [839, 176] width 22 height 22
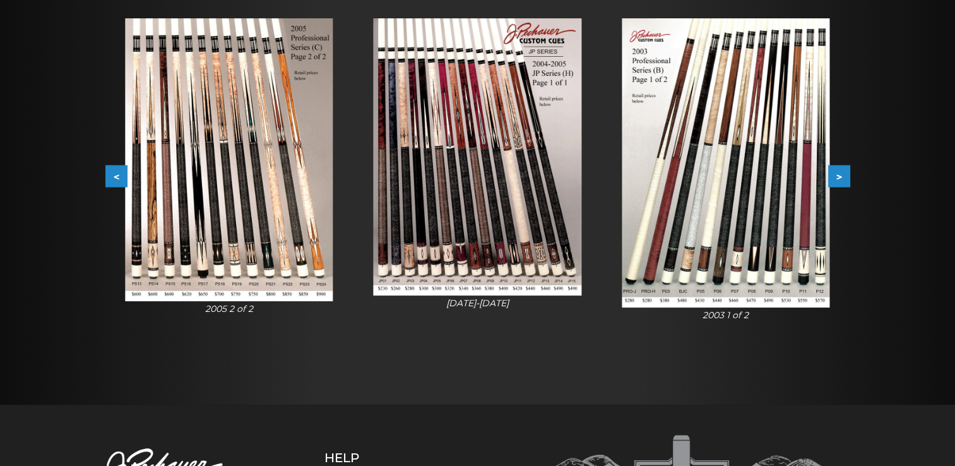
click at [842, 176] on button ">" at bounding box center [839, 176] width 22 height 22
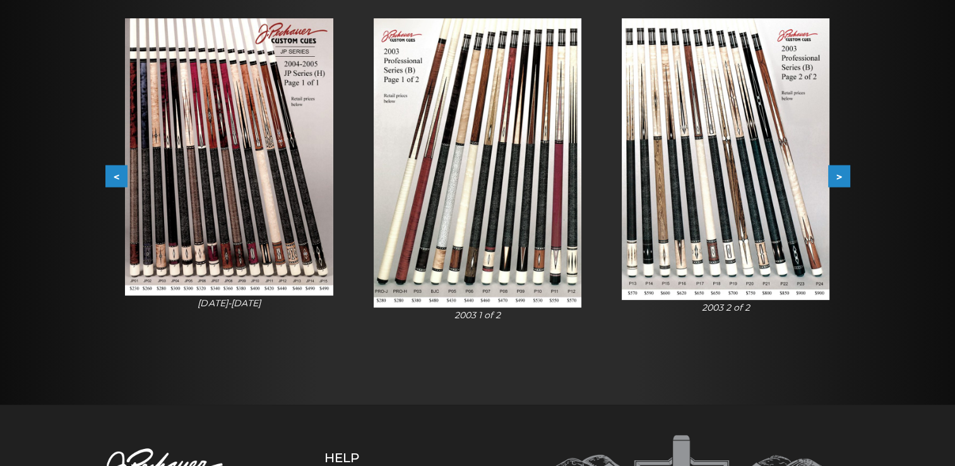
click at [842, 176] on button ">" at bounding box center [839, 176] width 22 height 22
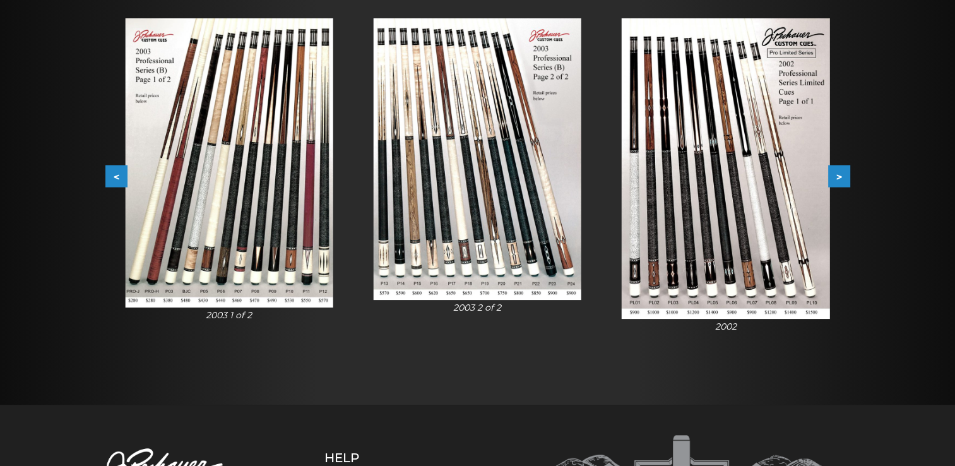
click at [842, 176] on button ">" at bounding box center [839, 176] width 22 height 22
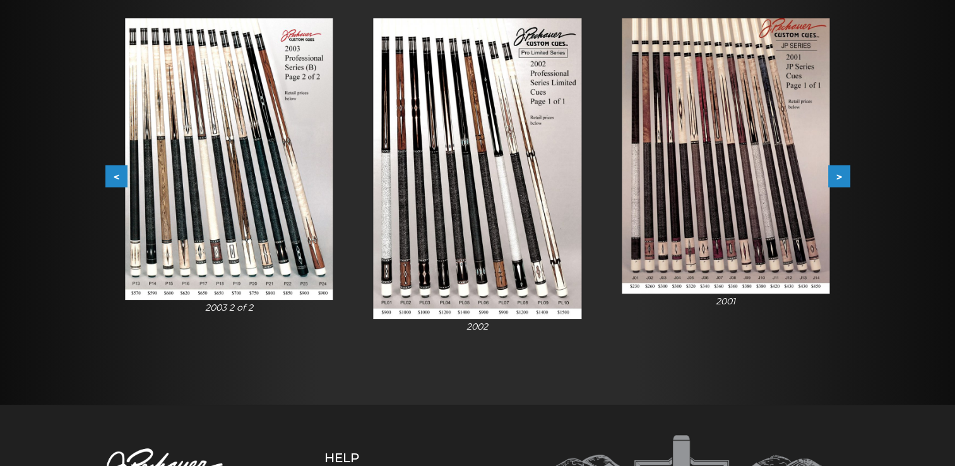
click at [842, 176] on button ">" at bounding box center [839, 176] width 22 height 22
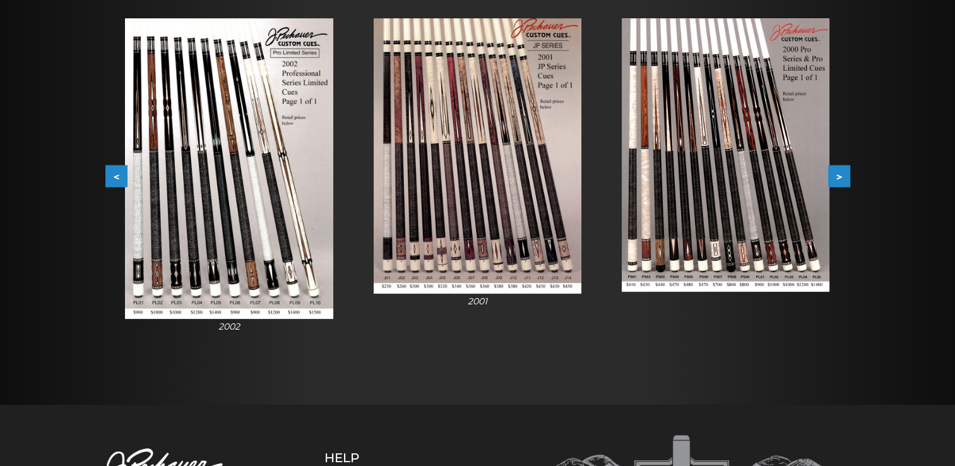
click at [842, 176] on button ">" at bounding box center [839, 176] width 22 height 22
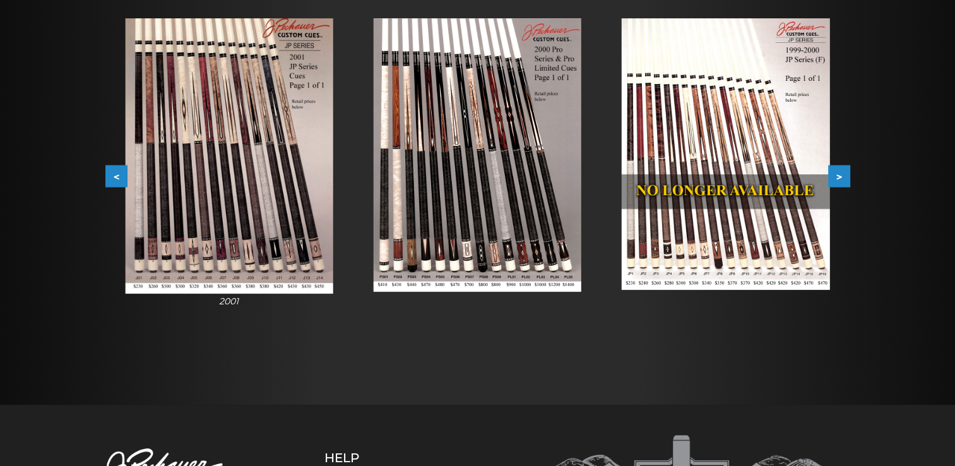
click at [842, 176] on button ">" at bounding box center [839, 176] width 22 height 22
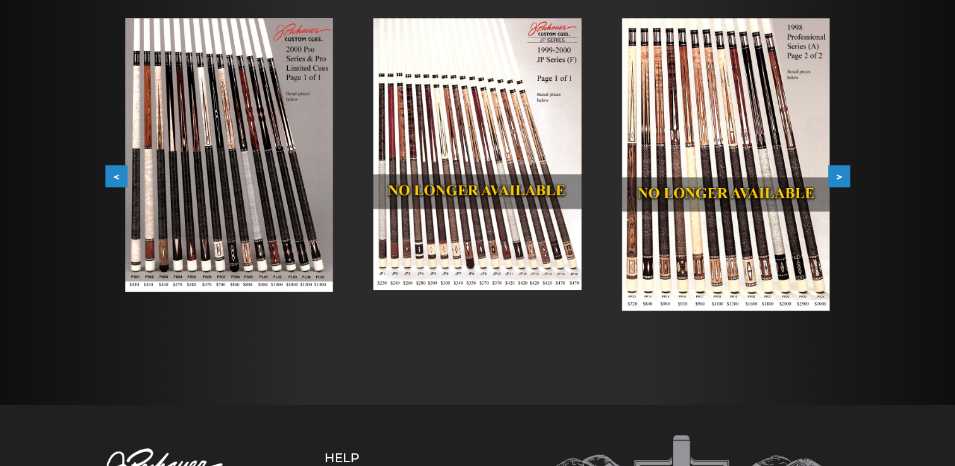
click at [842, 176] on button ">" at bounding box center [839, 176] width 22 height 22
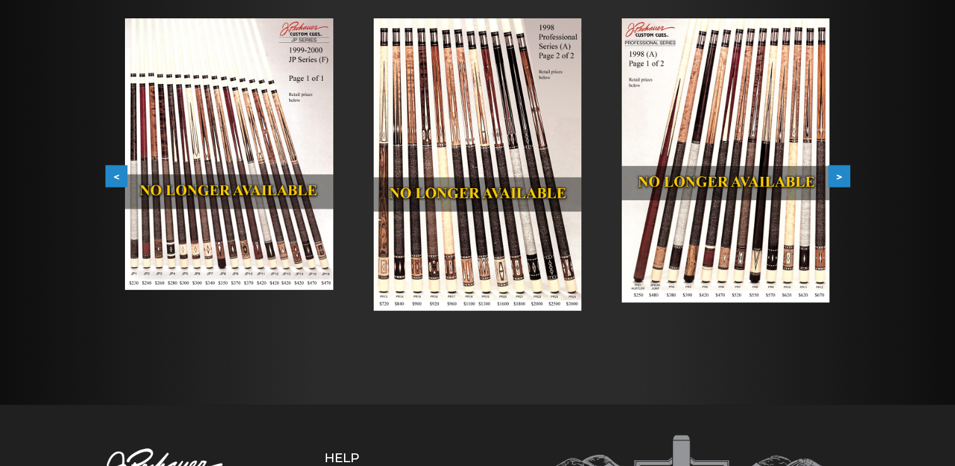
click at [841, 177] on button ">" at bounding box center [839, 176] width 22 height 22
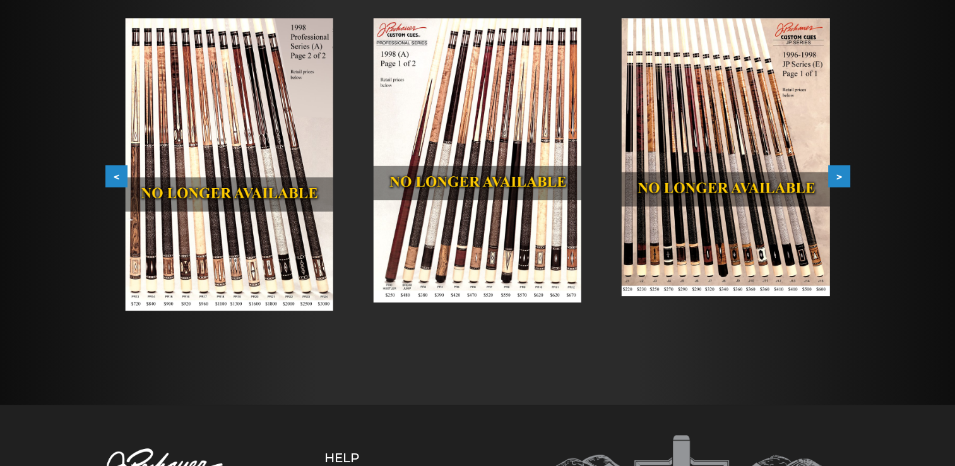
click at [841, 177] on button ">" at bounding box center [839, 176] width 22 height 22
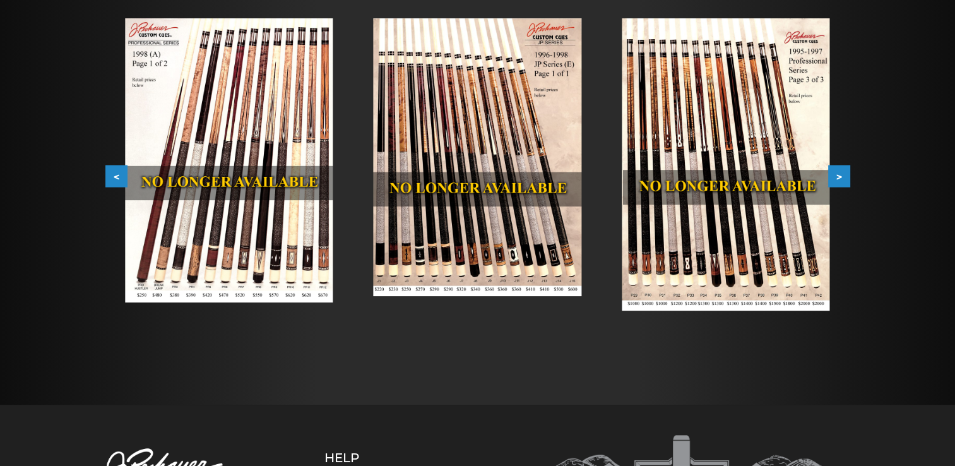
click at [841, 177] on button ">" at bounding box center [839, 176] width 22 height 22
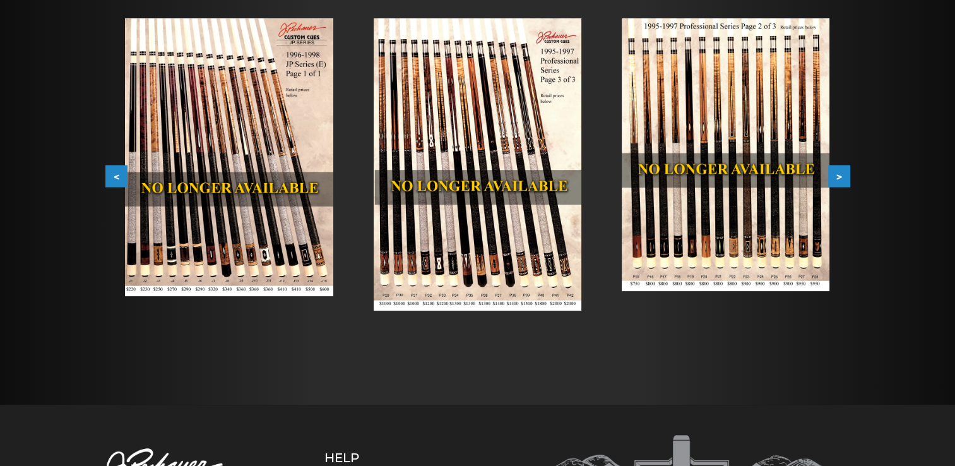
click at [841, 177] on button ">" at bounding box center [839, 176] width 22 height 22
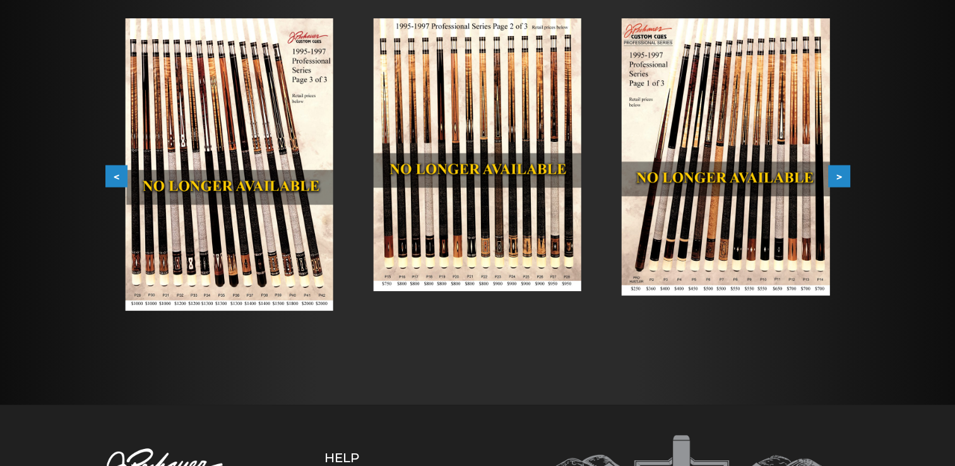
click at [841, 177] on button ">" at bounding box center [839, 176] width 22 height 22
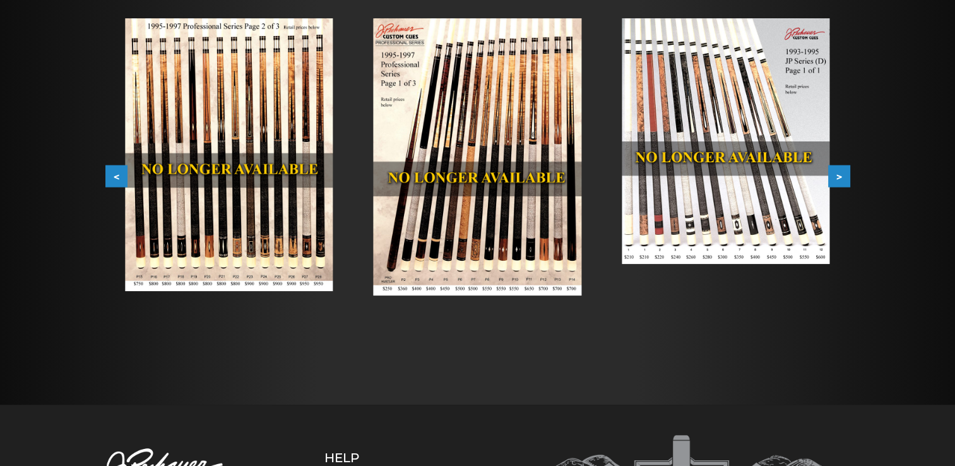
click at [841, 177] on button ">" at bounding box center [839, 176] width 22 height 22
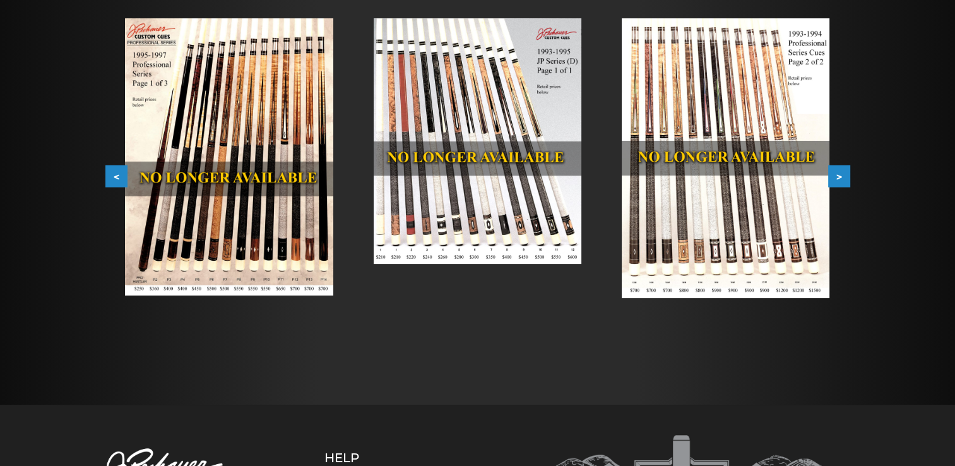
click at [841, 177] on button ">" at bounding box center [839, 176] width 22 height 22
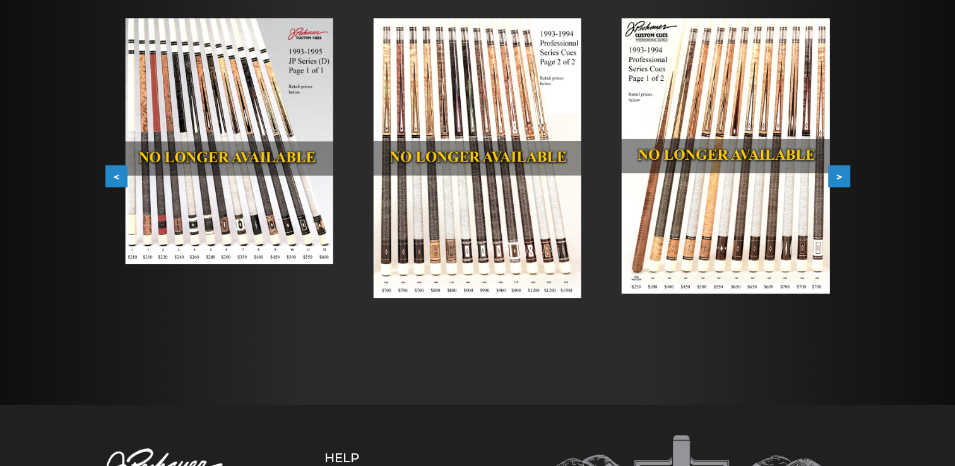
click at [841, 177] on button ">" at bounding box center [839, 176] width 22 height 22
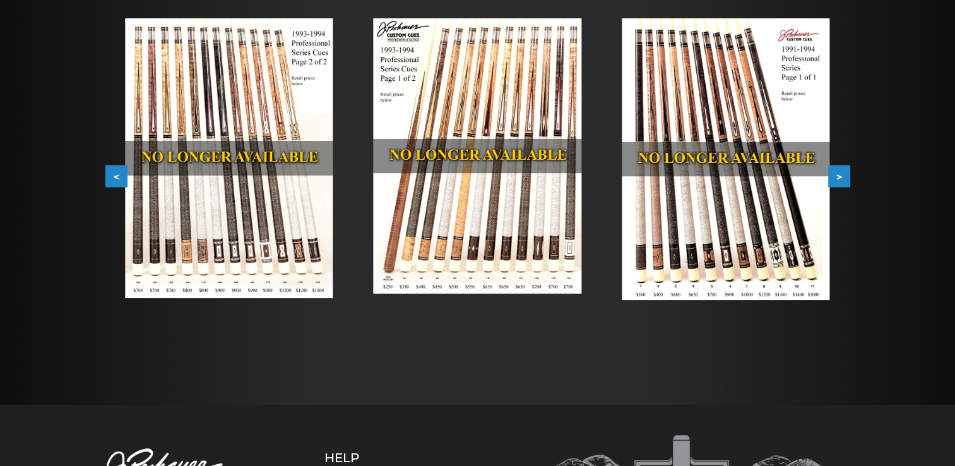
click at [841, 177] on button ">" at bounding box center [839, 176] width 22 height 22
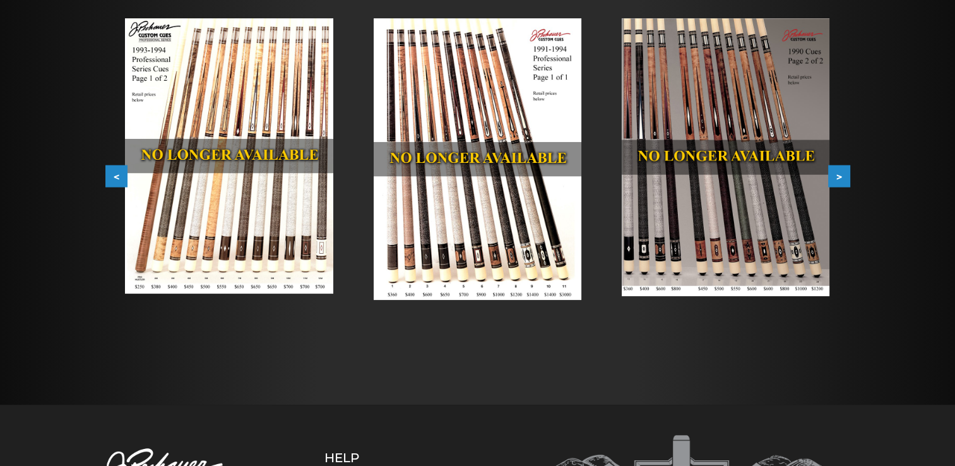
click at [841, 177] on button ">" at bounding box center [839, 176] width 22 height 22
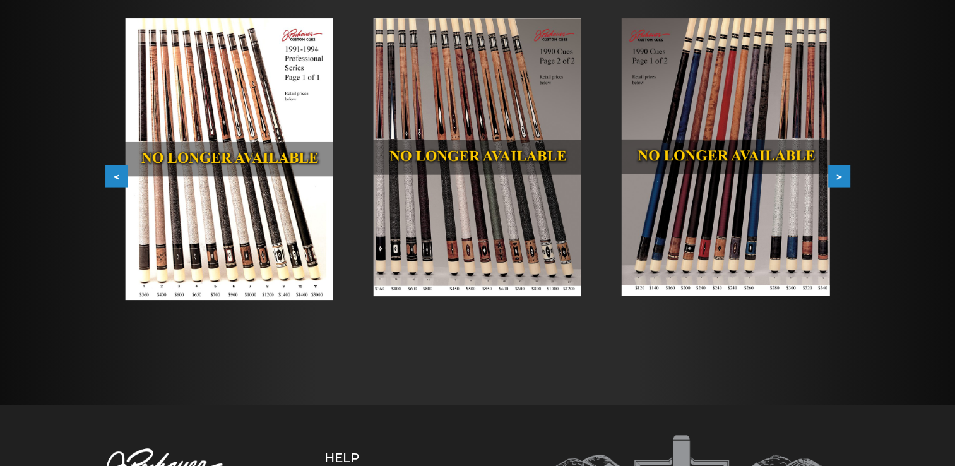
click at [841, 177] on button ">" at bounding box center [839, 176] width 22 height 22
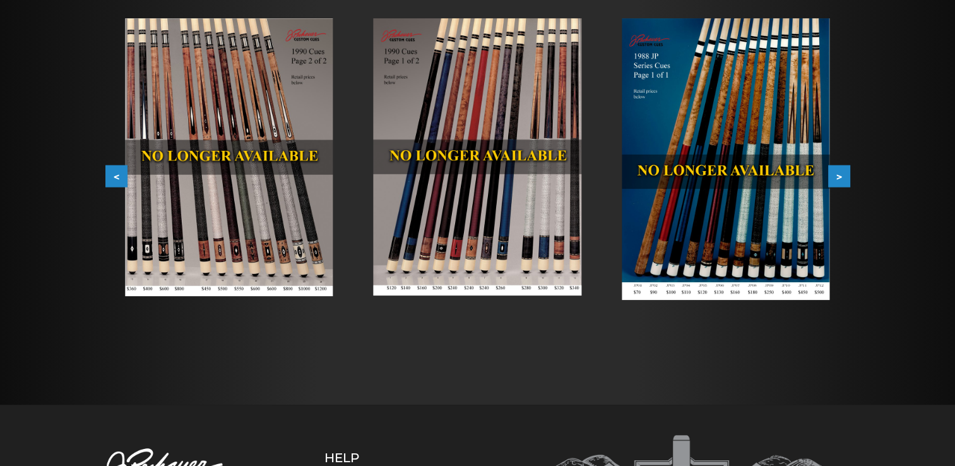
click at [841, 177] on button ">" at bounding box center [839, 176] width 22 height 22
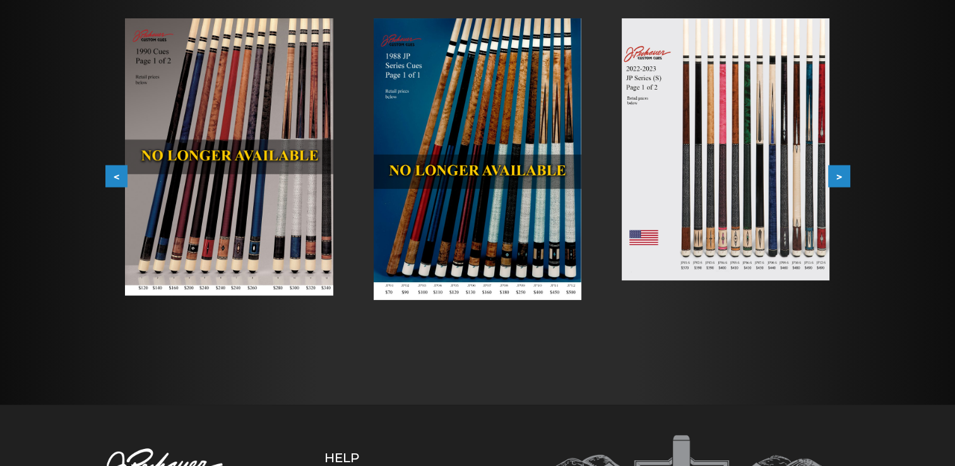
click at [893, 102] on div at bounding box center [477, 138] width 955 height 534
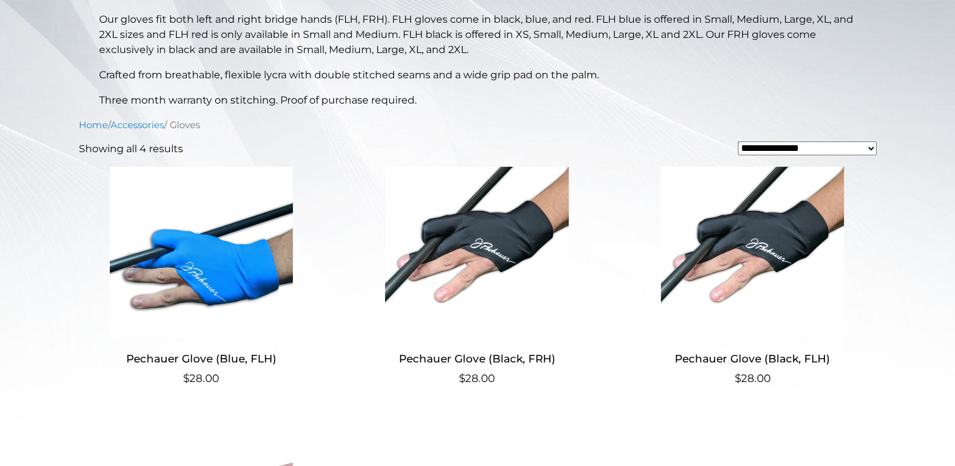
scroll to position [284, 0]
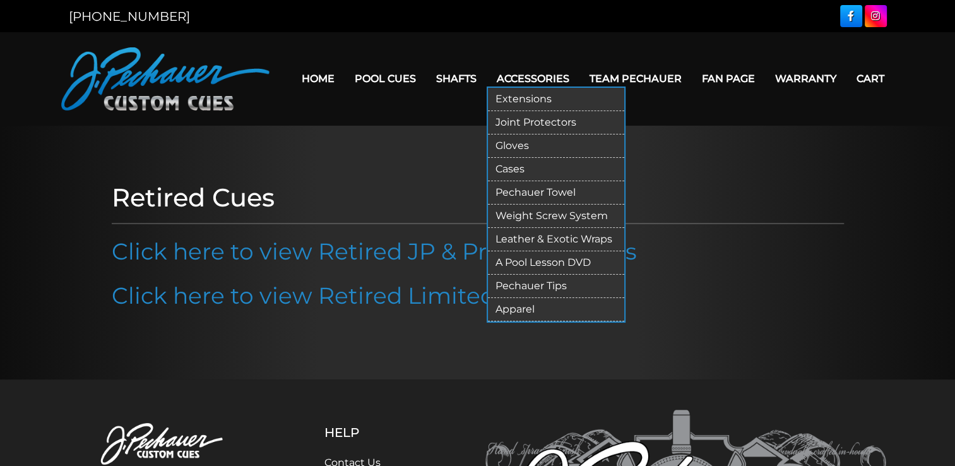
click at [540, 239] on link "Leather & Exotic Wraps" at bounding box center [556, 239] width 136 height 23
click at [549, 289] on link "Pechauer Tips" at bounding box center [556, 286] width 136 height 23
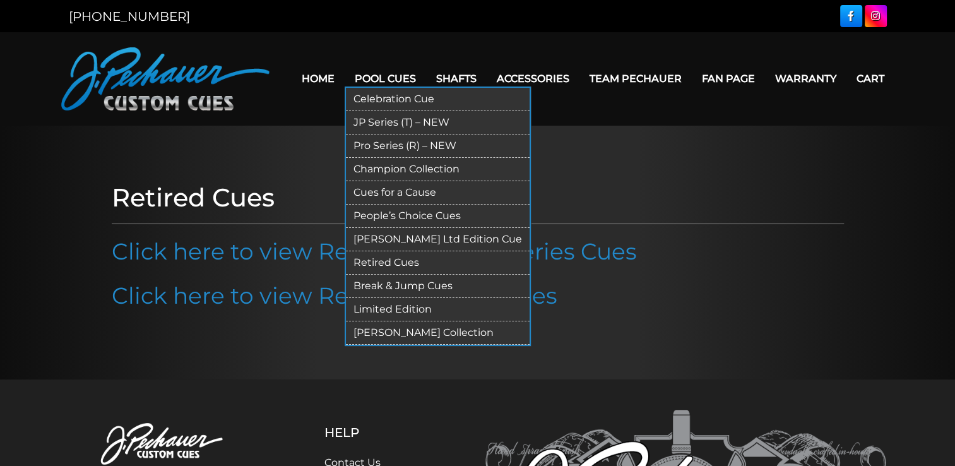
click at [381, 330] on link "[PERSON_NAME] Collection" at bounding box center [438, 332] width 184 height 23
click at [419, 236] on link "[PERSON_NAME] Ltd Edition Cue" at bounding box center [438, 239] width 184 height 23
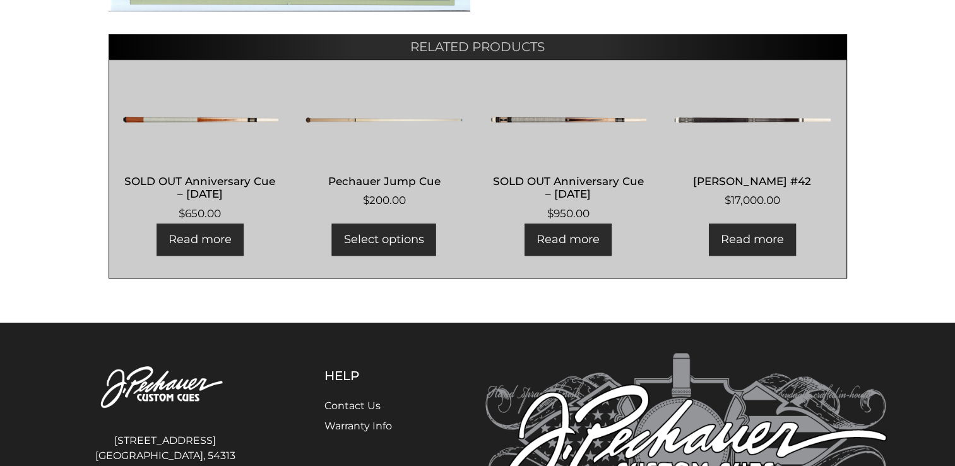
scroll to position [738, 0]
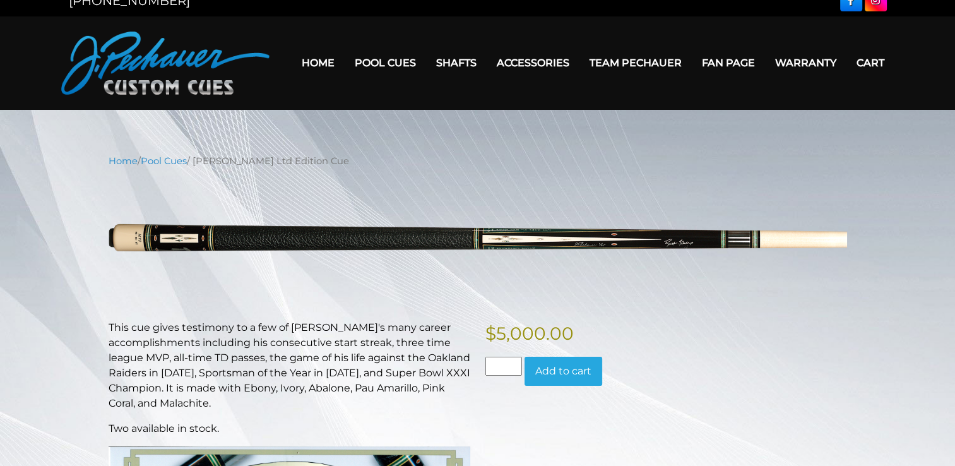
scroll to position [15, 0]
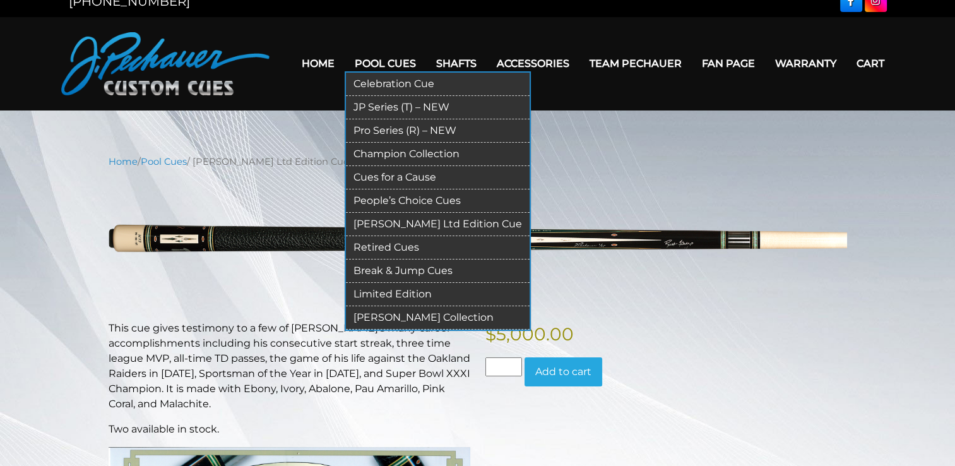
click at [415, 240] on link "Retired Cues" at bounding box center [438, 247] width 184 height 23
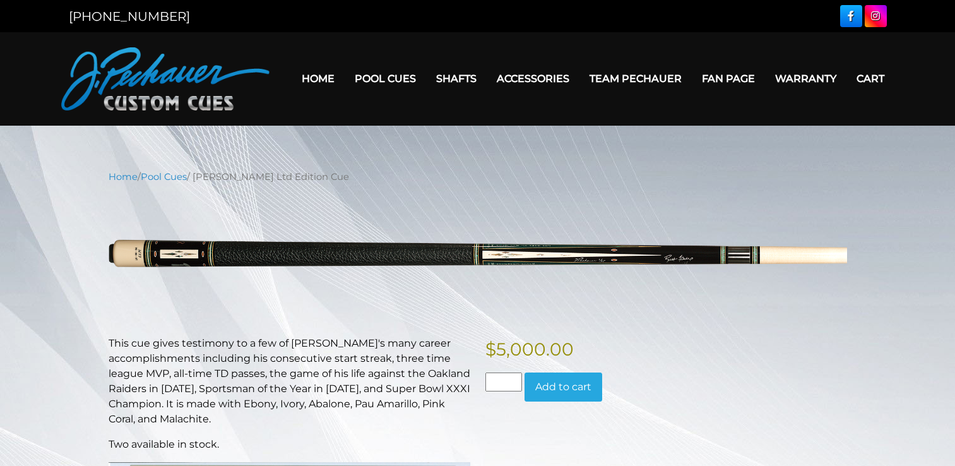
scroll to position [15, 0]
